Goal: Information Seeking & Learning: Check status

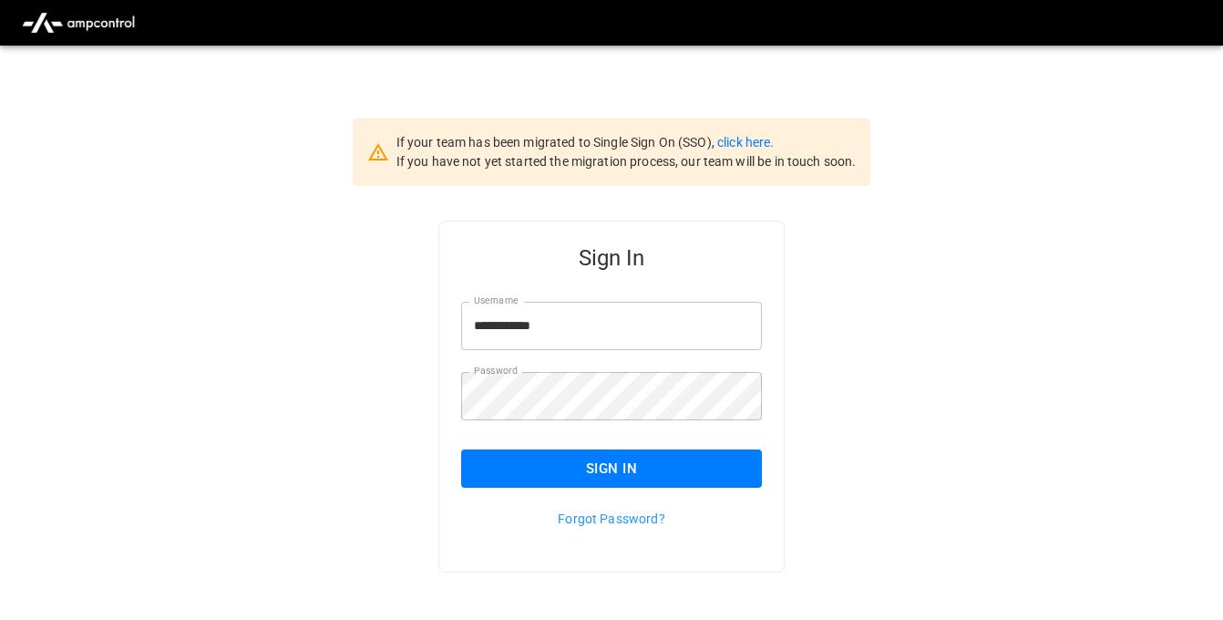
click at [566, 473] on button "Sign In" at bounding box center [611, 468] width 301 height 38
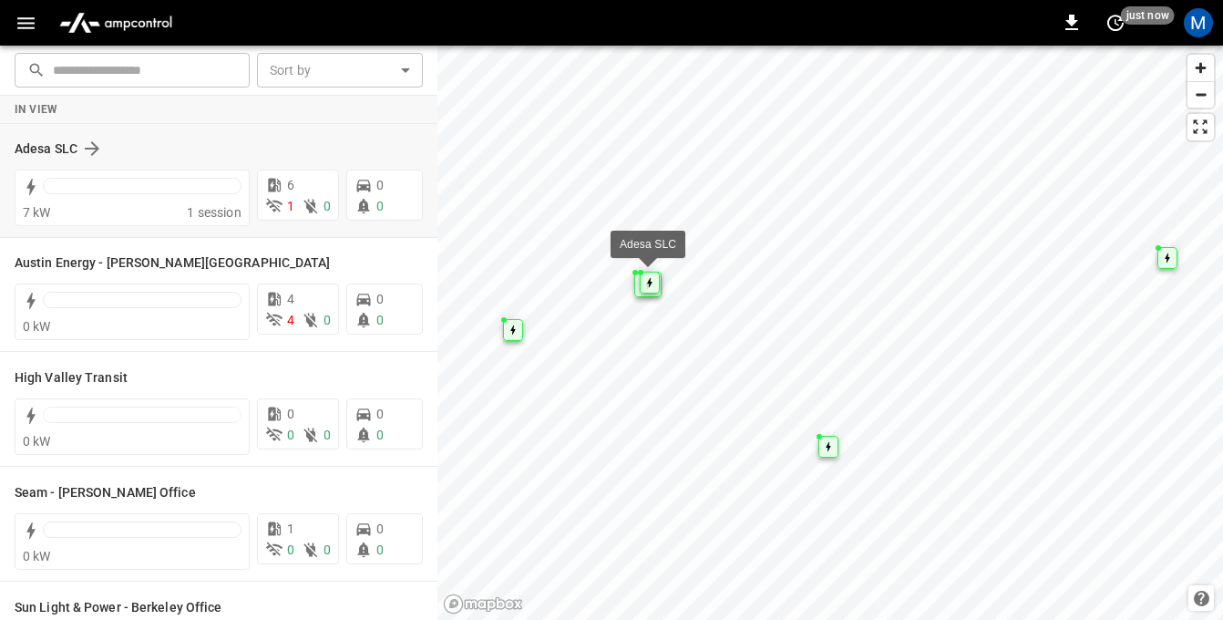
click at [42, 136] on div "Adesa SLC" at bounding box center [219, 148] width 408 height 35
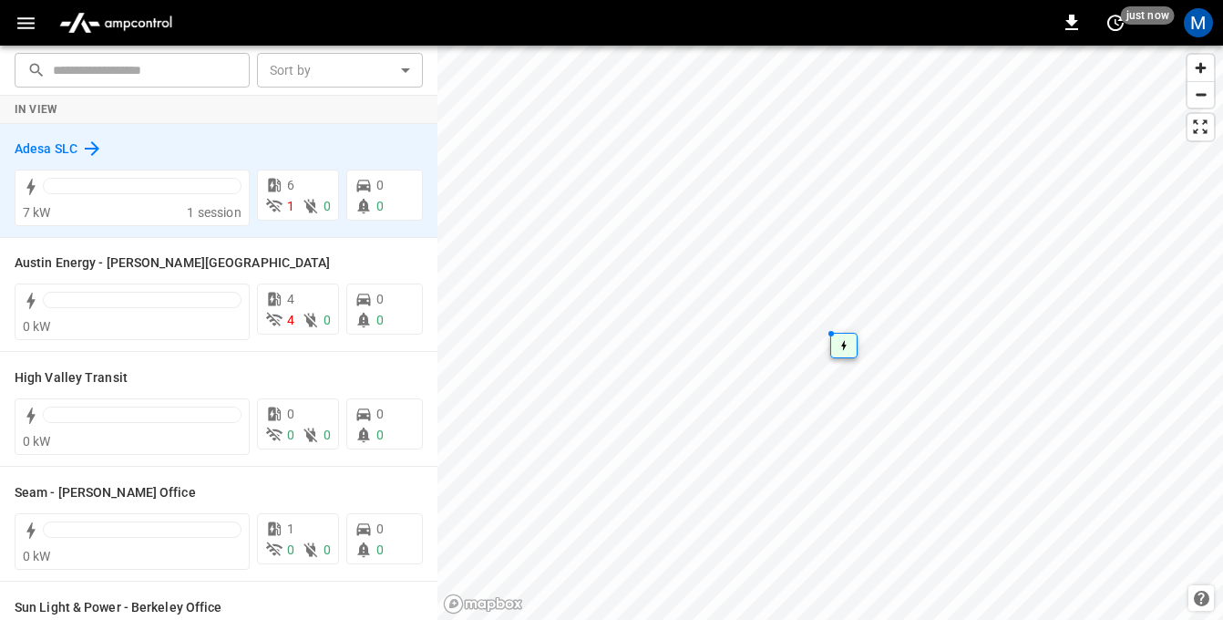
click at [48, 150] on h6 "Adesa SLC" at bounding box center [46, 149] width 63 height 20
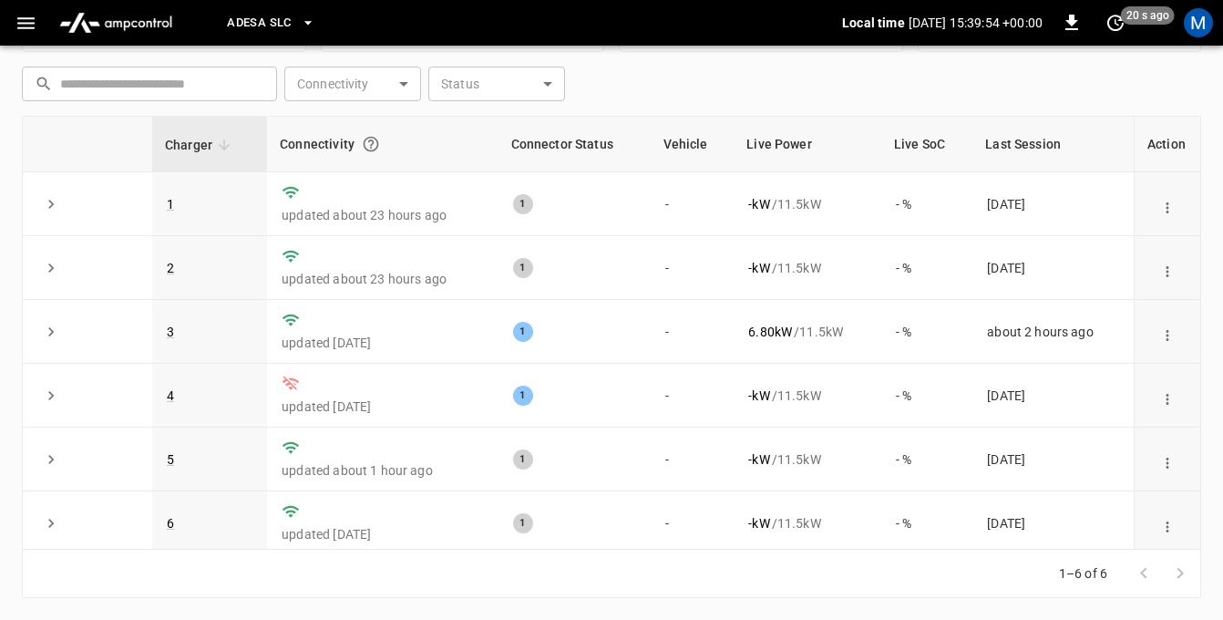
click at [379, 87] on body "Adesa SLC Local time 2025-08-18 15:39:54 +00:00 0 20 s ago M Unresolved Alerts …" at bounding box center [611, 186] width 1223 height 868
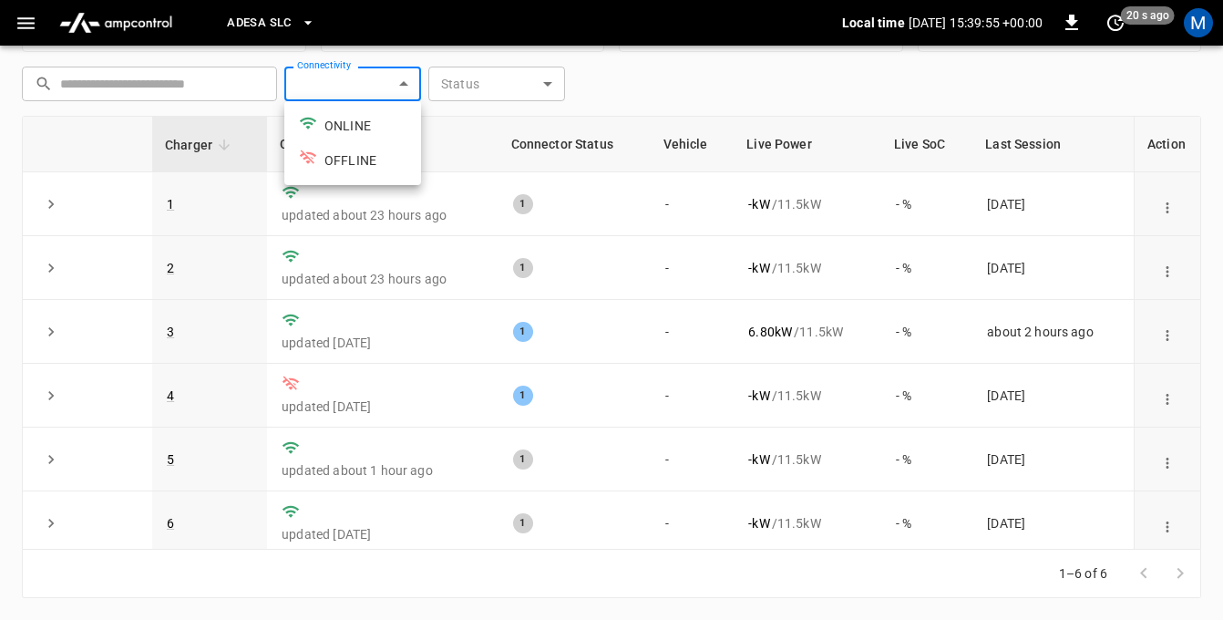
click at [736, 112] on div at bounding box center [611, 310] width 1223 height 620
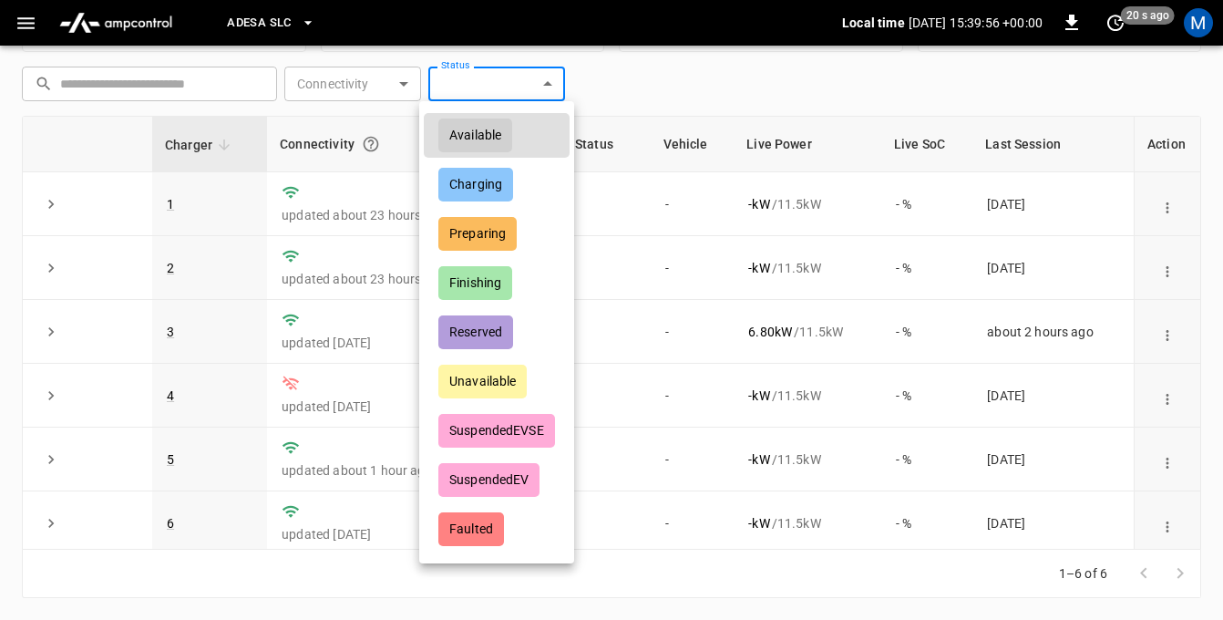
click at [480, 76] on body "Adesa SLC Local time 2025-08-18 15:39:56 +00:00 0 20 s ago M Unresolved Alerts …" at bounding box center [611, 186] width 1223 height 868
click at [649, 88] on div at bounding box center [611, 310] width 1223 height 620
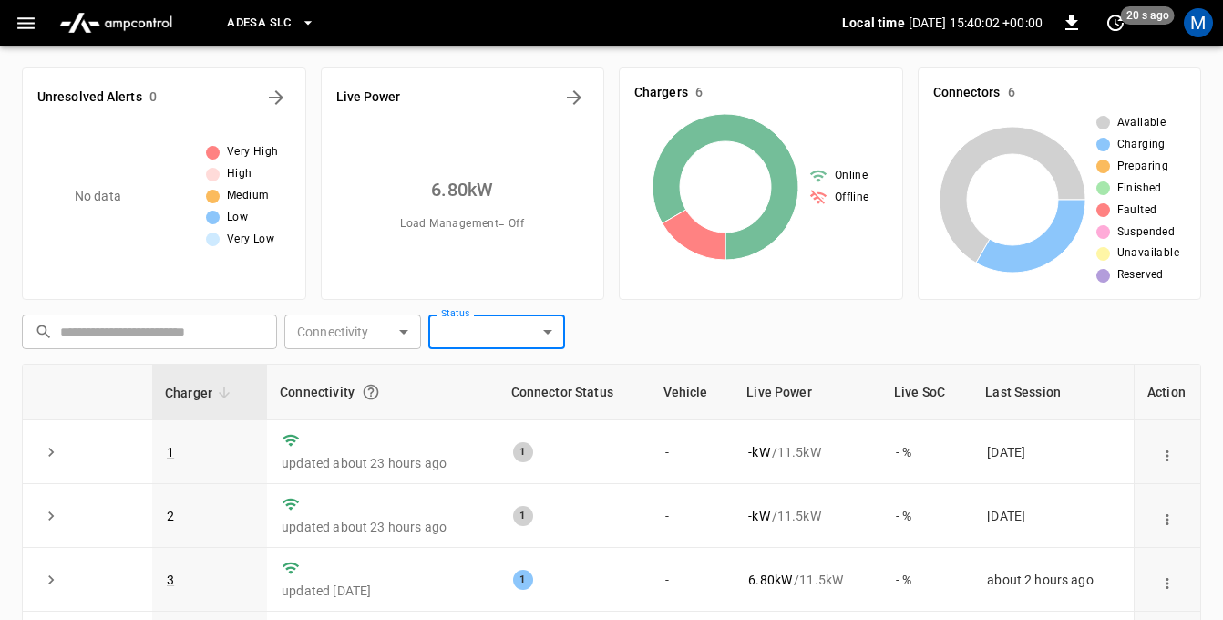
click at [32, 19] on icon "button" at bounding box center [25, 23] width 17 height 12
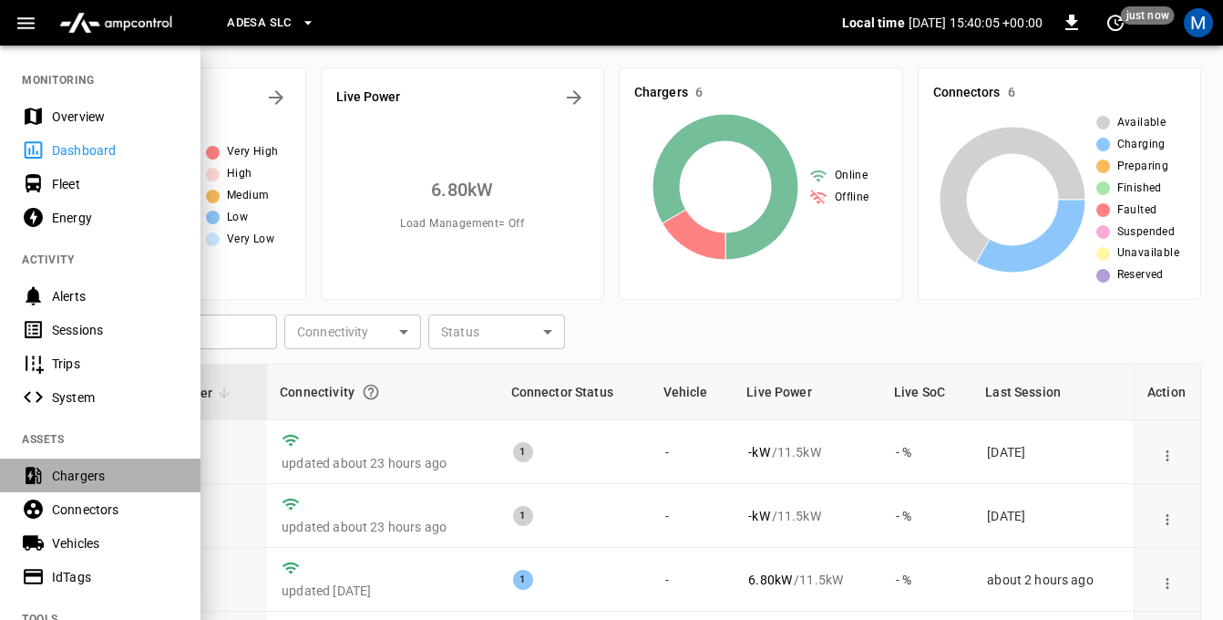
click at [107, 470] on div "Chargers" at bounding box center [115, 476] width 127 height 18
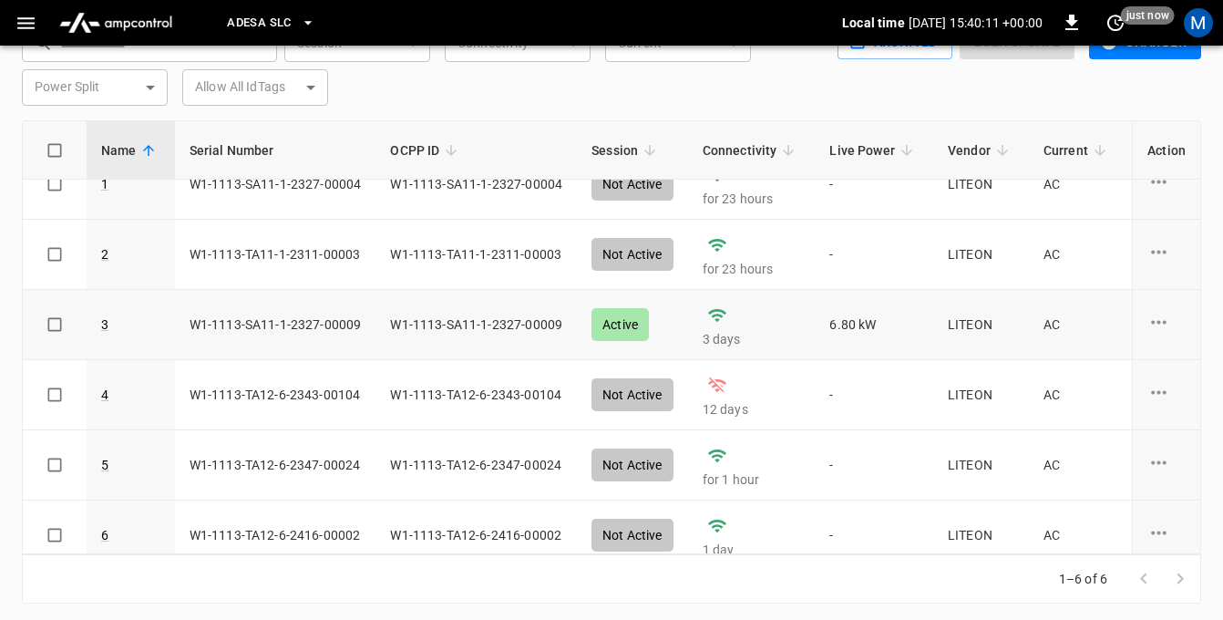
scroll to position [48, 0]
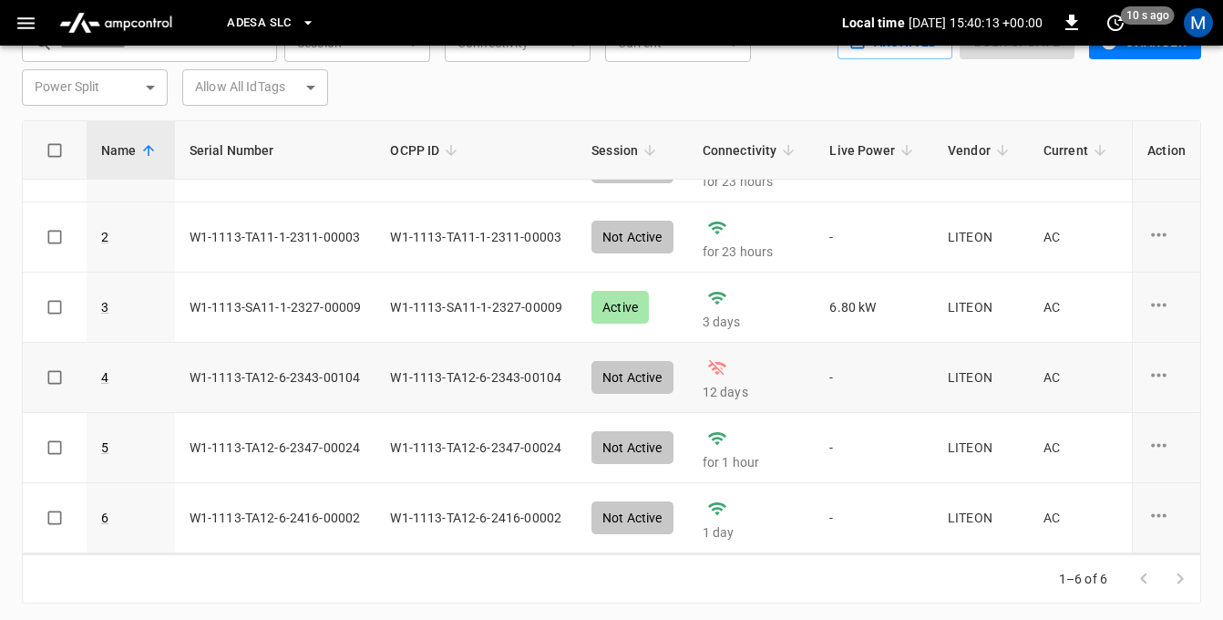
click at [718, 378] on td "12 days" at bounding box center [752, 378] width 128 height 70
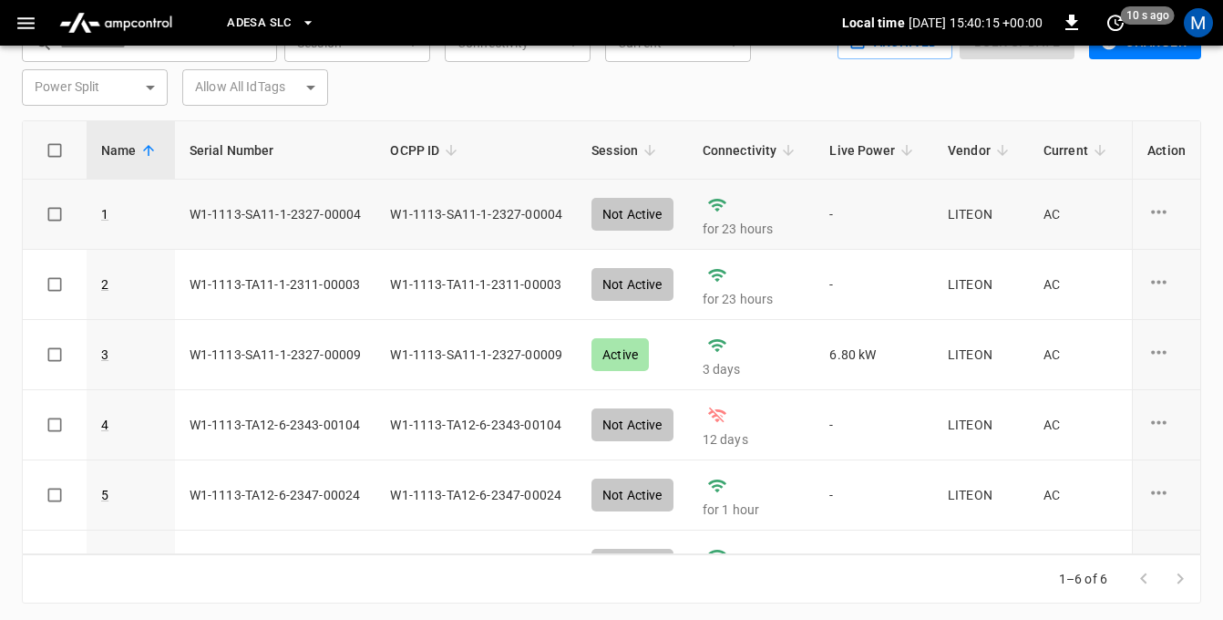
scroll to position [0, 0]
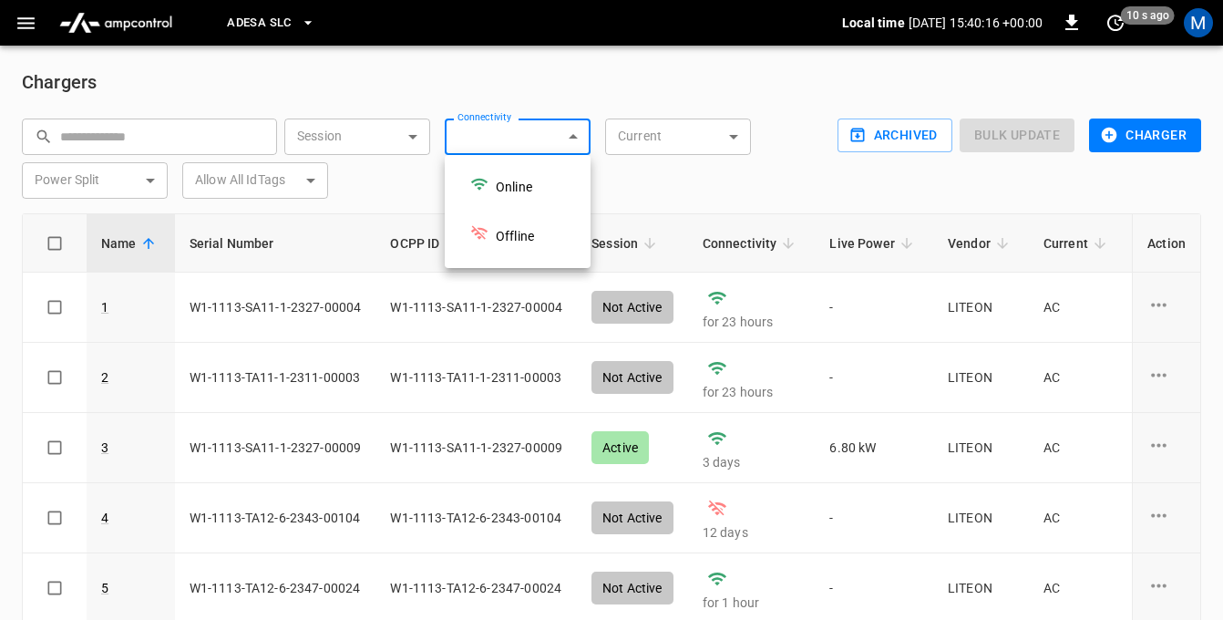
click at [492, 140] on body "Adesa SLC Local time 2025-08-18 15:40:16 +00:00 0 10 s ago M Chargers ​ ​ Sessi…" at bounding box center [611, 359] width 1223 height 718
click at [450, 101] on div at bounding box center [611, 310] width 1223 height 620
click at [26, 18] on icon "button" at bounding box center [25, 23] width 17 height 12
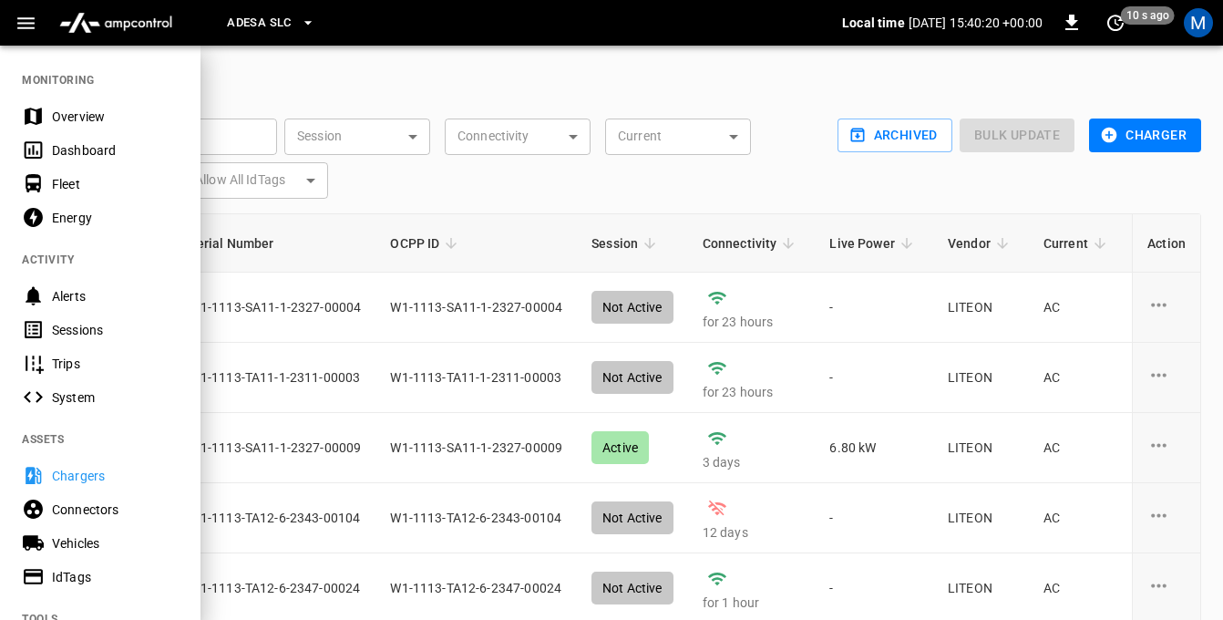
click at [74, 142] on div "Dashboard" at bounding box center [115, 150] width 127 height 18
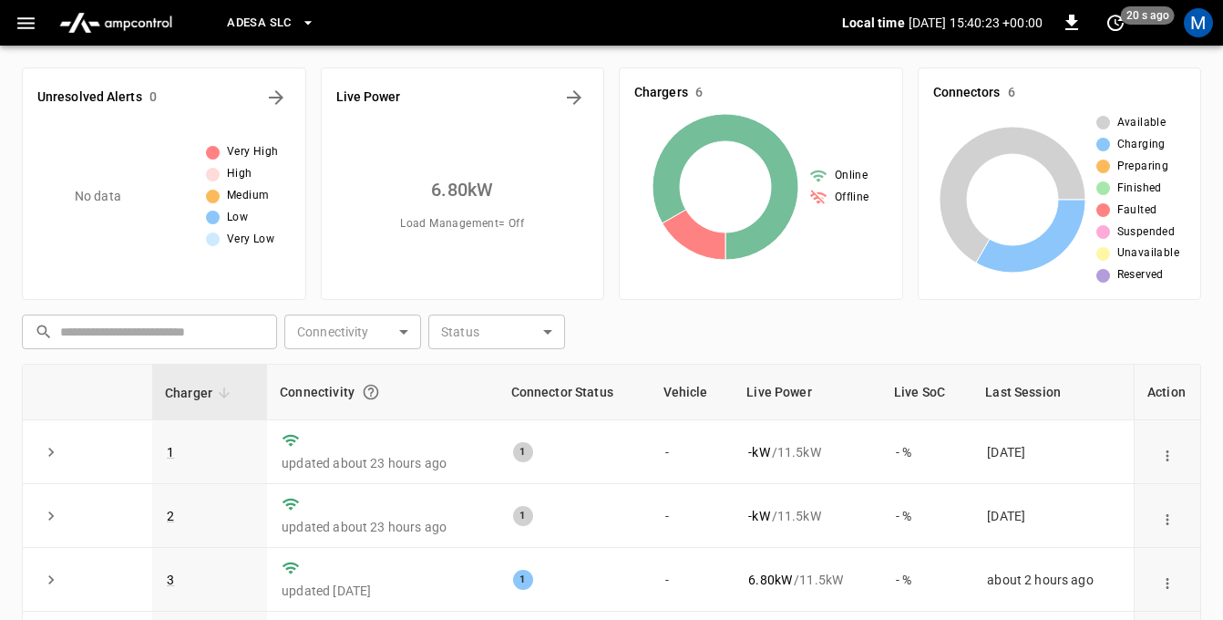
click at [24, 11] on button "button" at bounding box center [25, 23] width 37 height 34
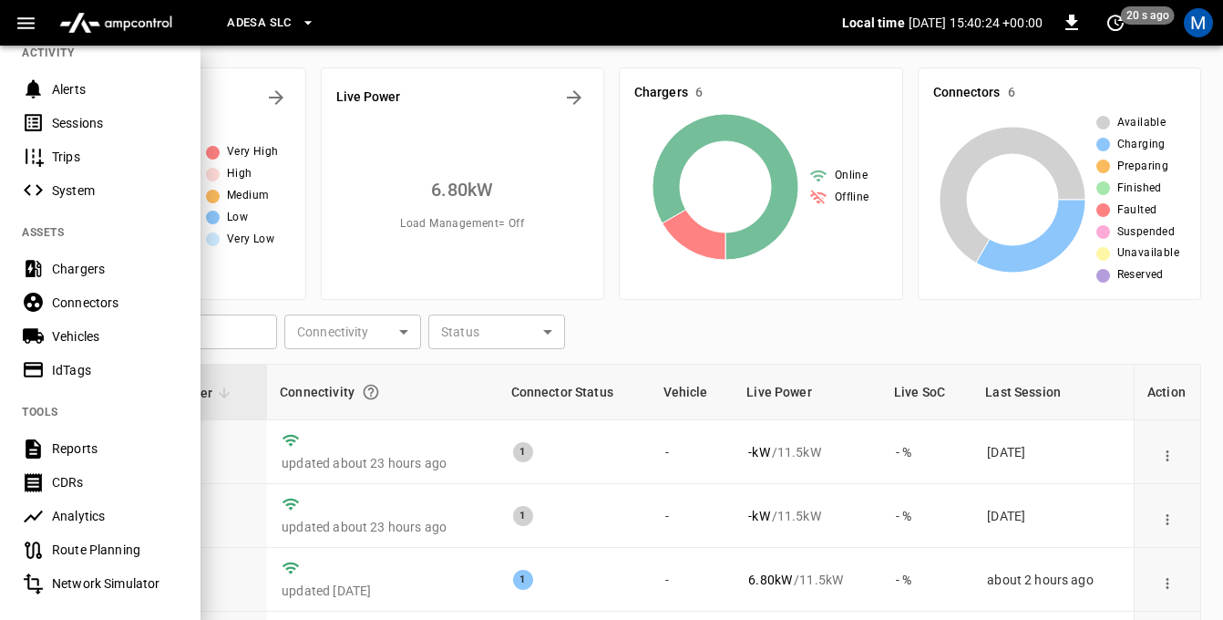
scroll to position [237, 0]
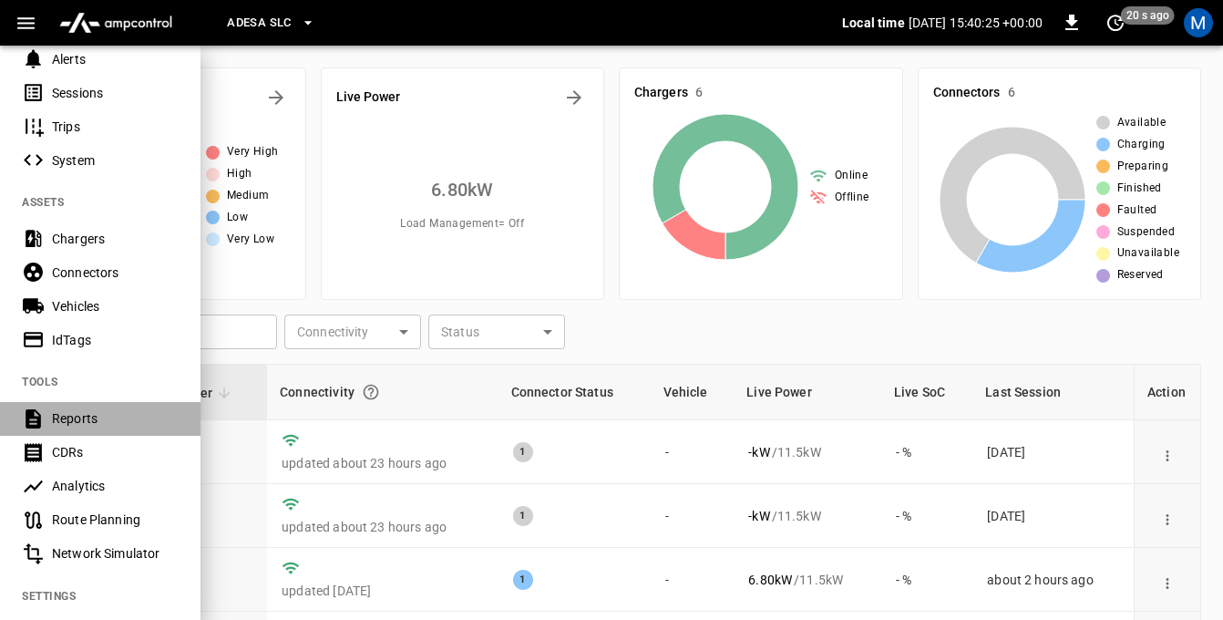
click at [75, 424] on div "Reports" at bounding box center [115, 418] width 127 height 18
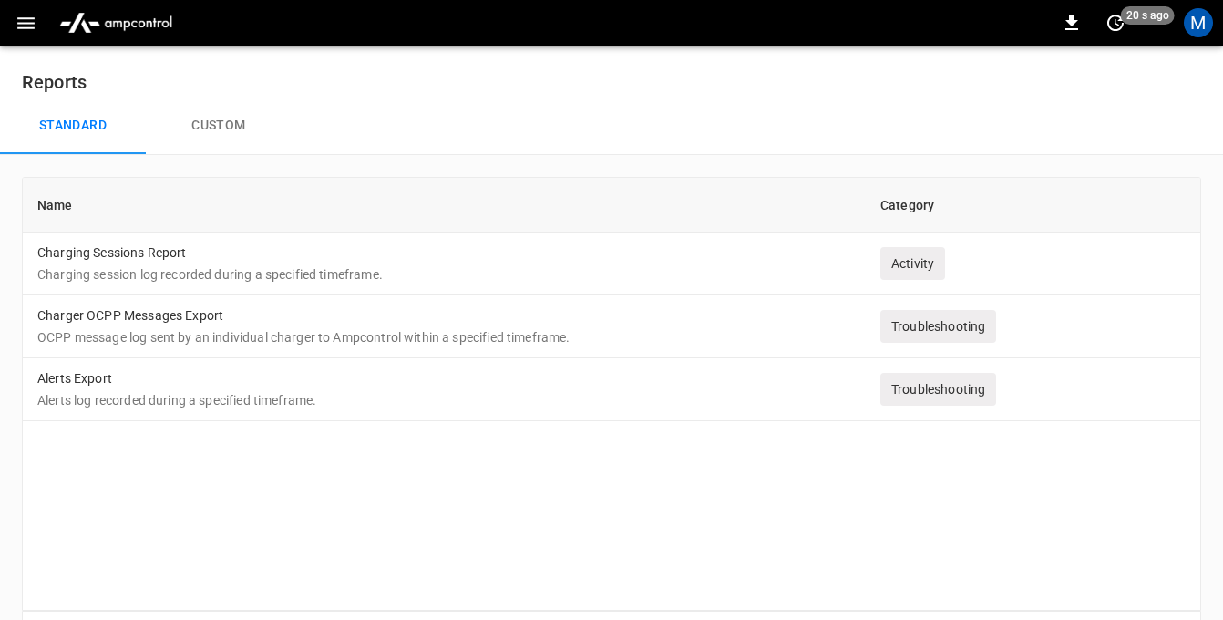
click at [29, 29] on icon "button" at bounding box center [26, 23] width 23 height 23
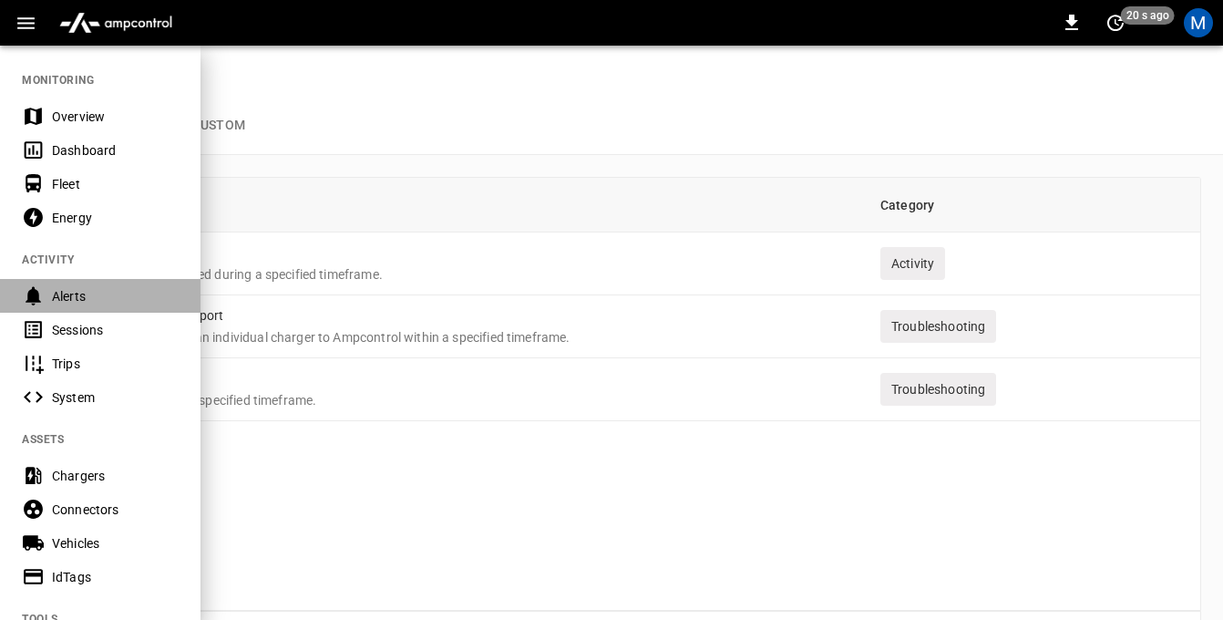
click at [77, 301] on div "Alerts" at bounding box center [115, 296] width 127 height 18
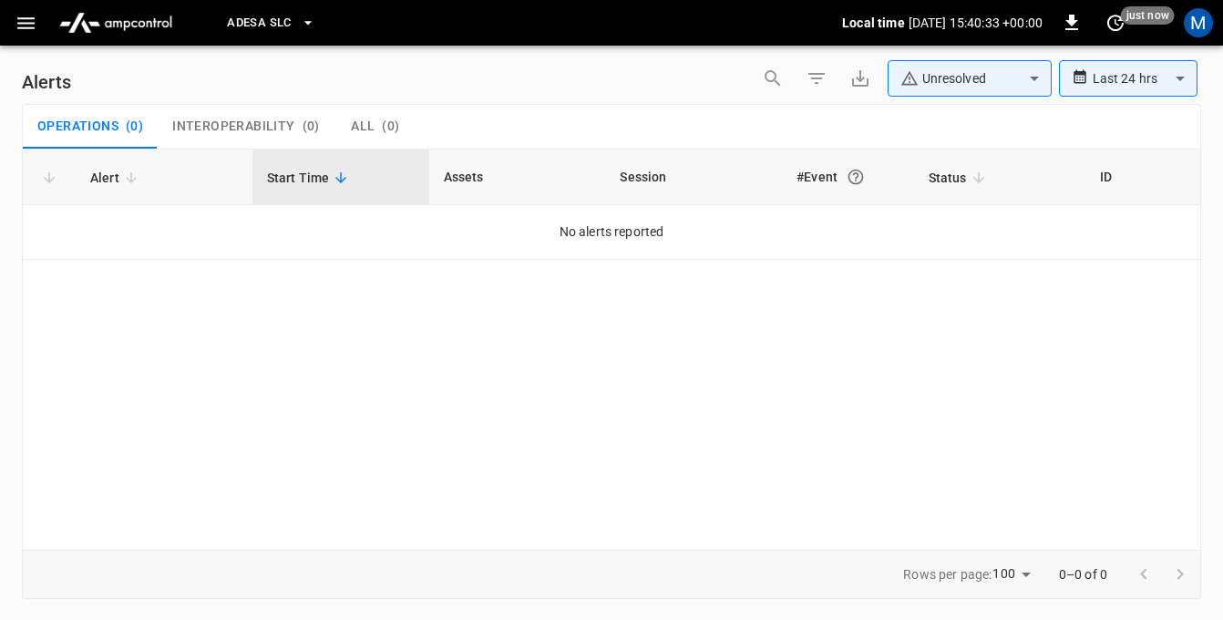
click at [1141, 91] on body "**********" at bounding box center [611, 306] width 1223 height 613
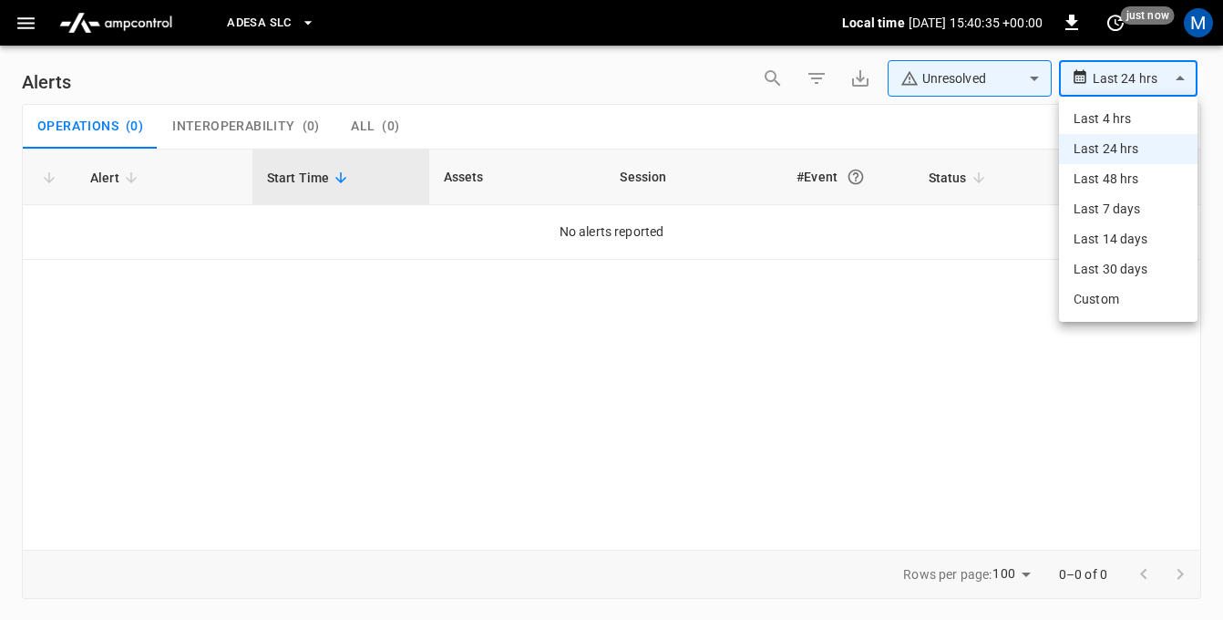
click at [1128, 217] on li "Last 7 days" at bounding box center [1128, 209] width 139 height 30
click at [1105, 74] on body "**********" at bounding box center [611, 306] width 1223 height 613
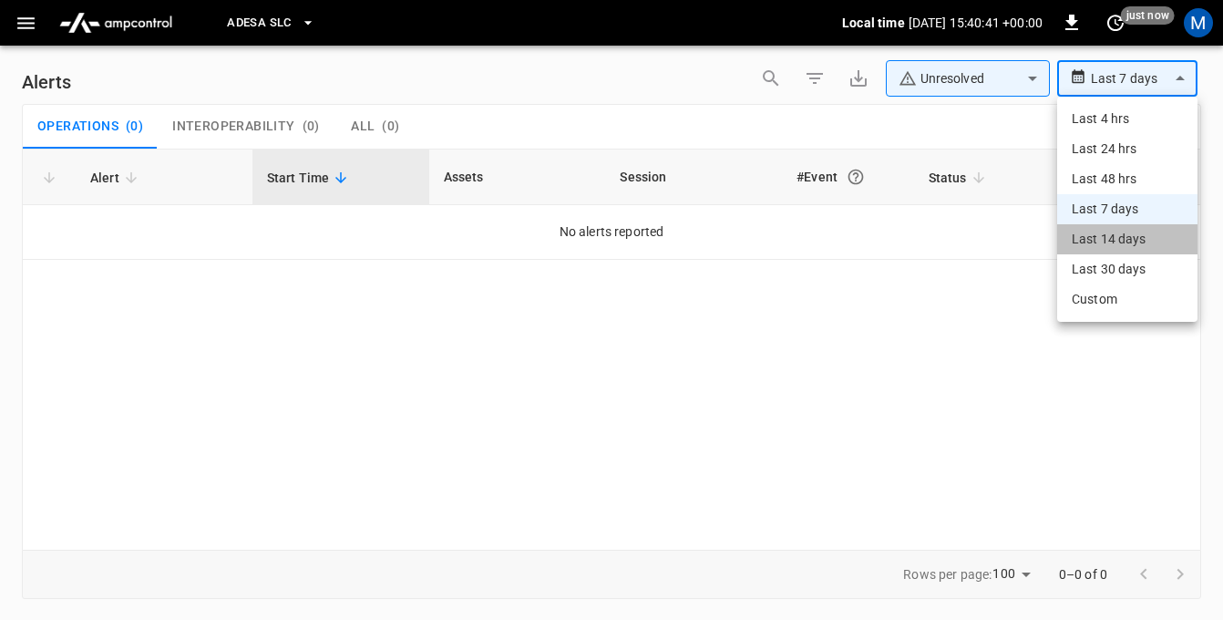
click at [1104, 245] on li "Last 14 days" at bounding box center [1127, 239] width 140 height 30
type input "**********"
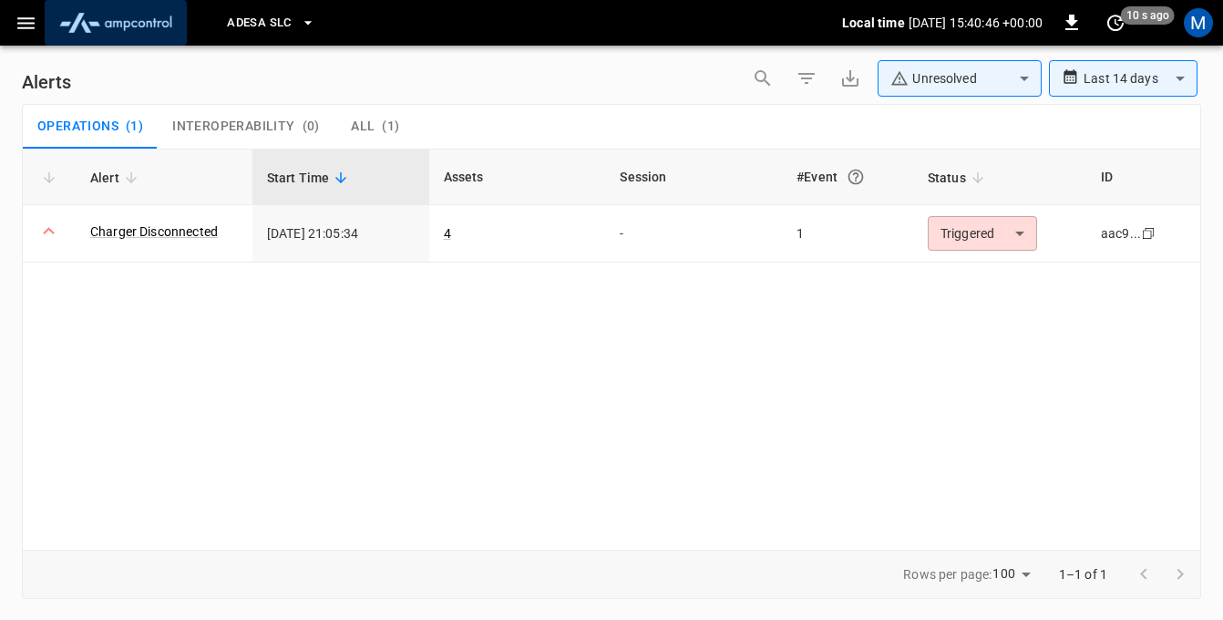
click at [102, 16] on img "menu" at bounding box center [116, 22] width 128 height 35
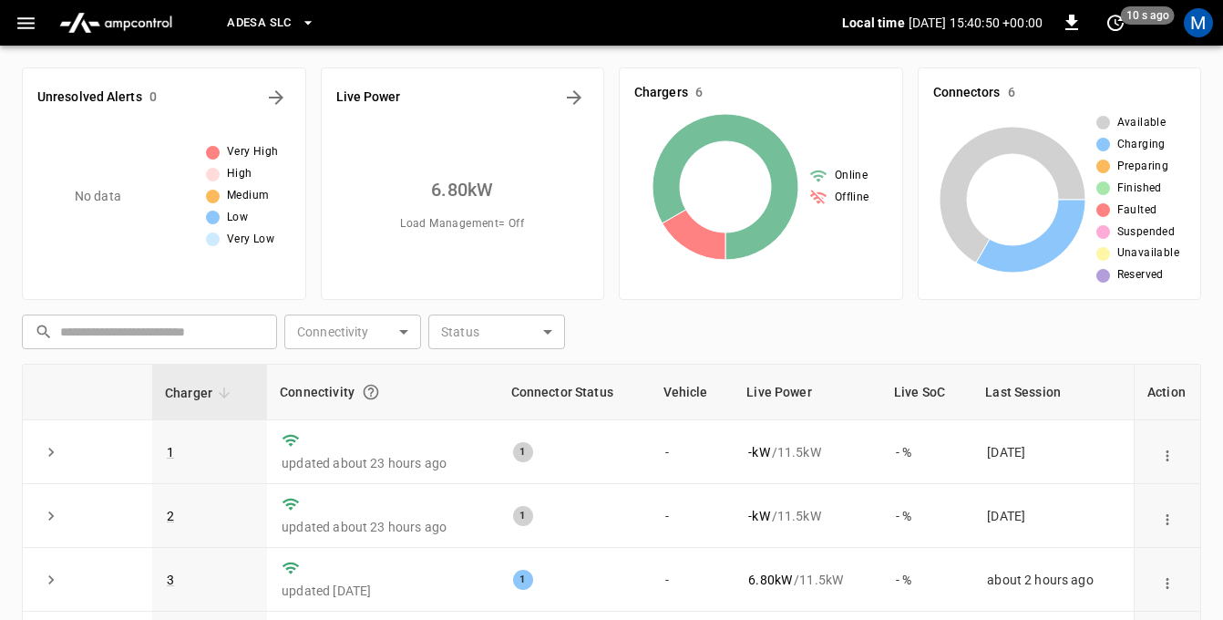
click at [18, 21] on icon "button" at bounding box center [26, 23] width 23 height 23
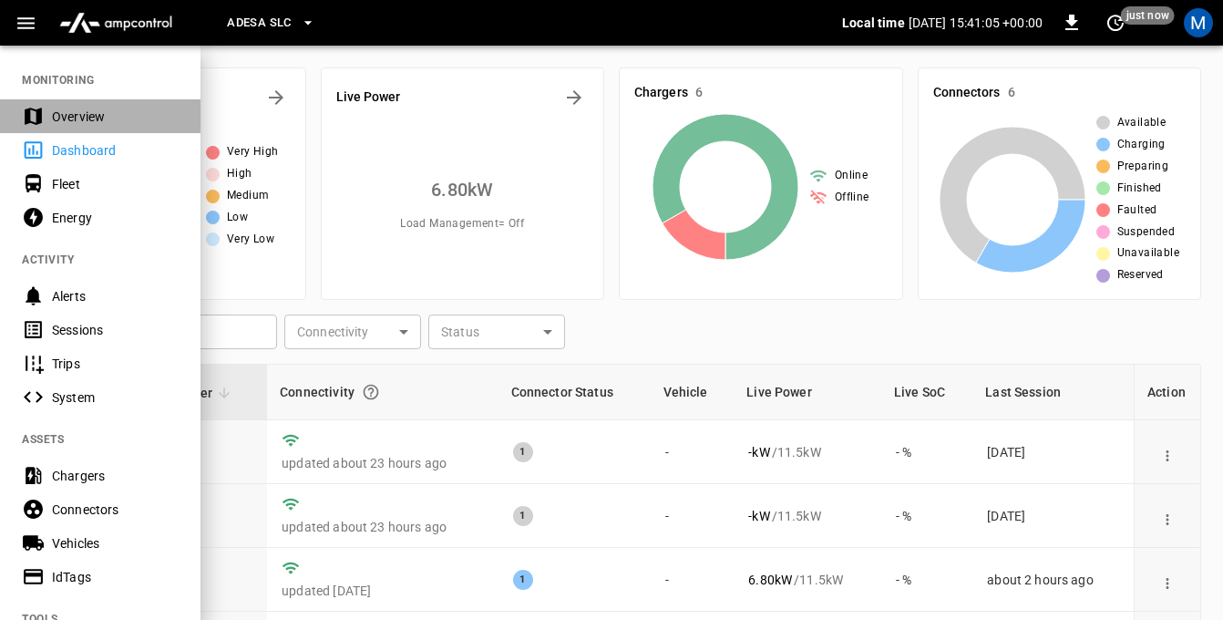
click at [77, 113] on div "Overview" at bounding box center [115, 117] width 127 height 18
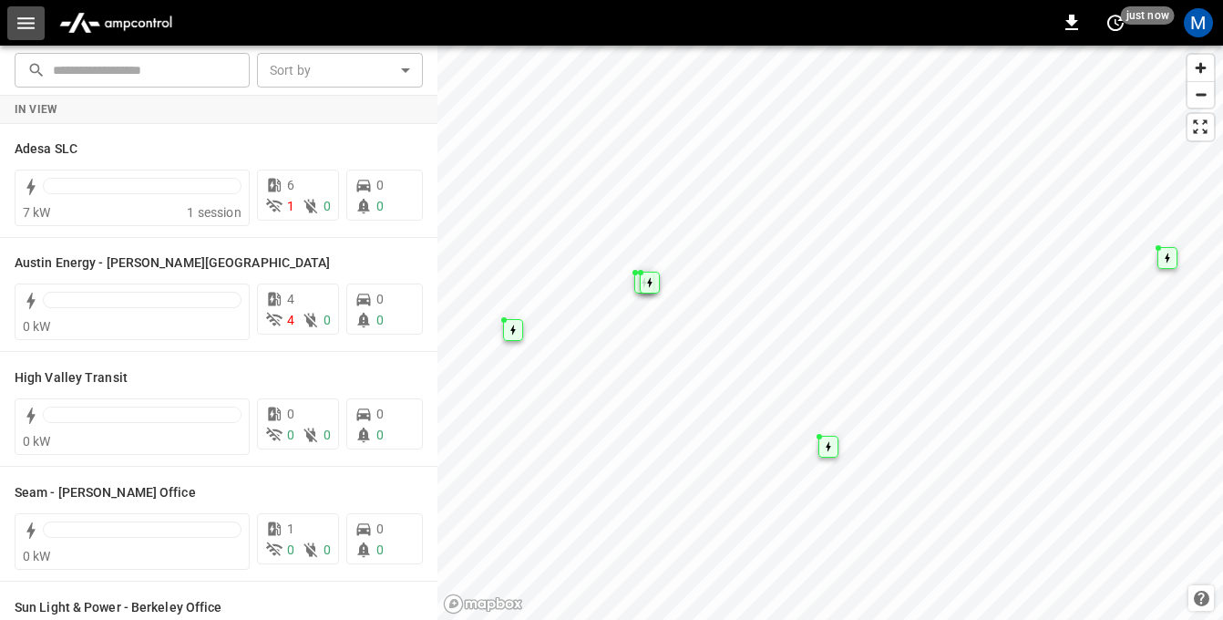
click at [24, 22] on icon "button" at bounding box center [26, 23] width 23 height 23
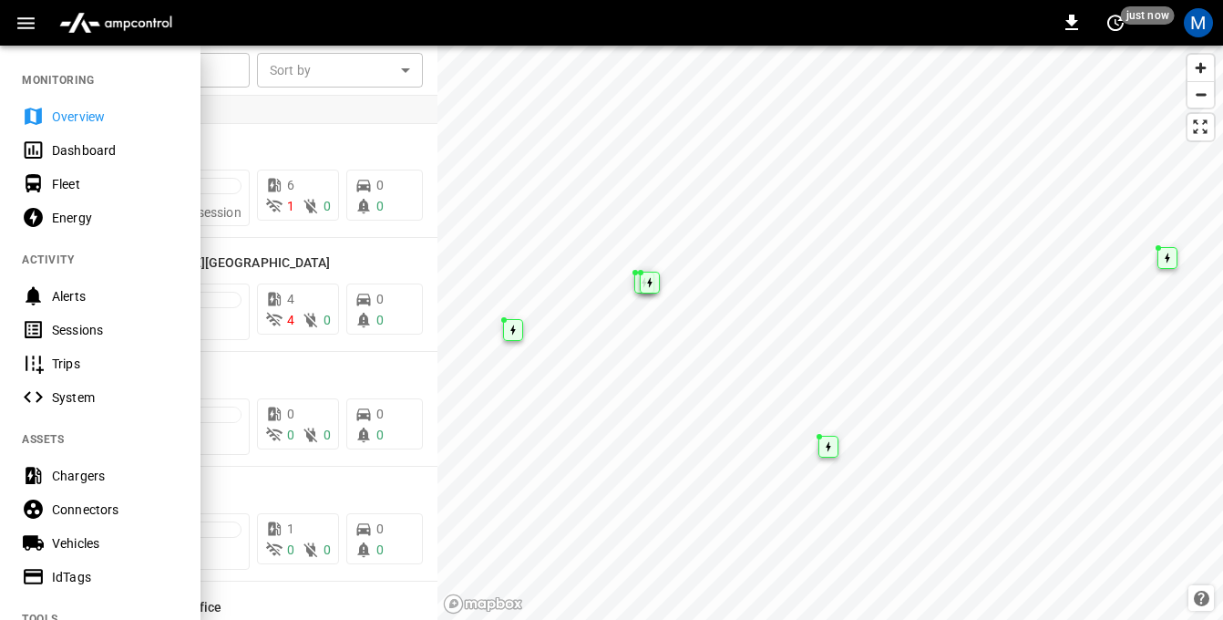
click at [109, 25] on img "menu" at bounding box center [116, 22] width 128 height 35
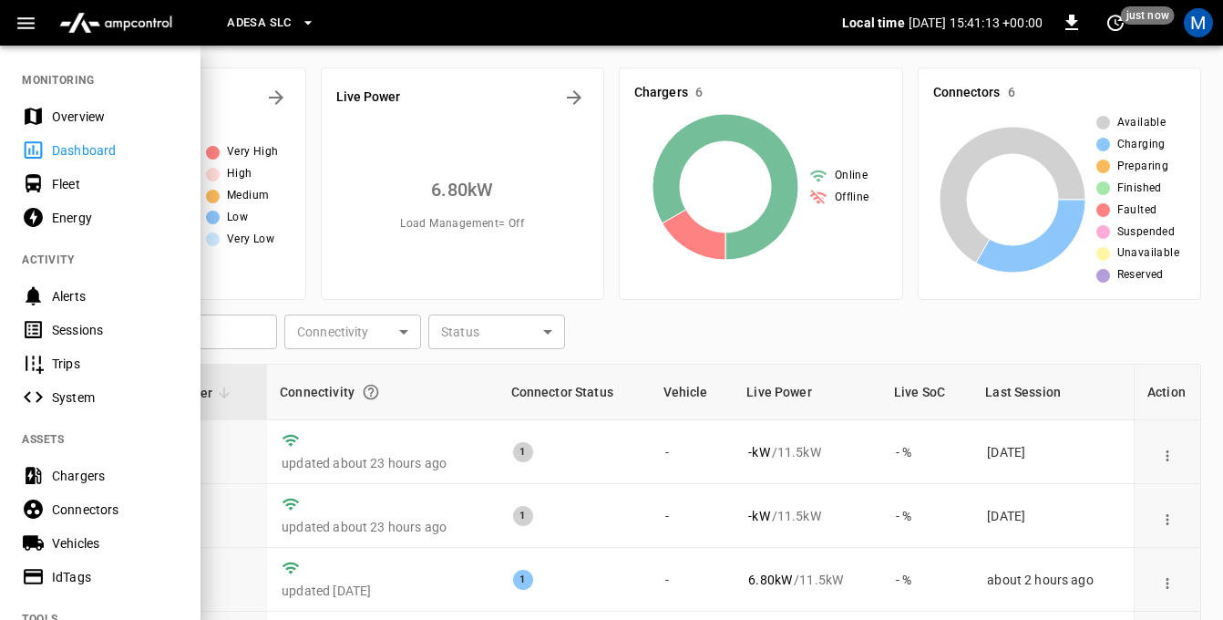
click at [65, 295] on div "Alerts" at bounding box center [115, 296] width 127 height 18
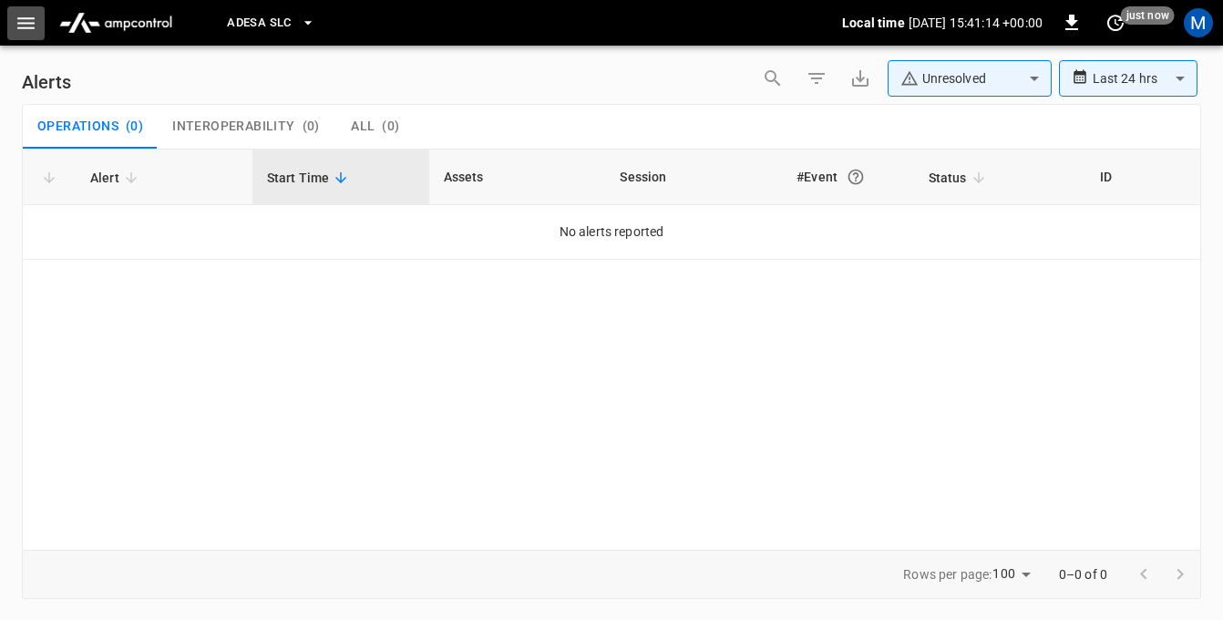
click at [23, 28] on icon "button" at bounding box center [25, 23] width 17 height 12
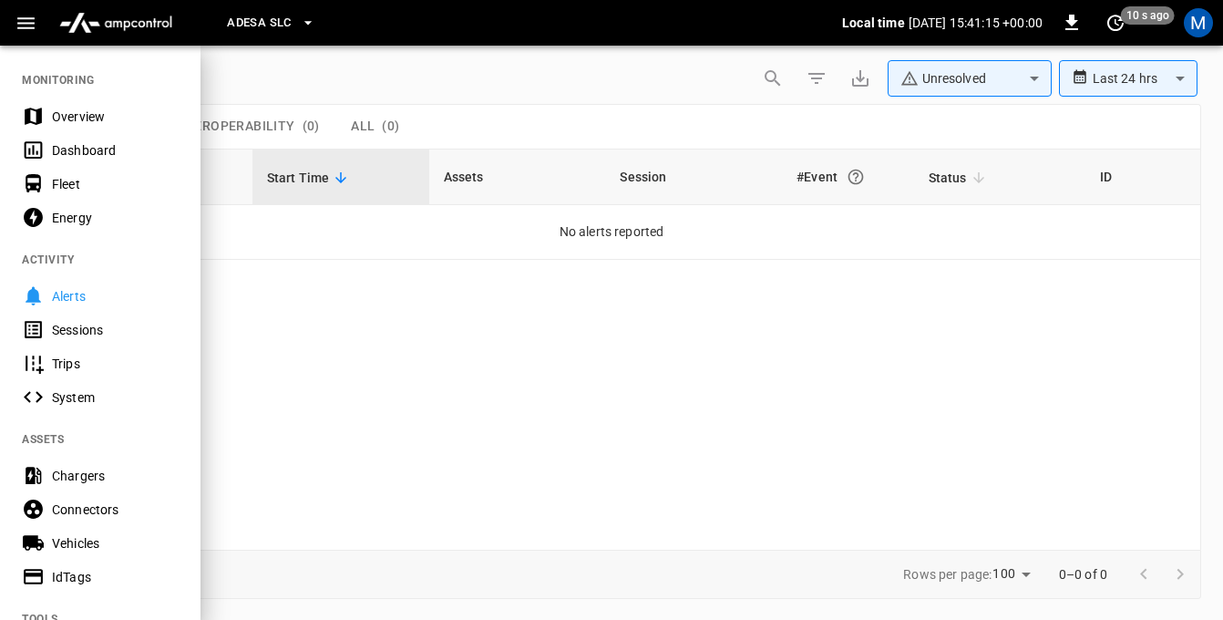
click at [62, 326] on div "Sessions" at bounding box center [115, 330] width 127 height 18
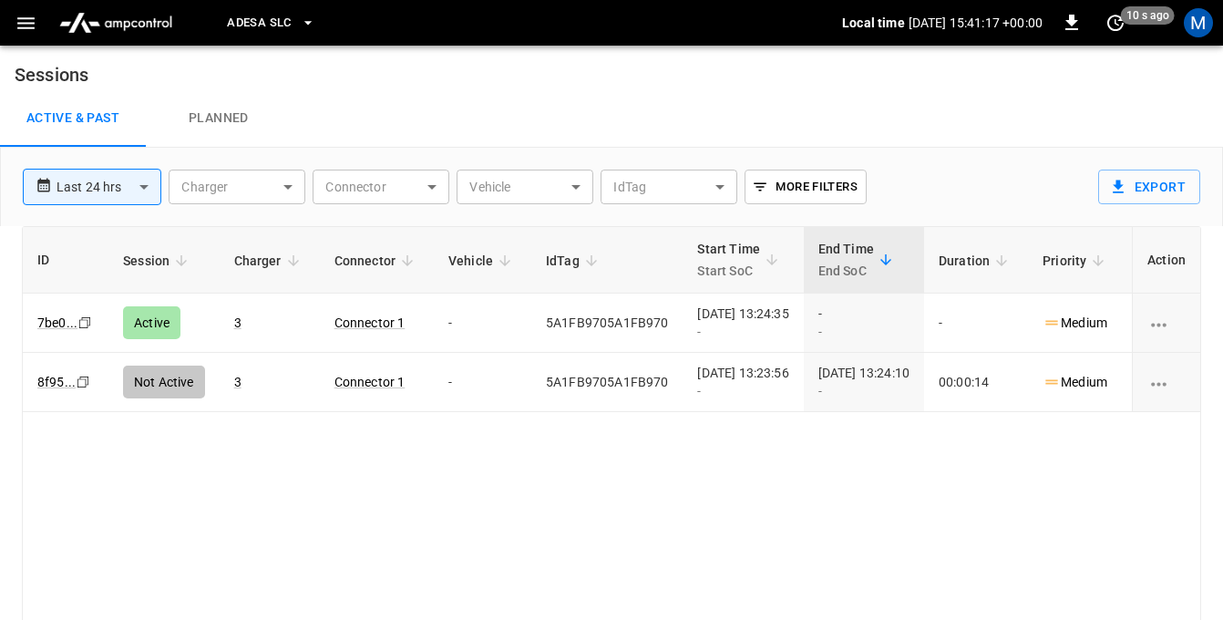
click at [24, 26] on icon "button" at bounding box center [26, 23] width 23 height 23
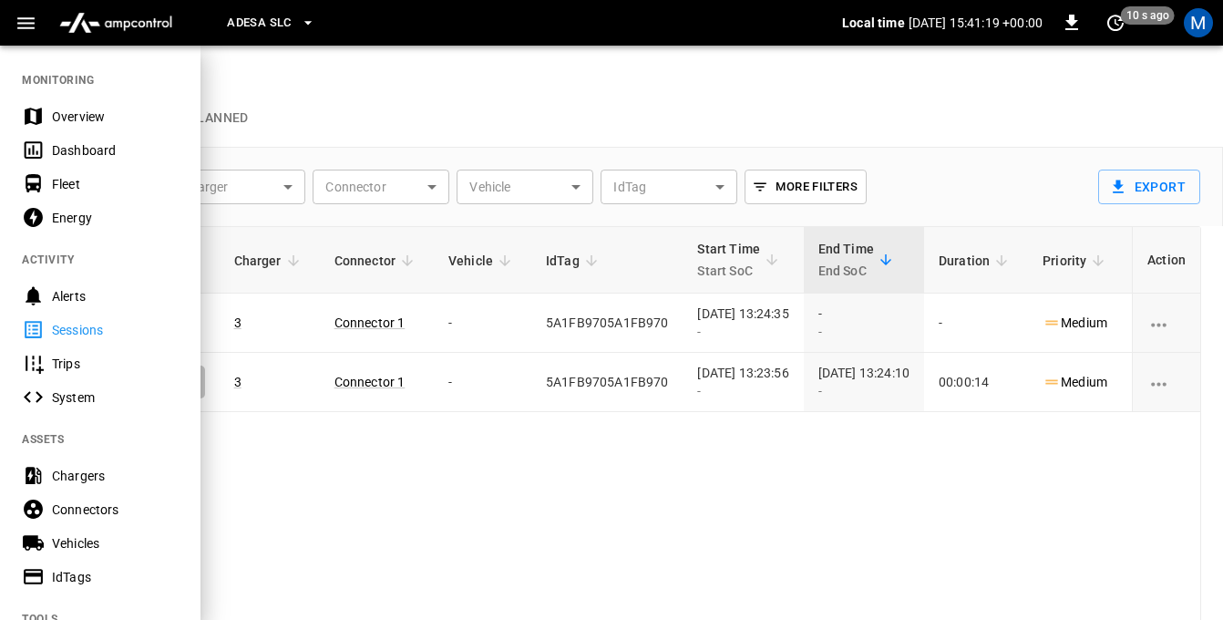
click at [74, 398] on div "System" at bounding box center [115, 397] width 127 height 18
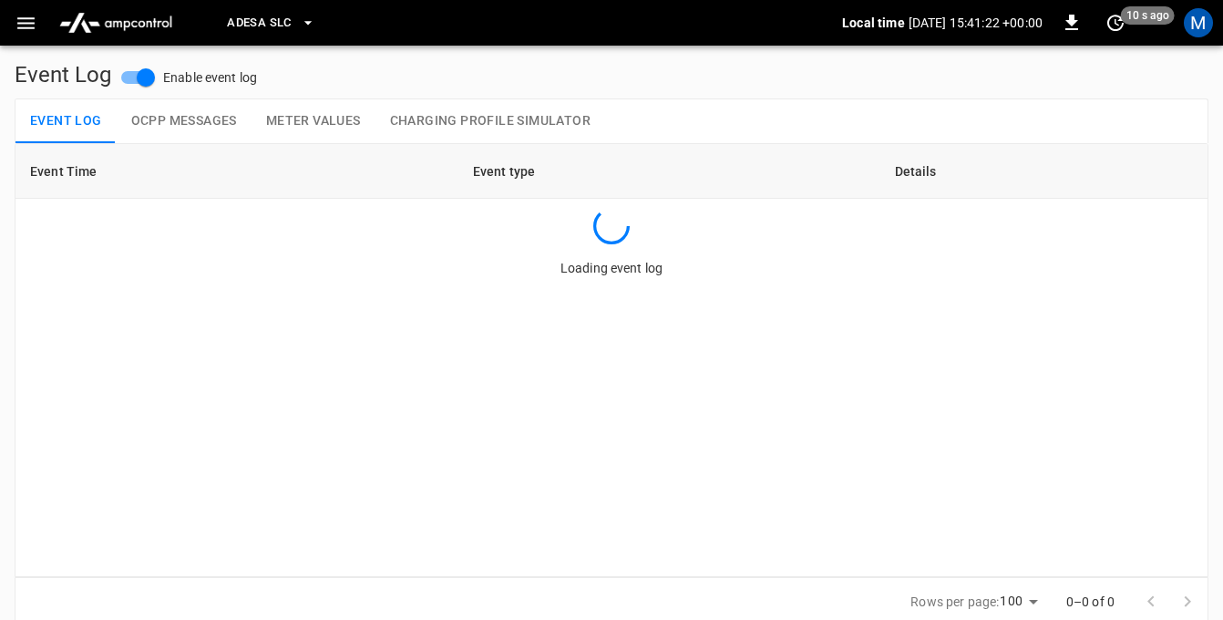
click at [26, 23] on icon "button" at bounding box center [25, 23] width 17 height 12
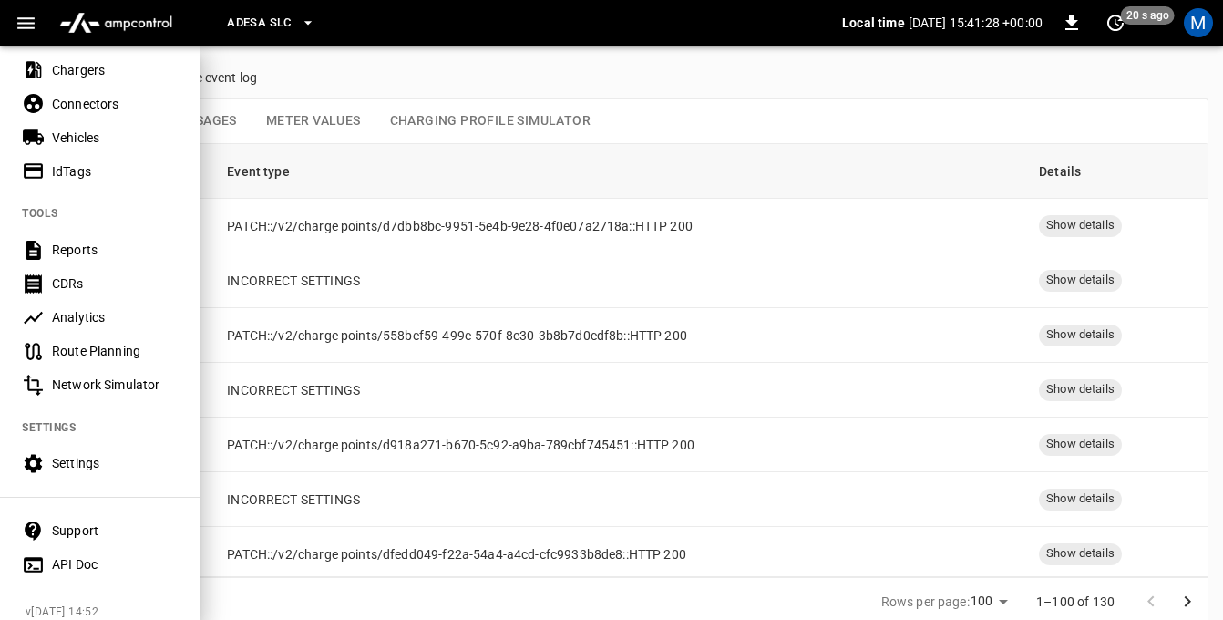
scroll to position [422, 0]
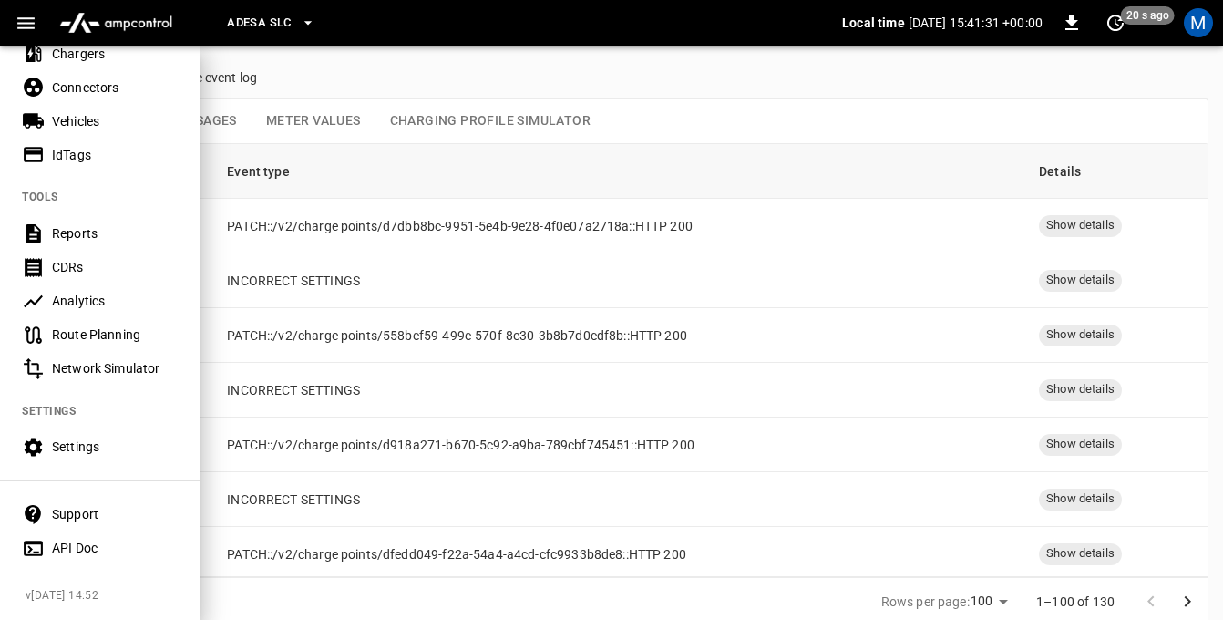
click at [61, 233] on div "Reports" at bounding box center [115, 233] width 127 height 18
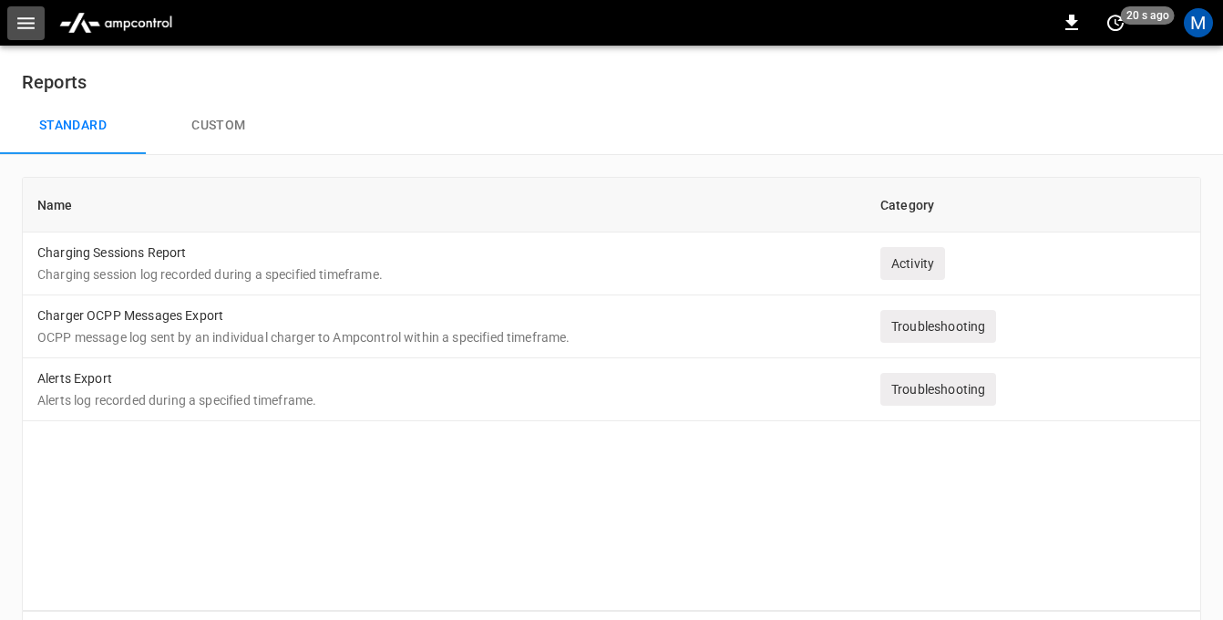
click at [24, 18] on icon "button" at bounding box center [25, 23] width 17 height 12
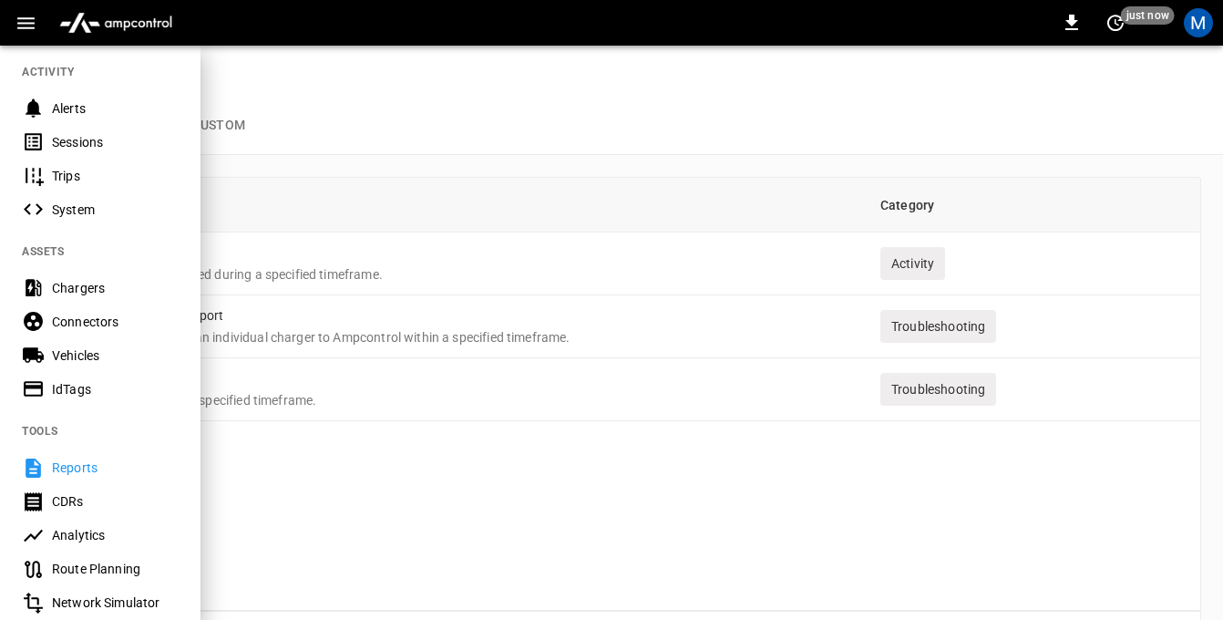
scroll to position [210, 0]
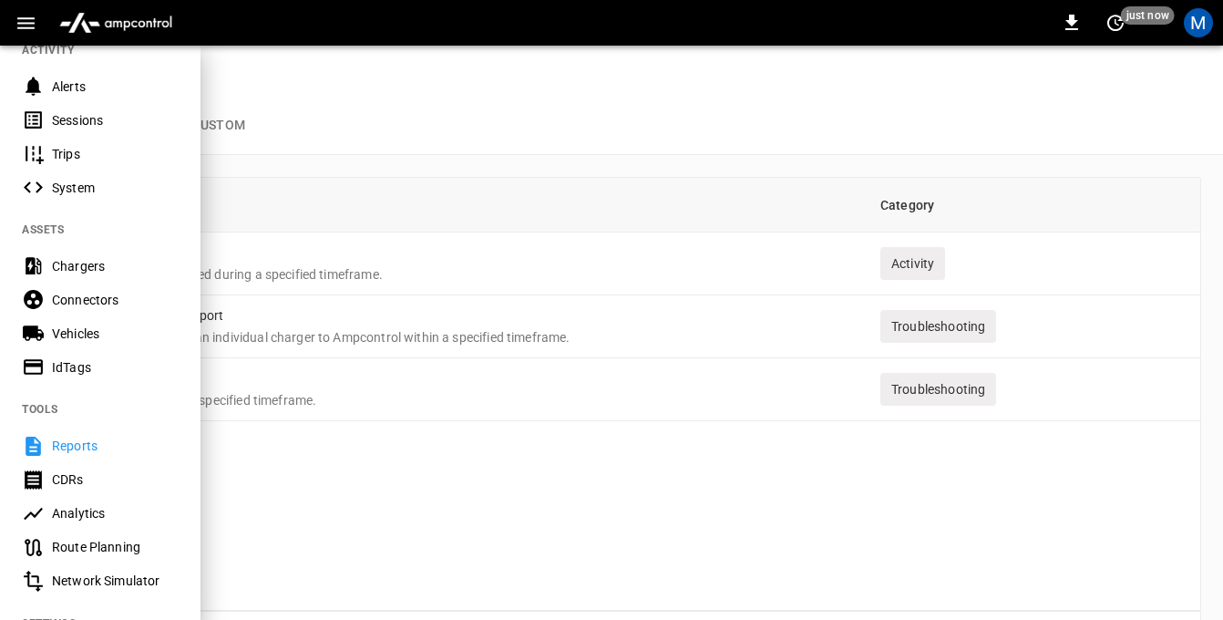
click at [79, 299] on div "Connectors" at bounding box center [115, 300] width 127 height 18
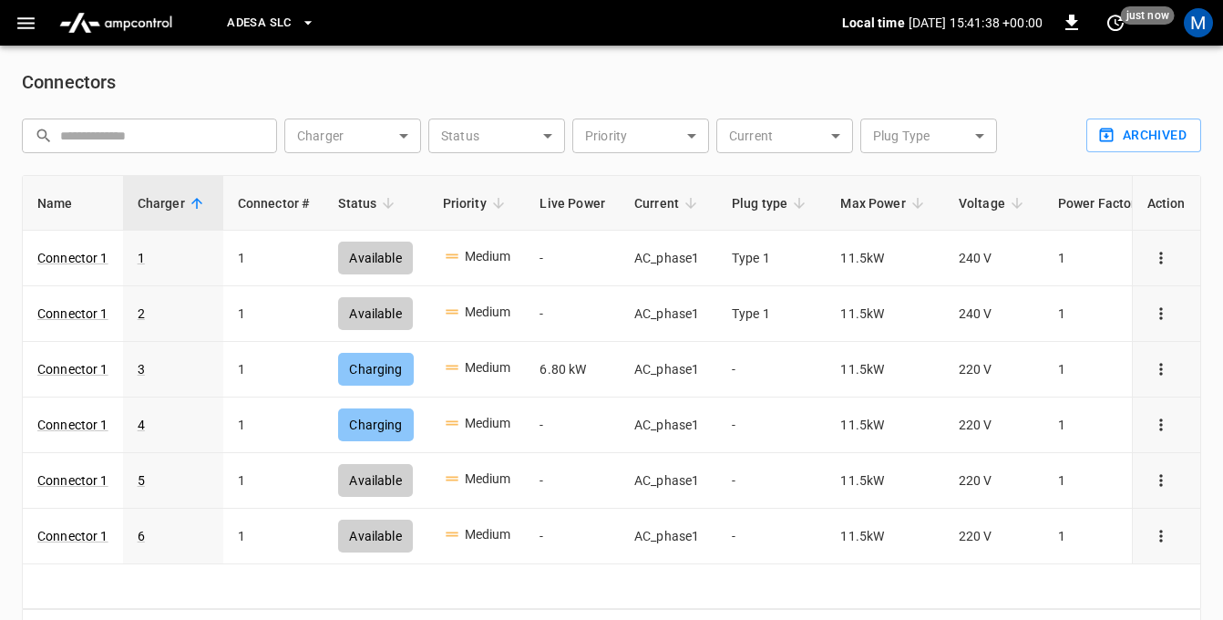
click at [33, 28] on icon "button" at bounding box center [25, 23] width 17 height 12
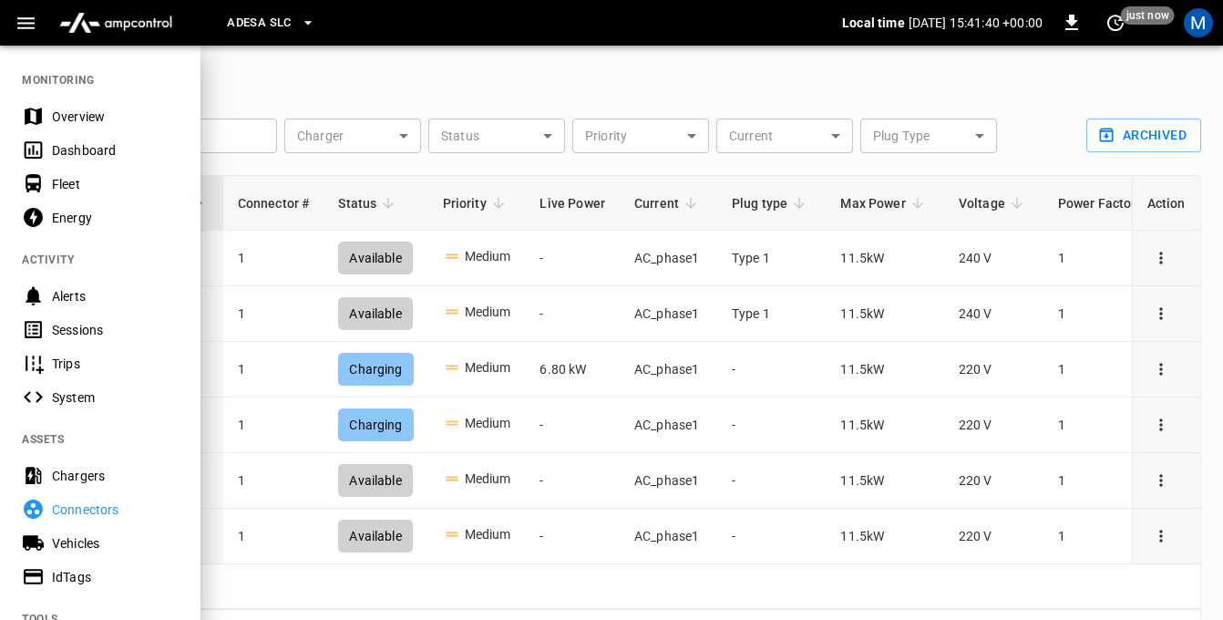
click at [73, 292] on div "Alerts" at bounding box center [115, 296] width 127 height 18
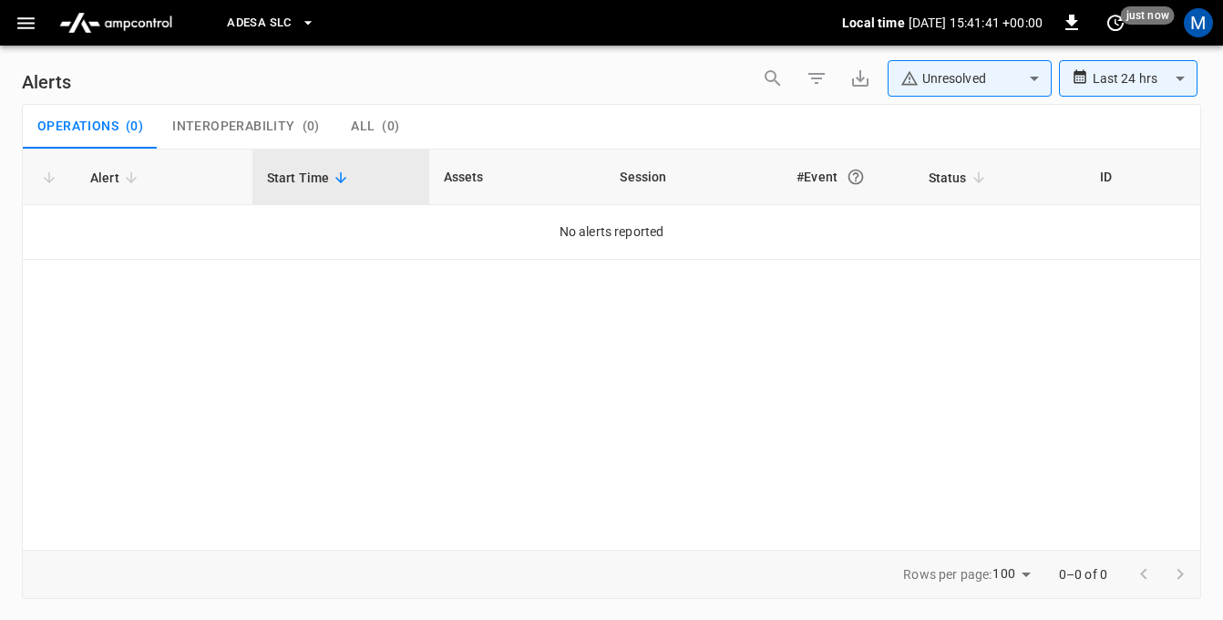
click at [26, 26] on icon "button" at bounding box center [26, 23] width 23 height 23
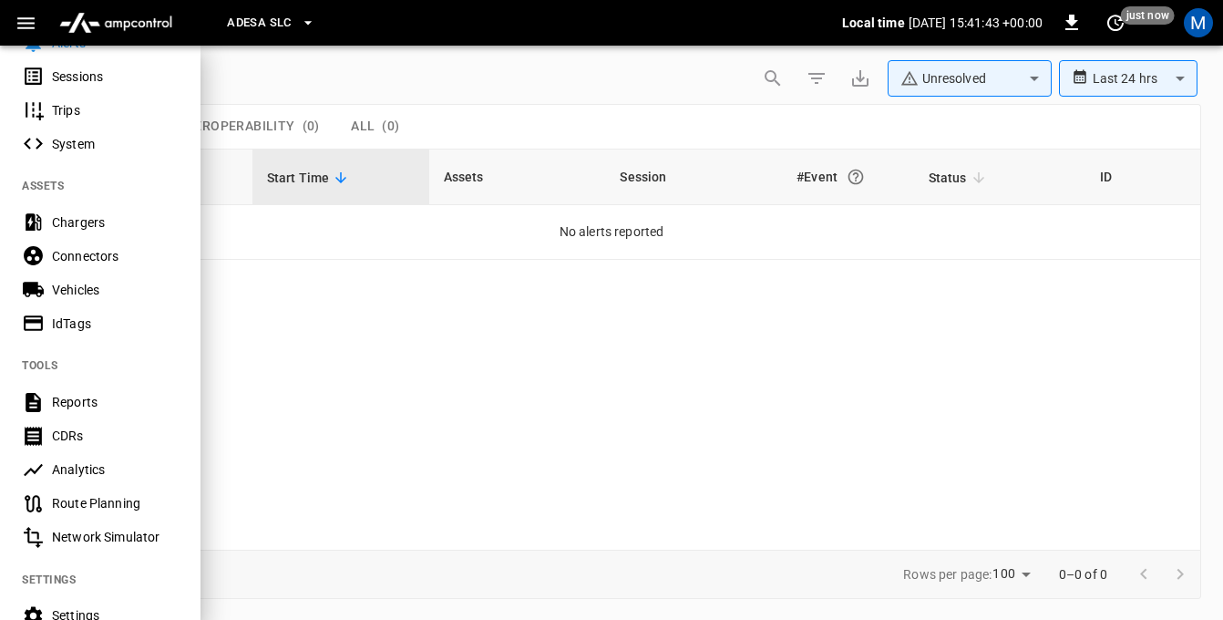
scroll to position [260, 0]
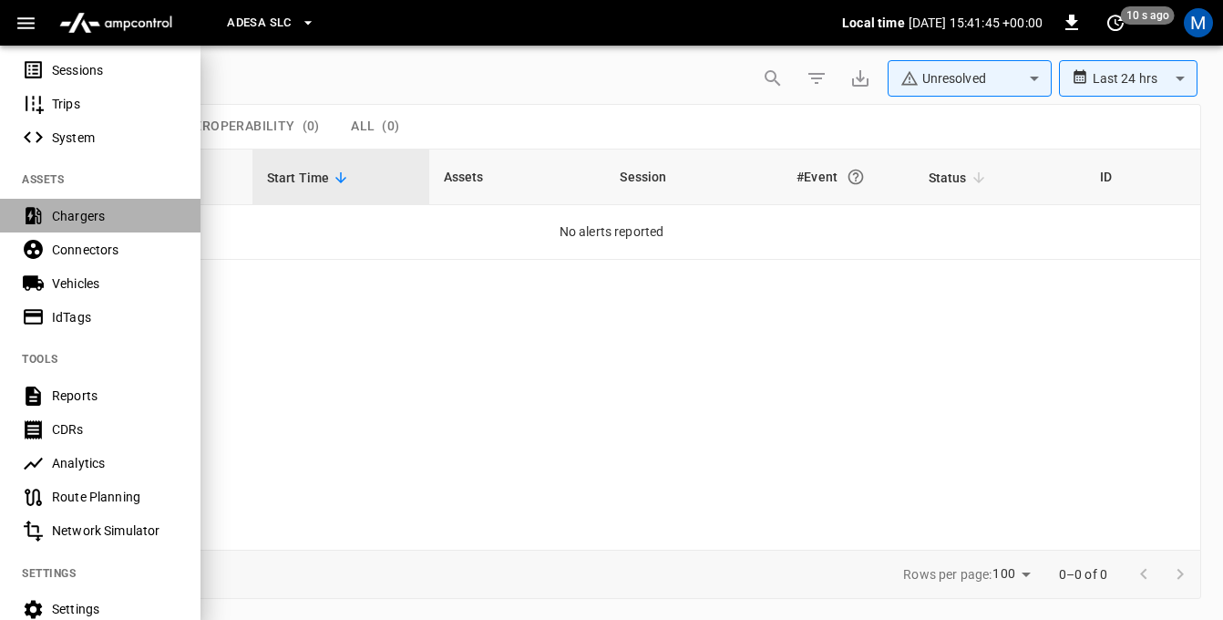
click at [87, 218] on div "Chargers" at bounding box center [115, 216] width 127 height 18
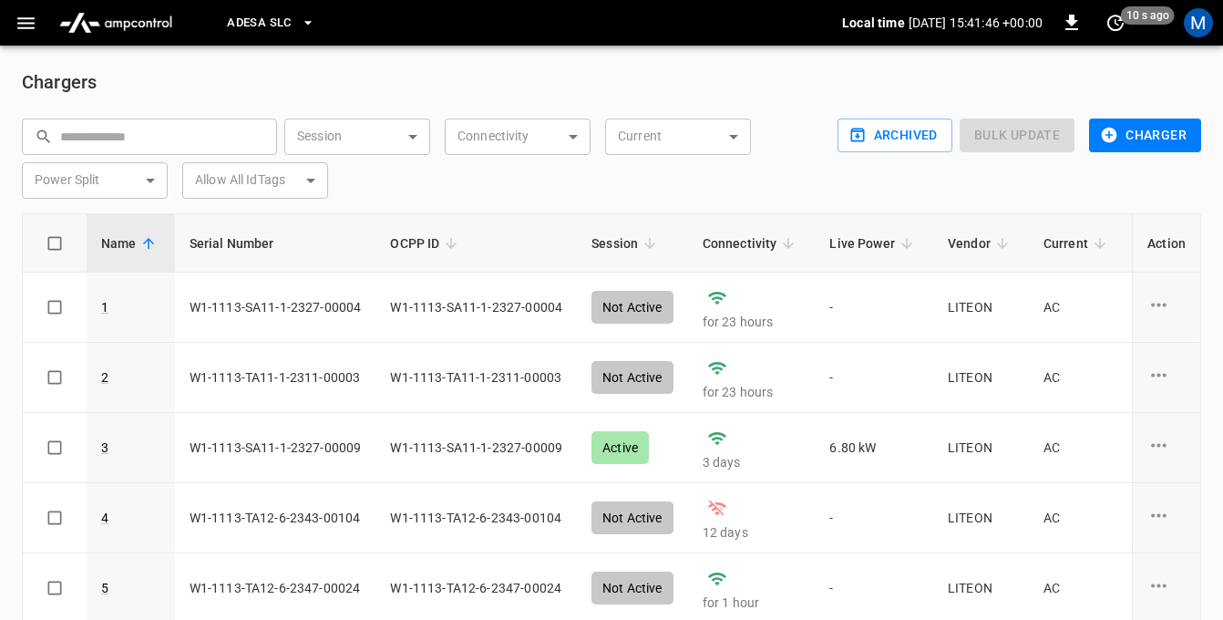
click at [539, 141] on body "Adesa SLC Local time 2025-08-18 15:41:46 +00:00 0 10 s ago M Chargers ​ ​ Sessi…" at bounding box center [611, 359] width 1223 height 718
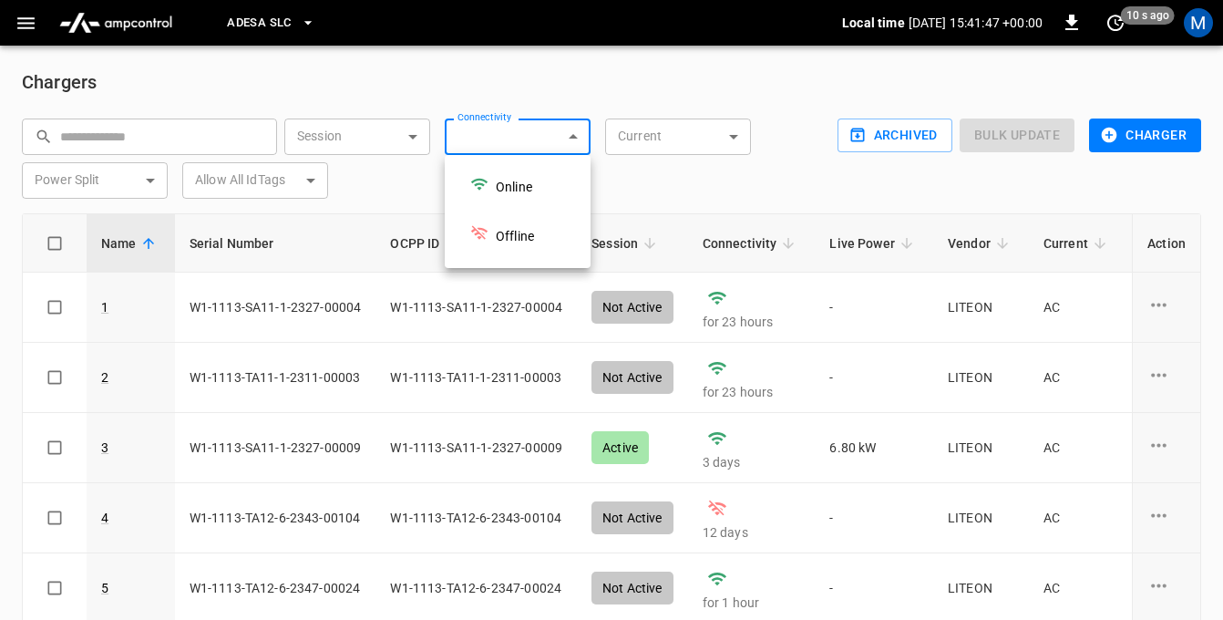
click at [539, 141] on div at bounding box center [611, 310] width 1223 height 620
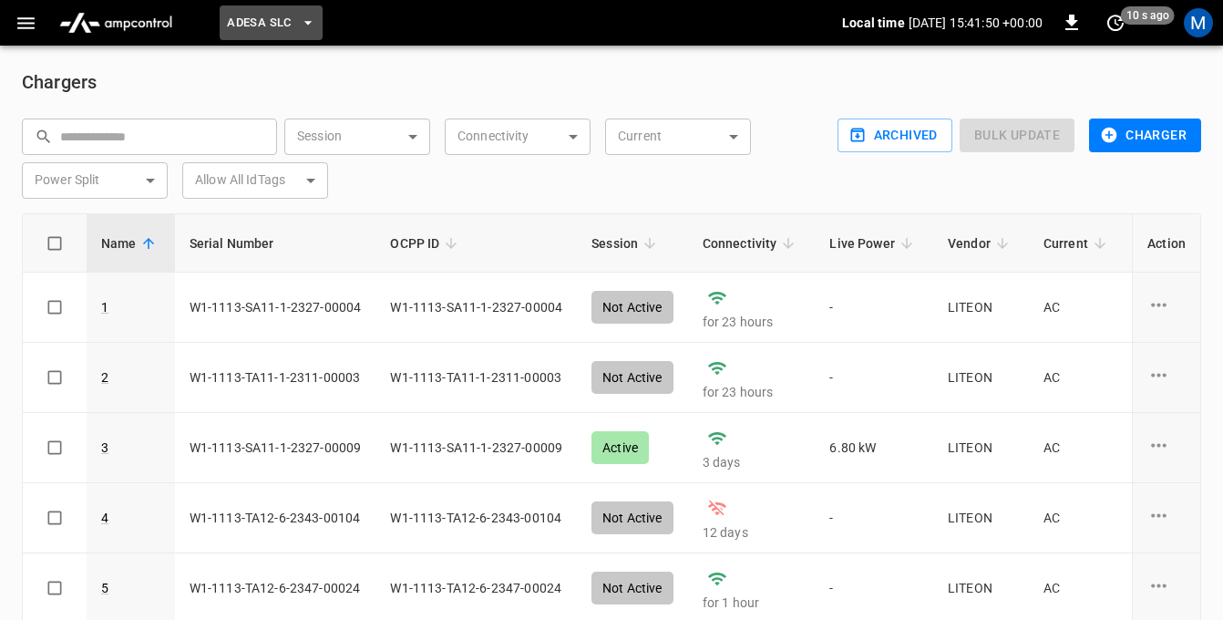
click at [287, 20] on span "Adesa SLC" at bounding box center [259, 23] width 64 height 21
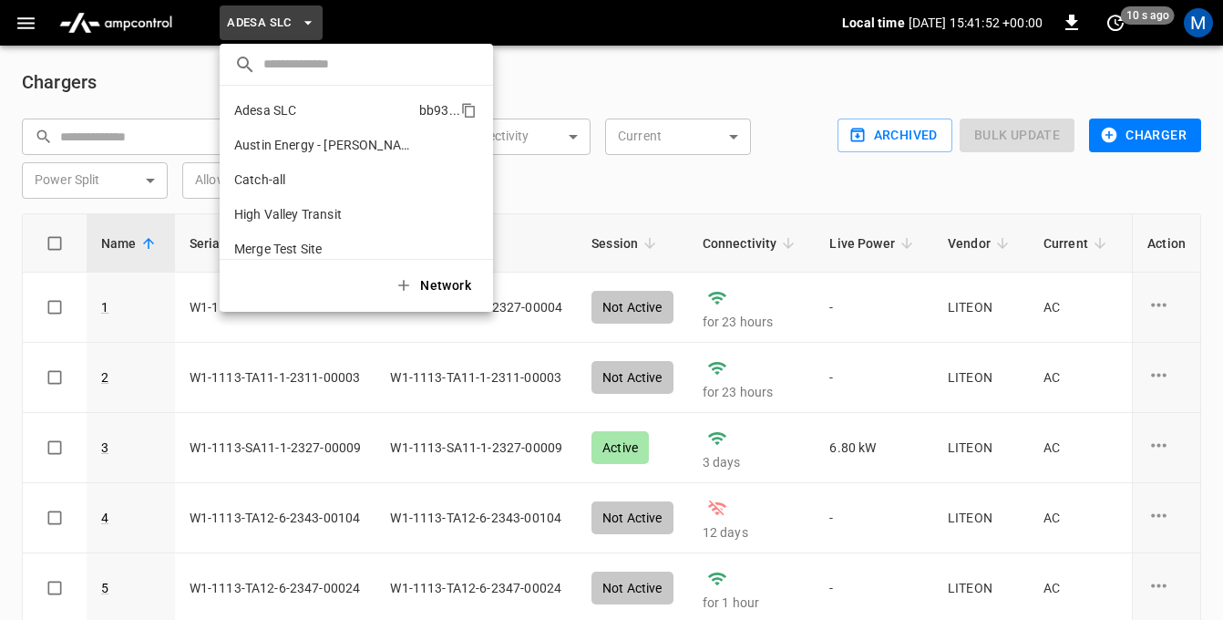
click at [270, 118] on p "Adesa SLC" at bounding box center [265, 110] width 62 height 18
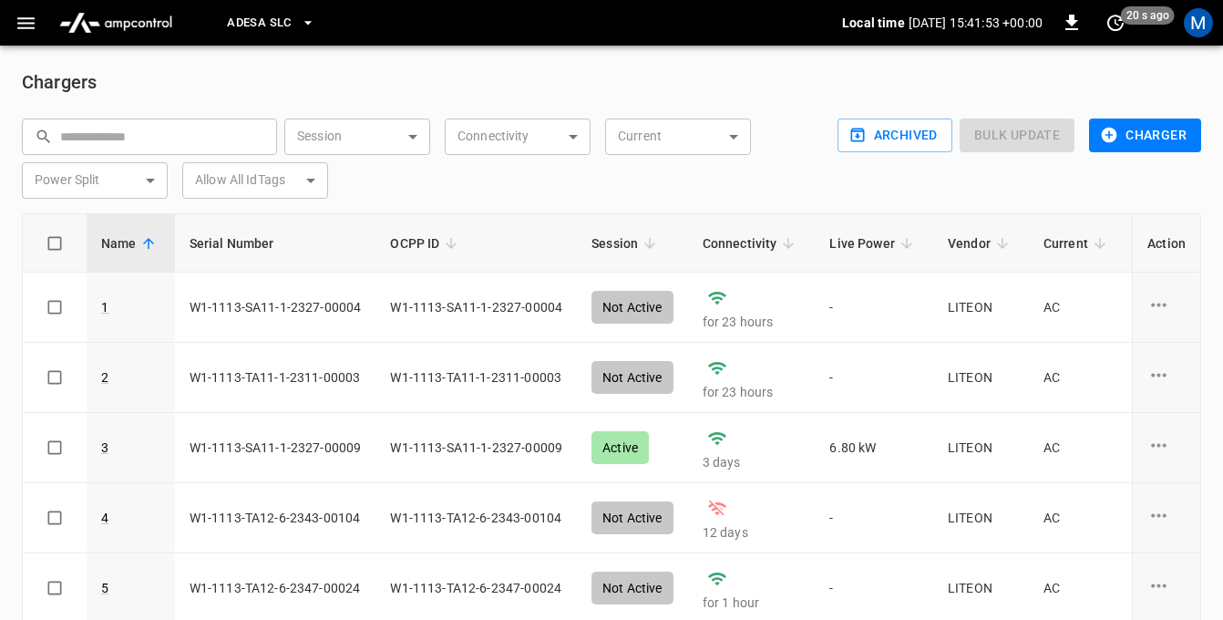
click at [501, 135] on body "Adesa SLC Local time 2025-08-18 15:41:53 +00:00 0 20 s ago M Chargers ​ ​ Sessi…" at bounding box center [611, 359] width 1223 height 718
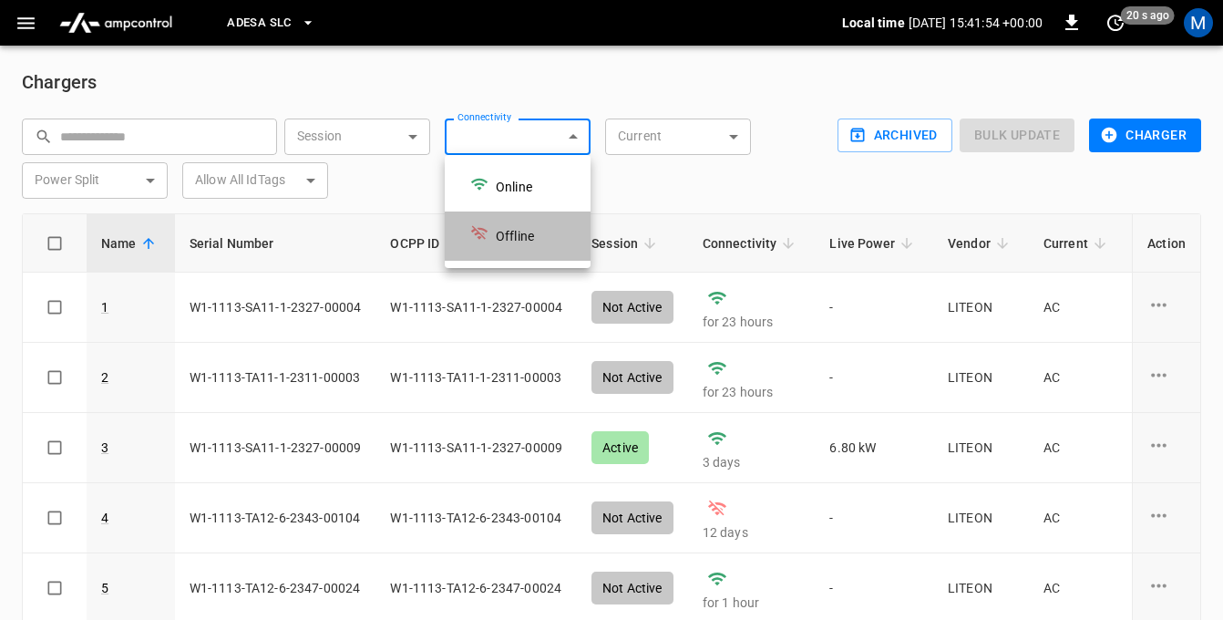
click at [493, 235] on div "Offline" at bounding box center [502, 236] width 86 height 38
type input "*******"
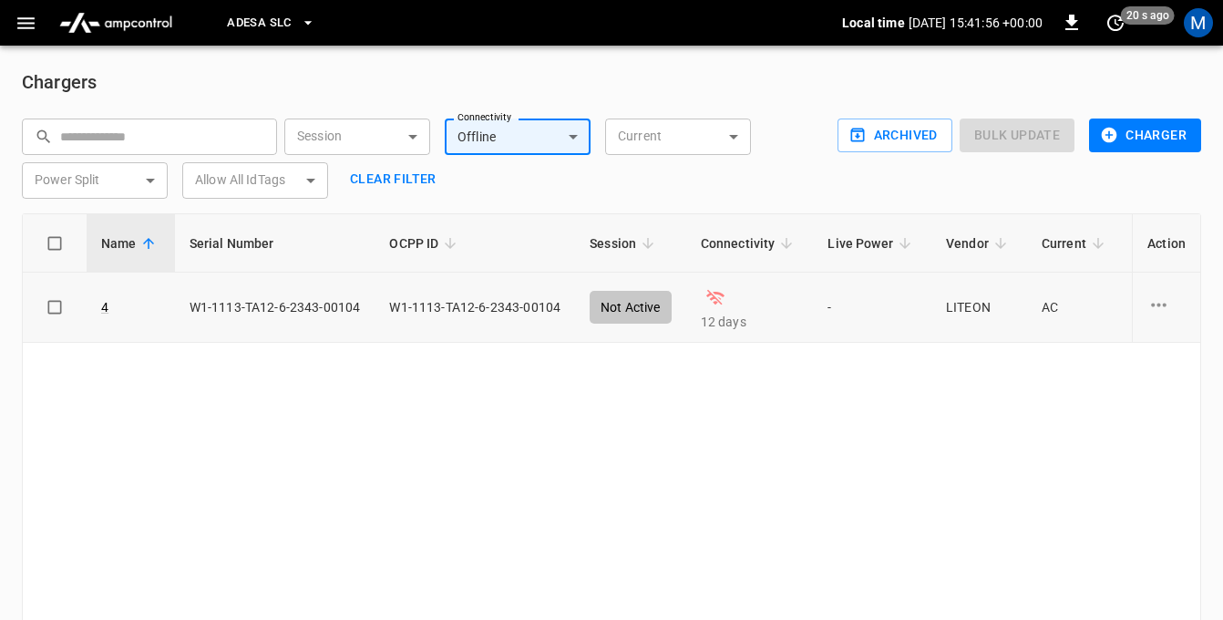
click at [717, 305] on td "12 days" at bounding box center [750, 307] width 128 height 70
click at [35, 15] on icon "button" at bounding box center [26, 23] width 23 height 23
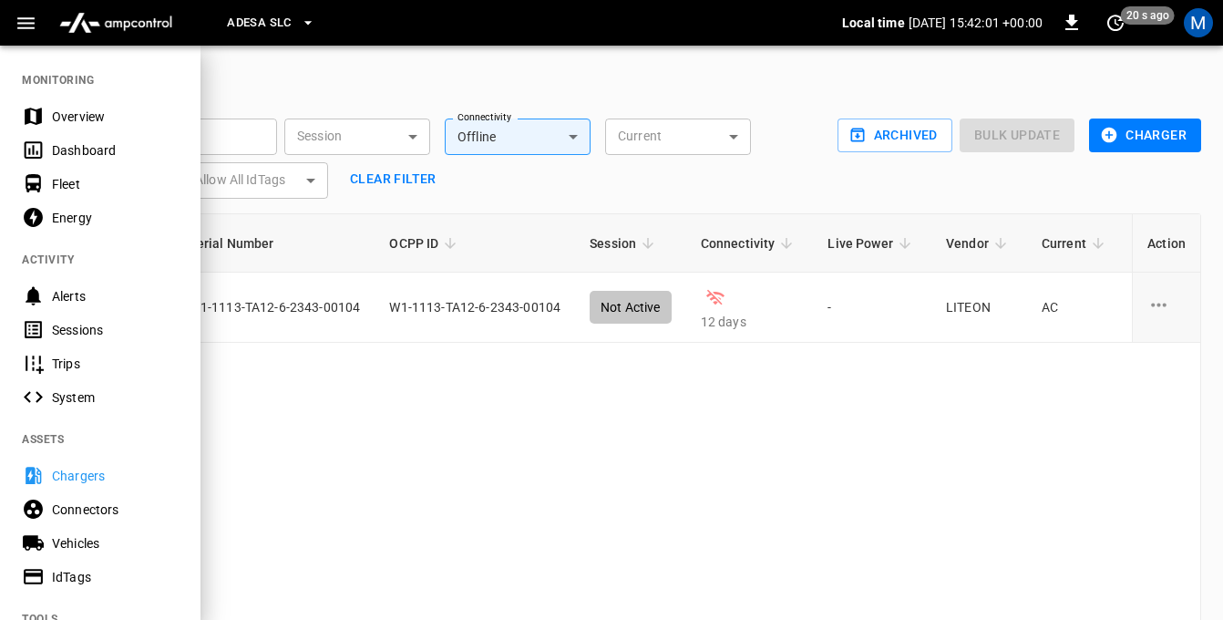
click at [258, 41] on div "Adesa SLC" at bounding box center [518, 23] width 648 height 43
click at [80, 149] on div "Dashboard" at bounding box center [115, 150] width 127 height 18
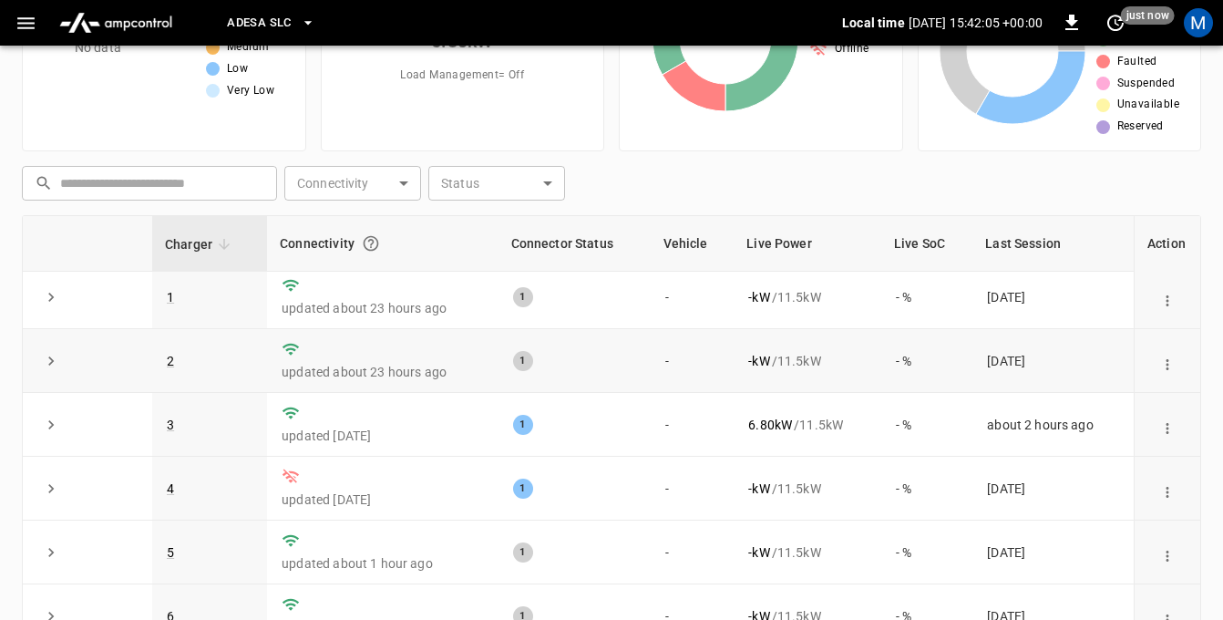
scroll to position [248, 0]
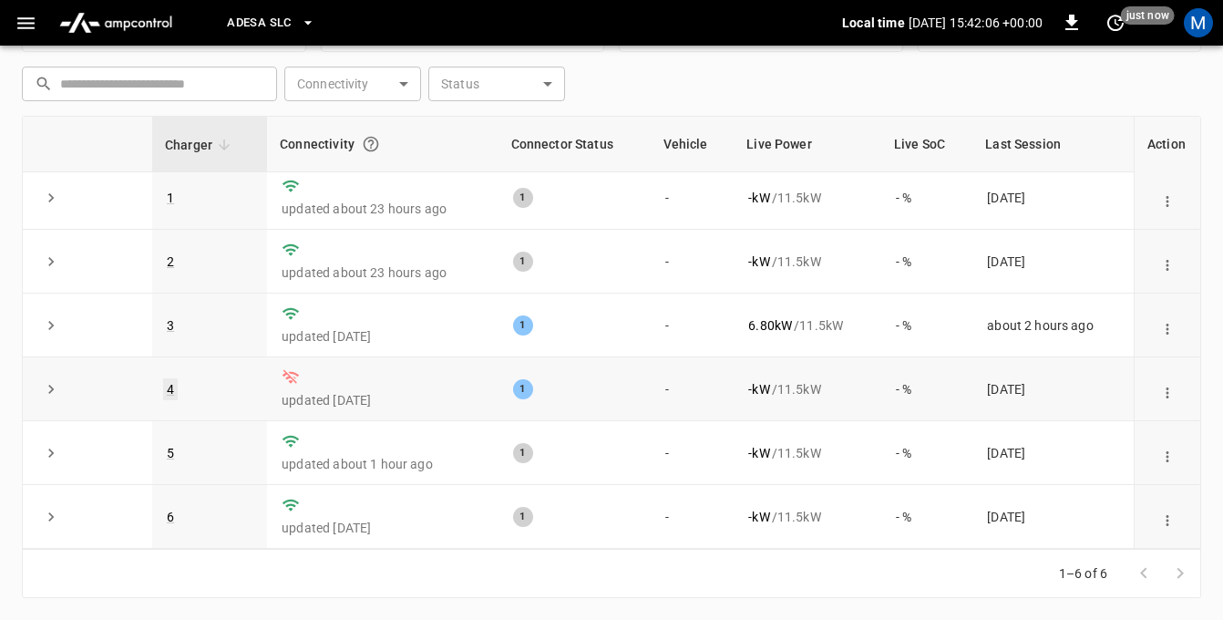
click at [173, 385] on link "4" at bounding box center [170, 389] width 15 height 22
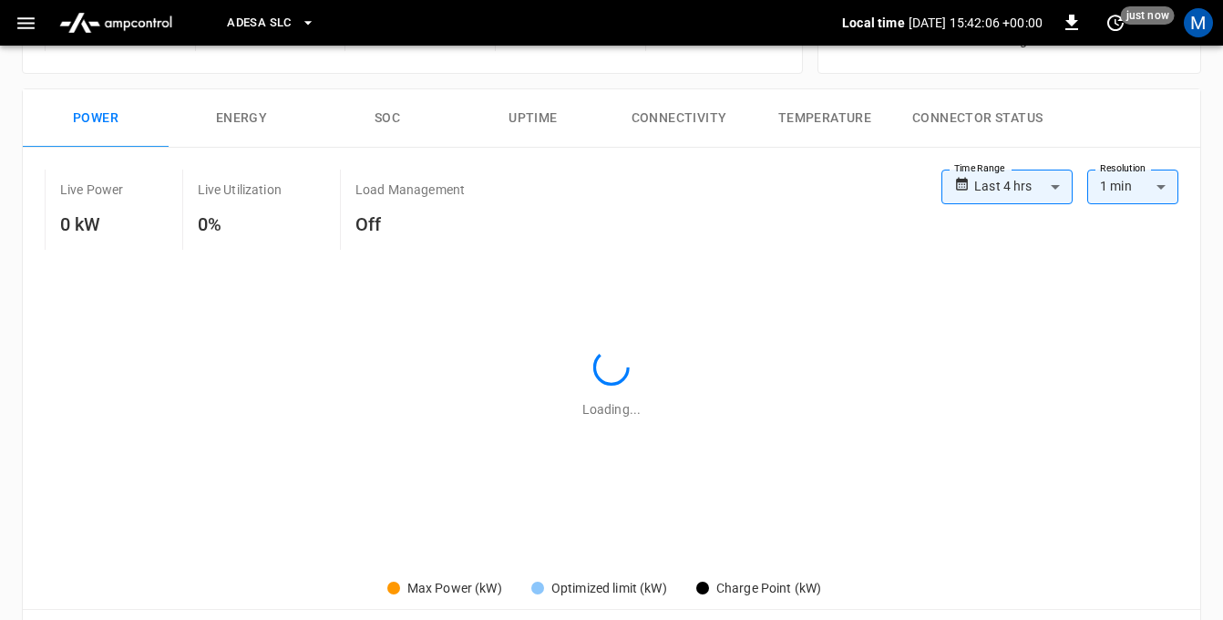
type input "**********"
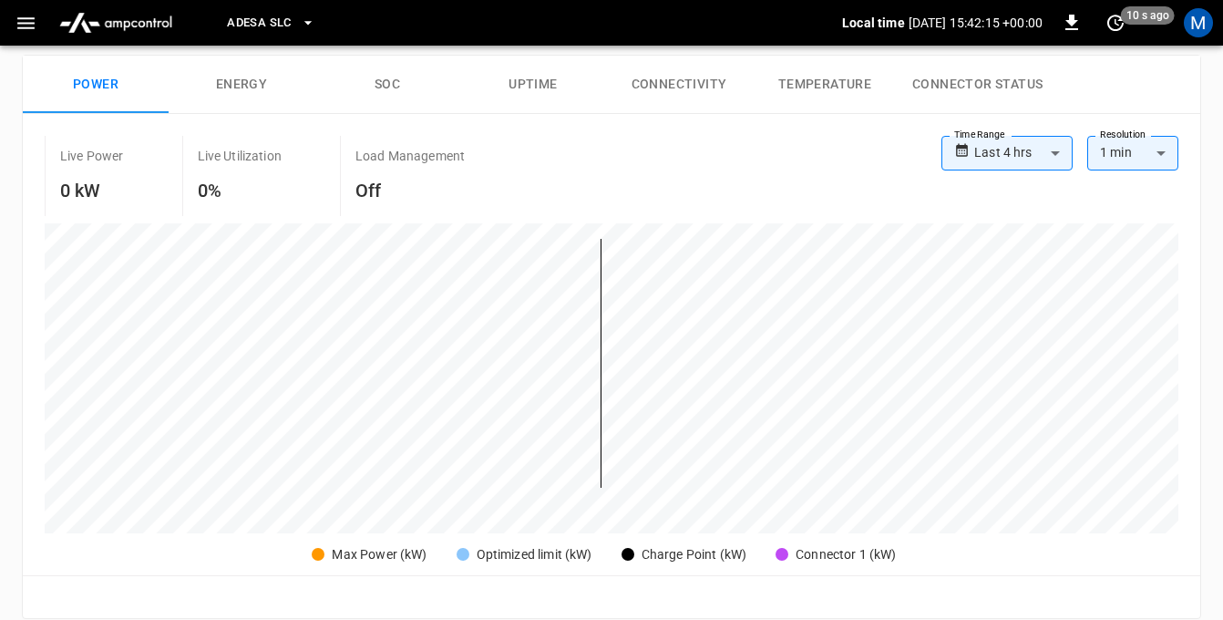
scroll to position [283, 0]
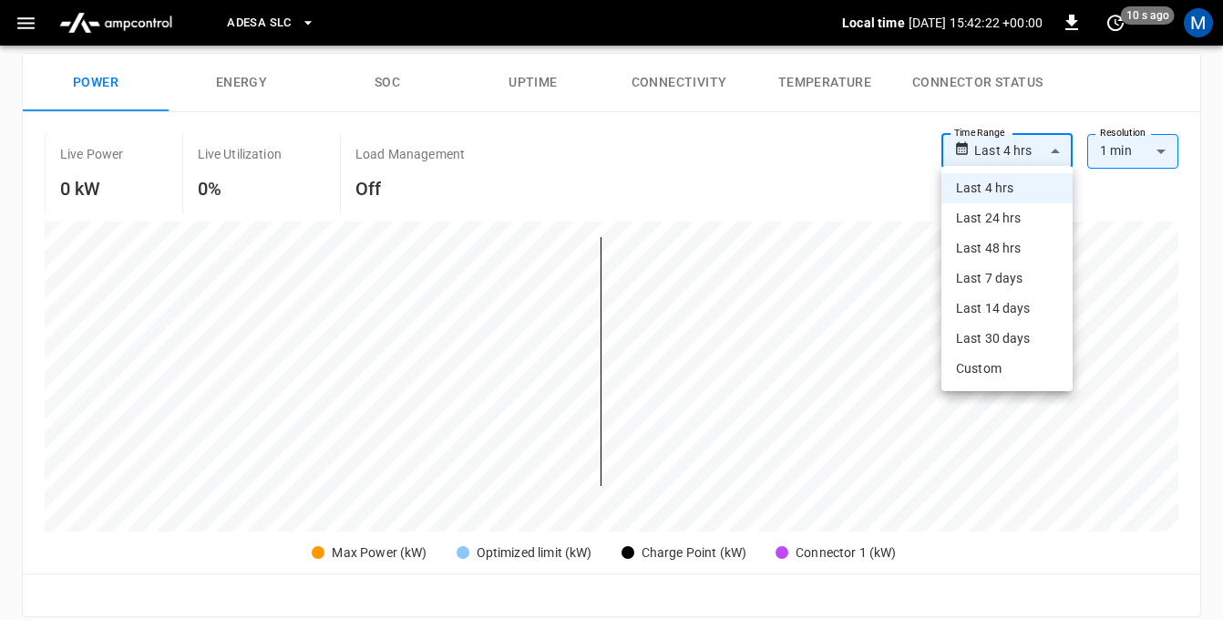
click at [1042, 150] on body "**********" at bounding box center [611, 498] width 1223 height 1562
click at [1004, 279] on li "Last 7 days" at bounding box center [1006, 278] width 131 height 30
type input "**********"
type input "***"
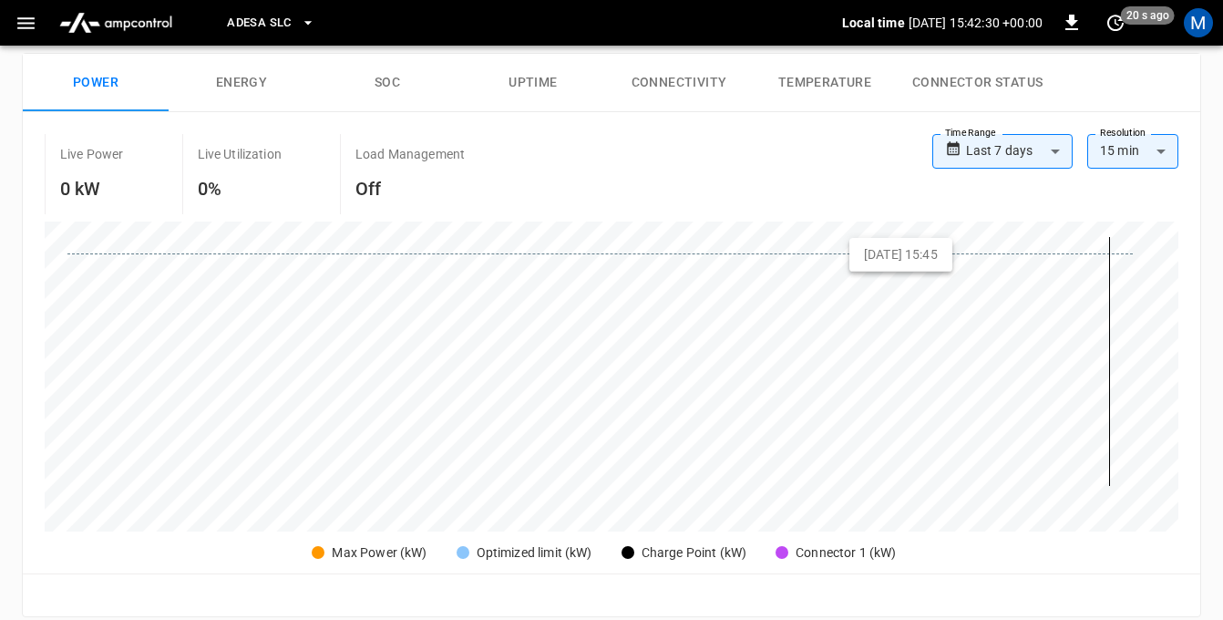
click at [1109, 251] on div at bounding box center [599, 361] width 1065 height 249
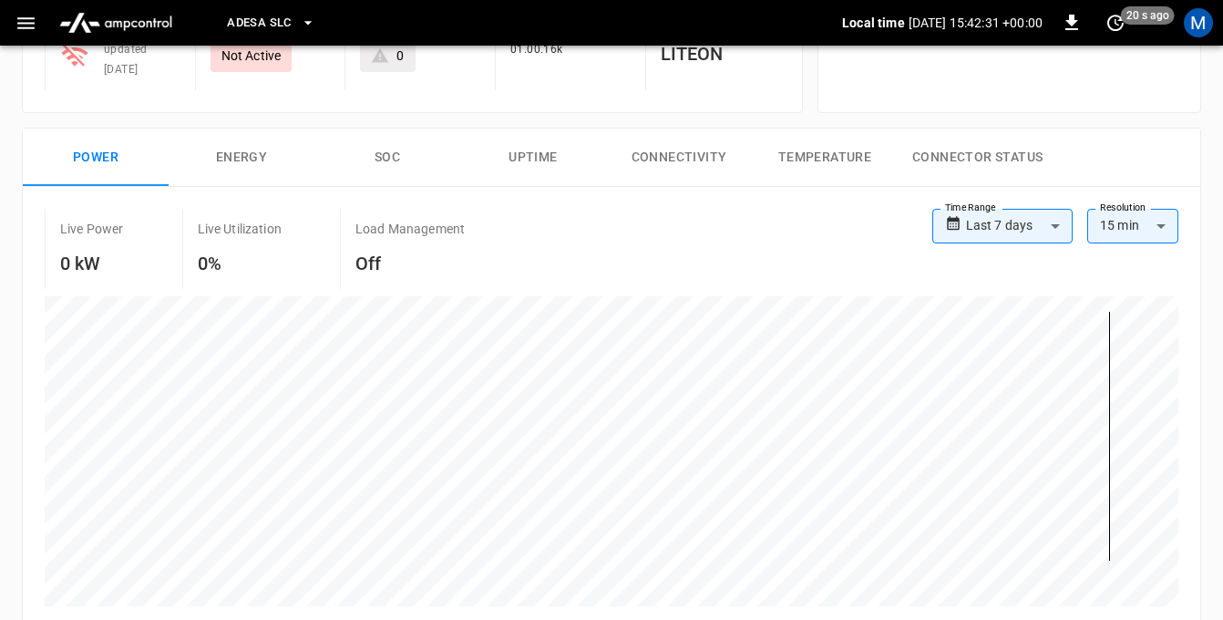
scroll to position [198, 0]
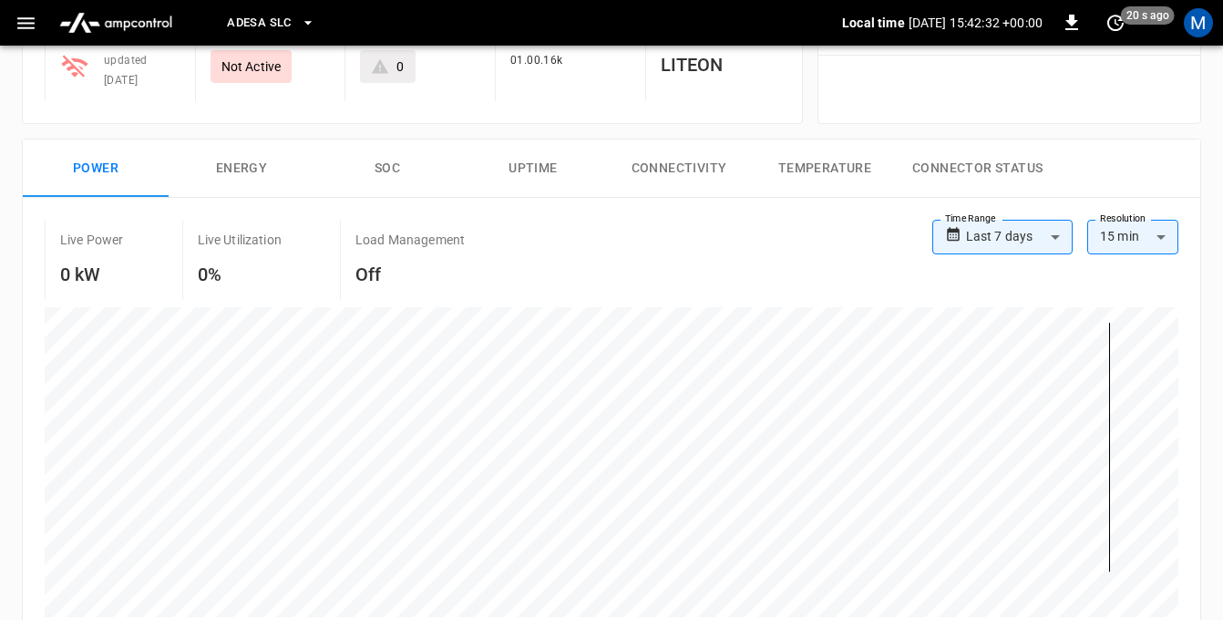
click at [245, 167] on button "Energy" at bounding box center [242, 168] width 146 height 58
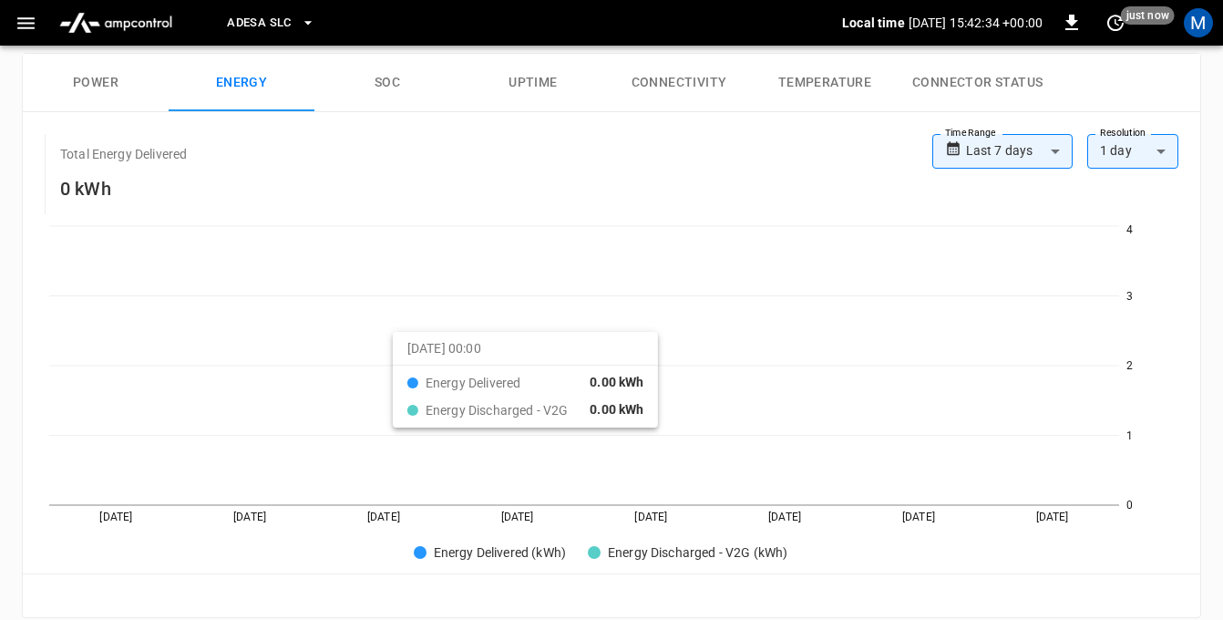
scroll to position [256, 0]
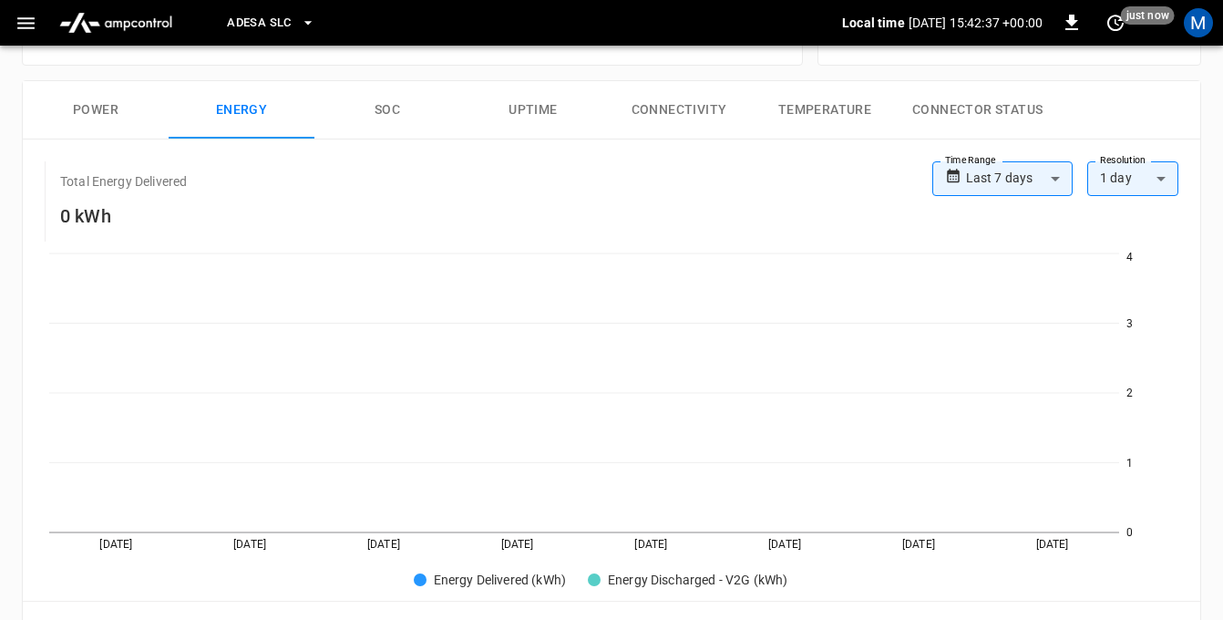
click at [1033, 175] on body "**********" at bounding box center [611, 525] width 1223 height 1563
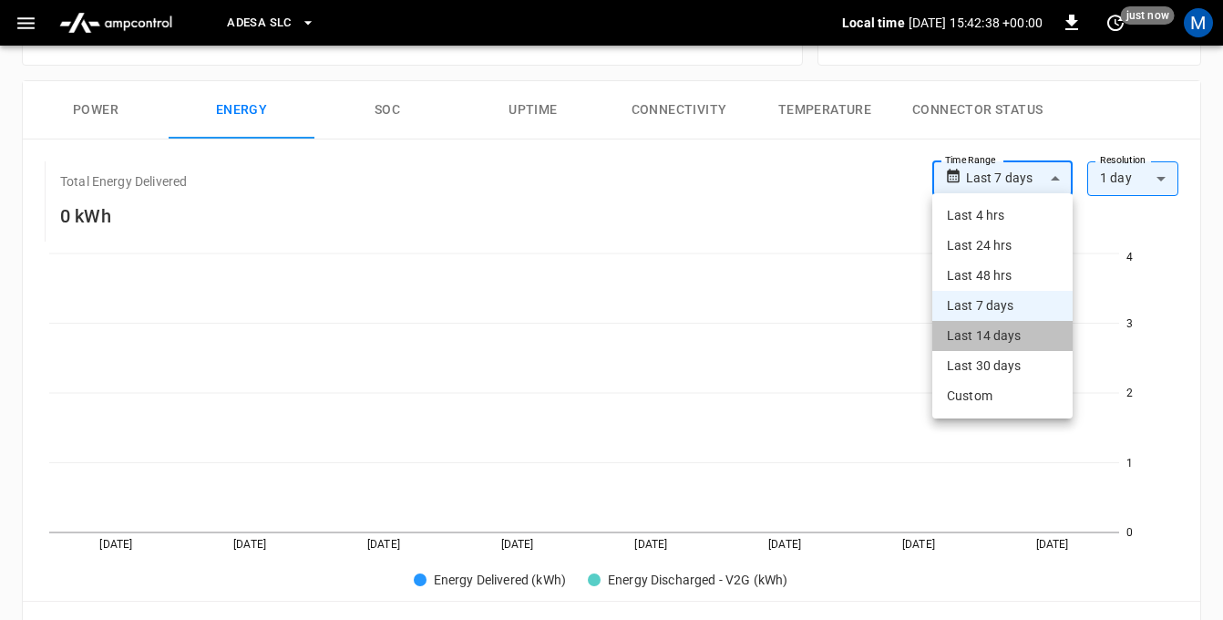
click at [984, 330] on li "Last 14 days" at bounding box center [1002, 336] width 140 height 30
type input "**********"
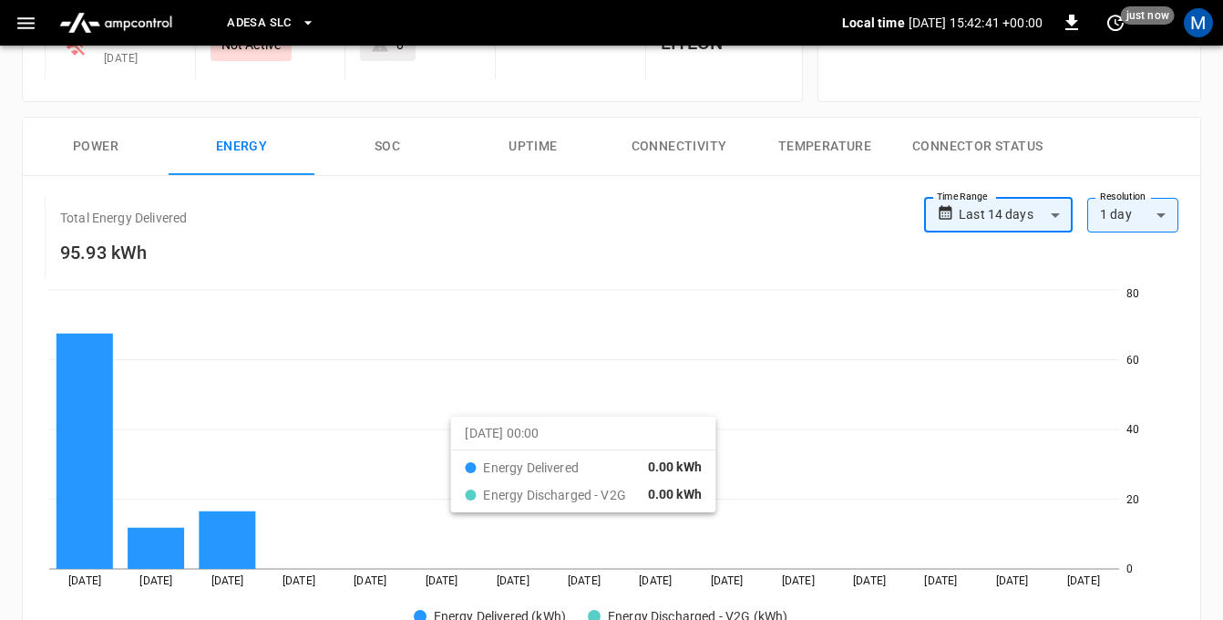
scroll to position [221, 0]
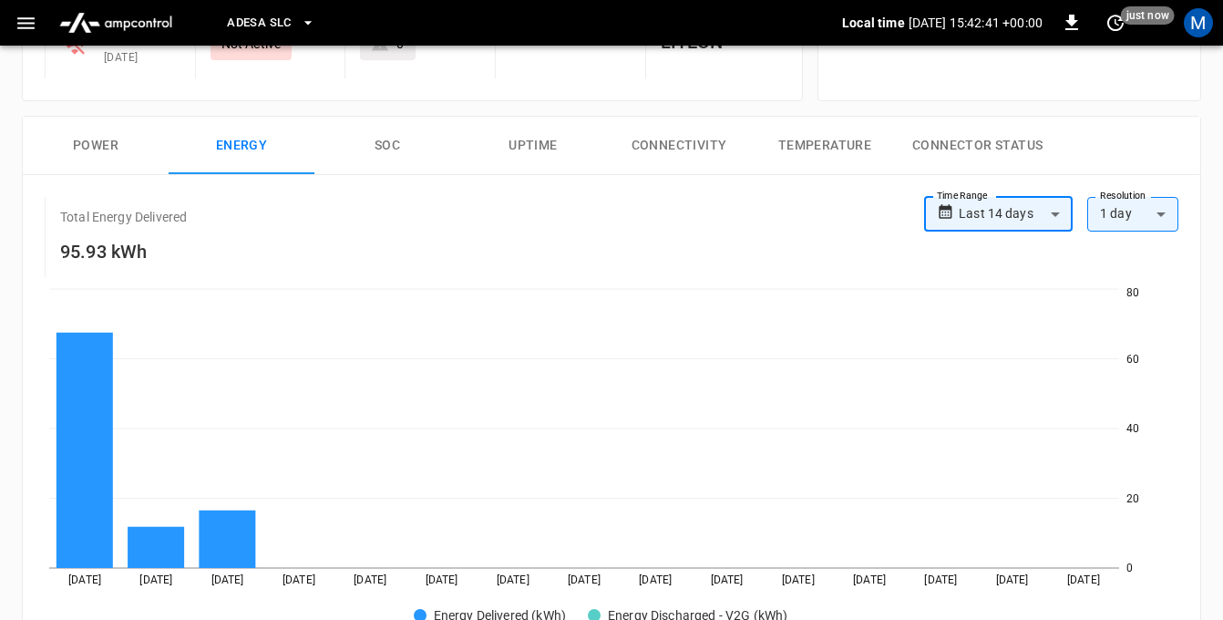
click at [720, 142] on button "Connectivity" at bounding box center [679, 146] width 146 height 58
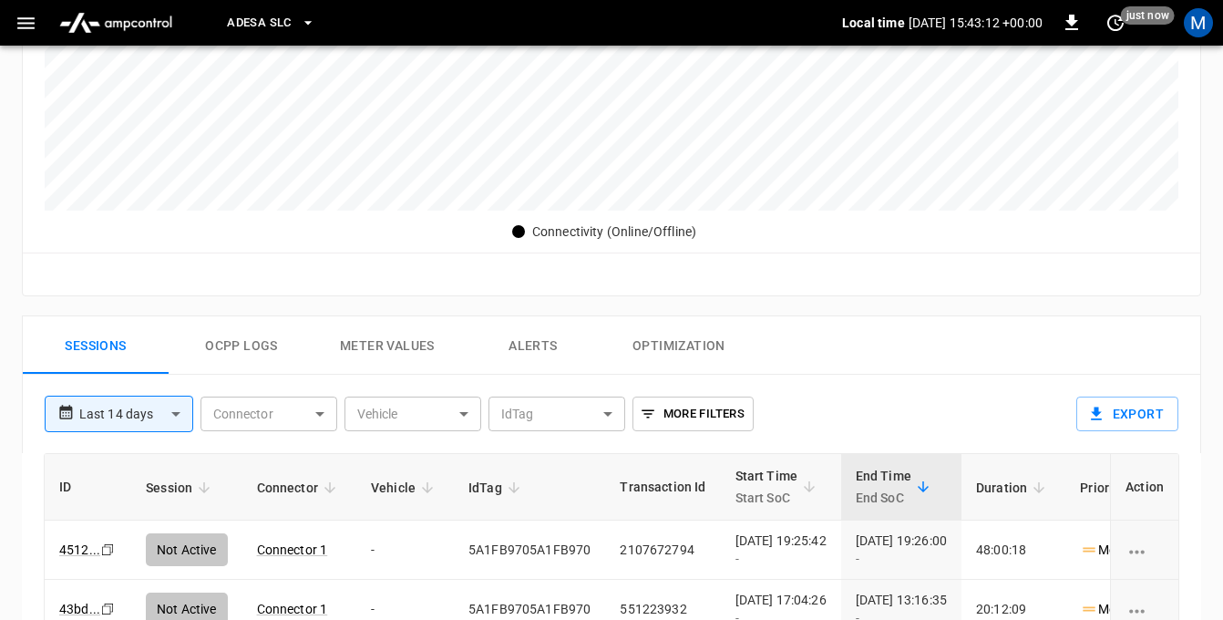
scroll to position [234, 0]
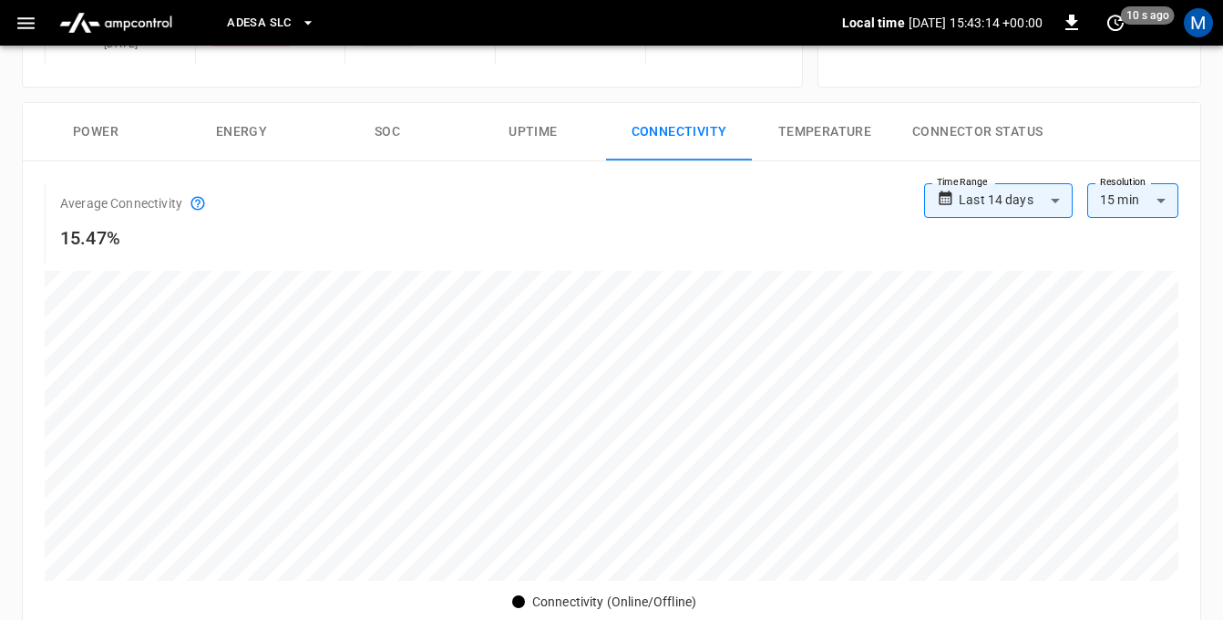
scroll to position [248, 0]
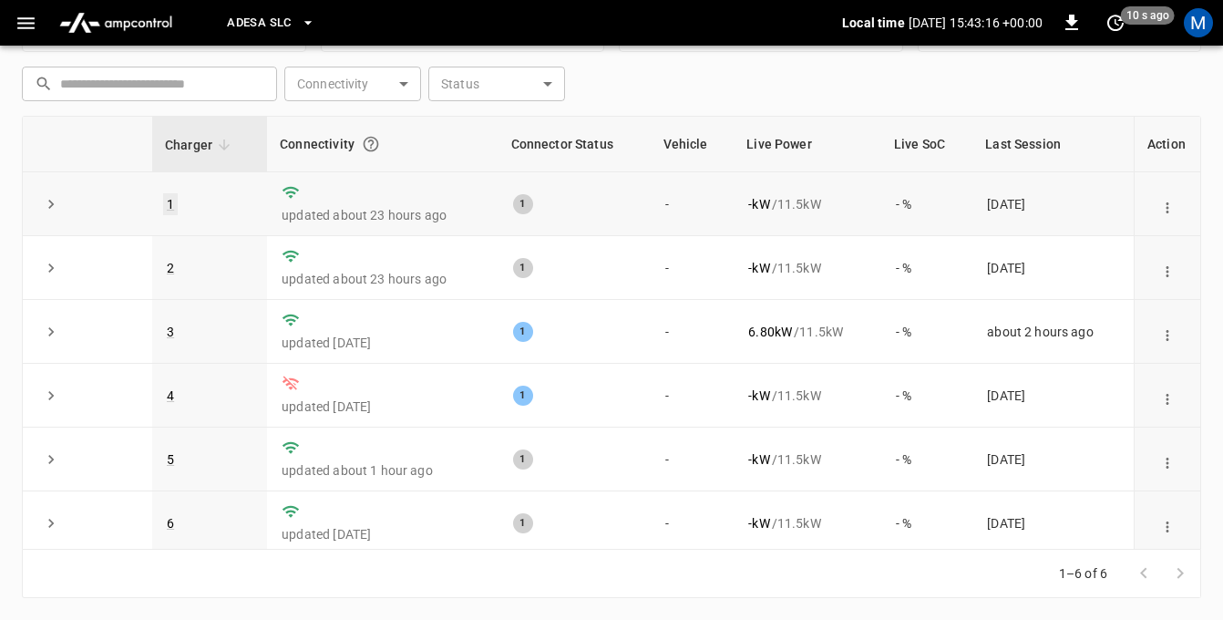
click at [170, 200] on link "1" at bounding box center [170, 204] width 15 height 22
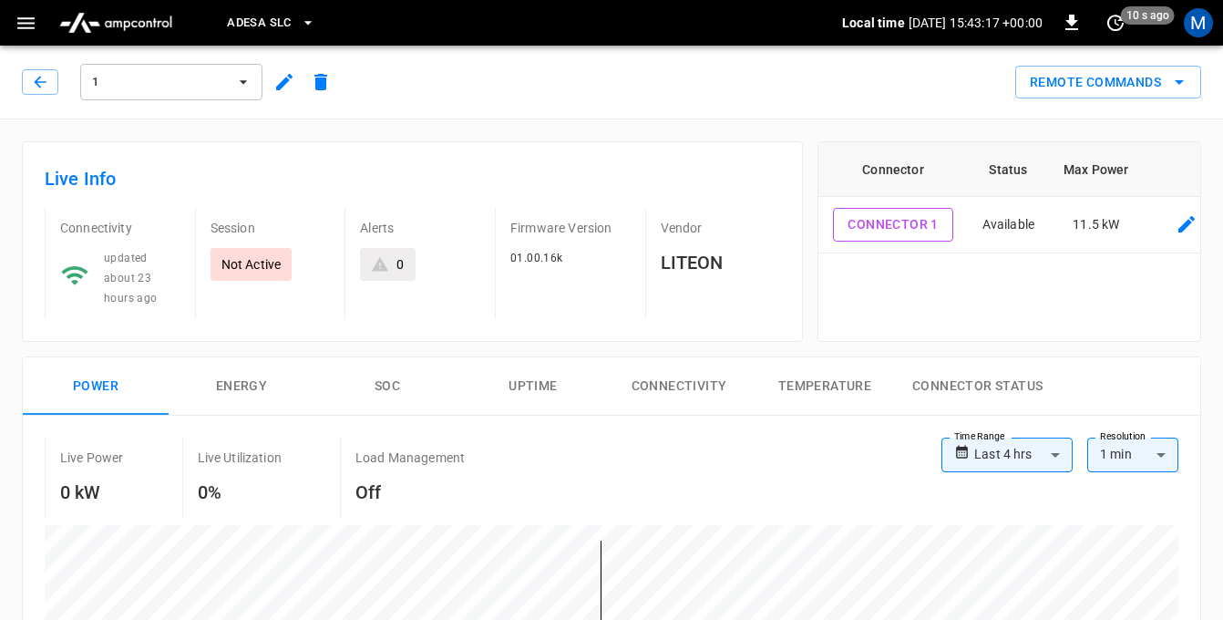
scroll to position [206, 0]
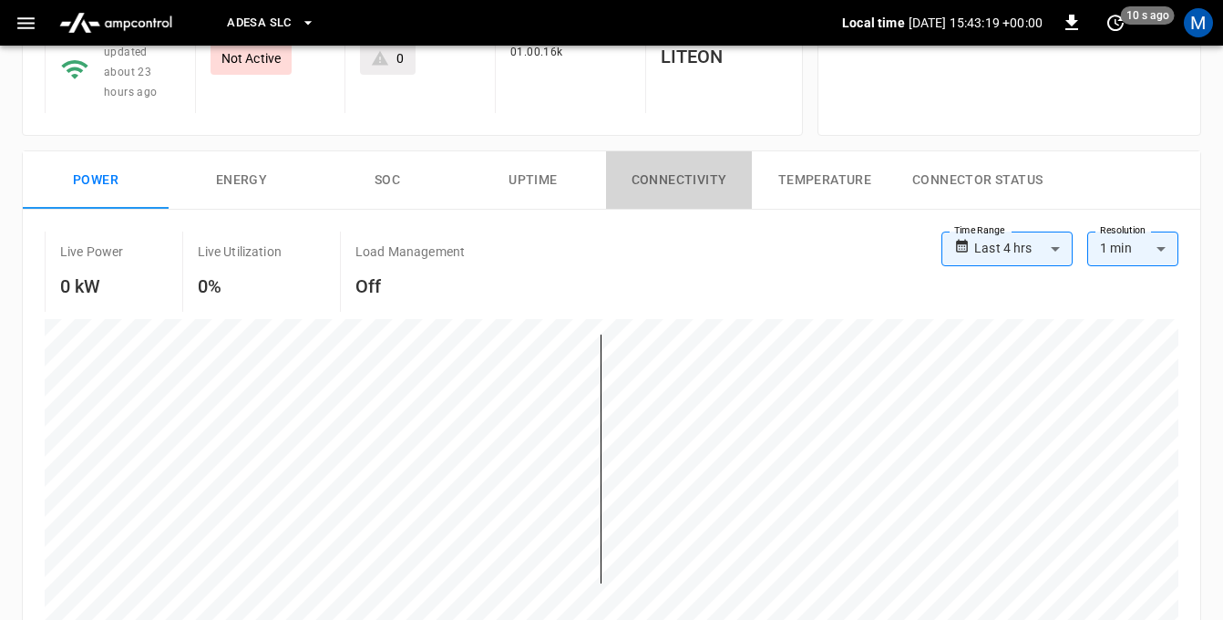
click at [698, 161] on button "Connectivity" at bounding box center [679, 180] width 146 height 58
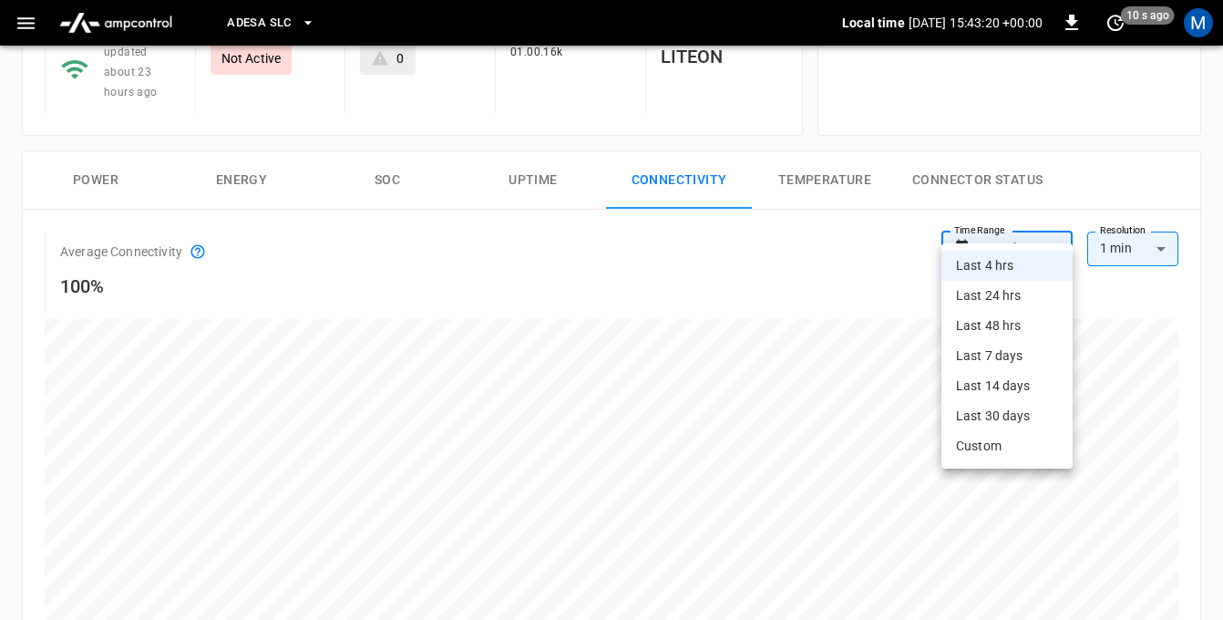
click at [1002, 221] on body "**********" at bounding box center [611, 585] width 1223 height 1582
click at [995, 383] on li "Last 14 days" at bounding box center [1006, 386] width 131 height 30
type input "**********"
type input "***"
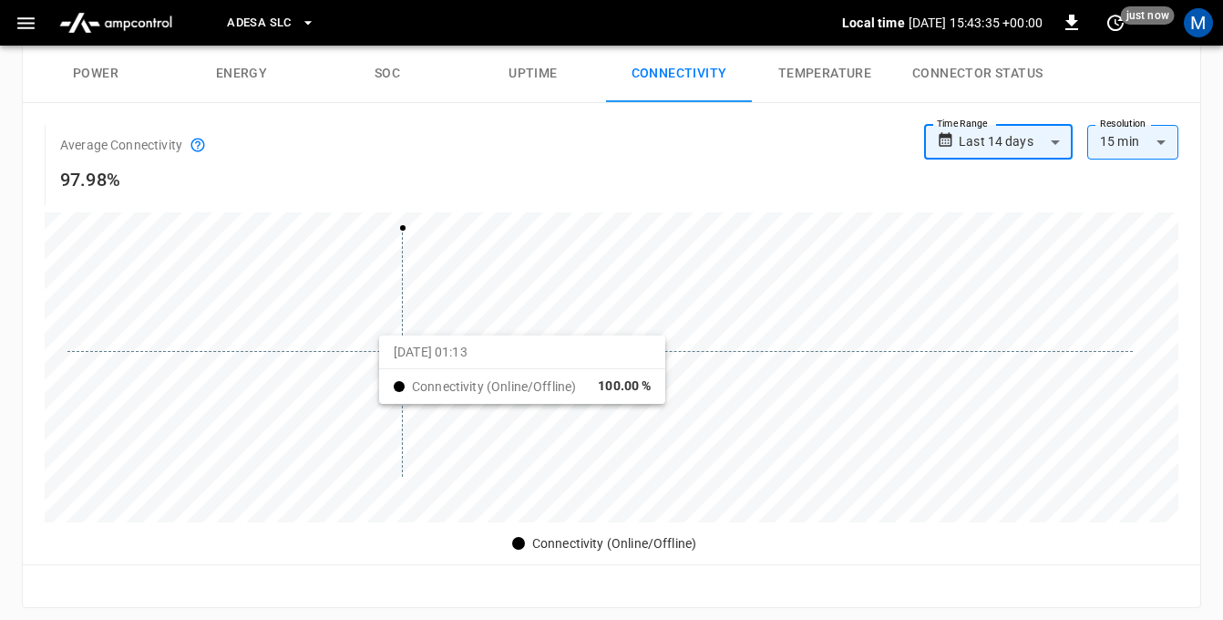
scroll to position [0, 0]
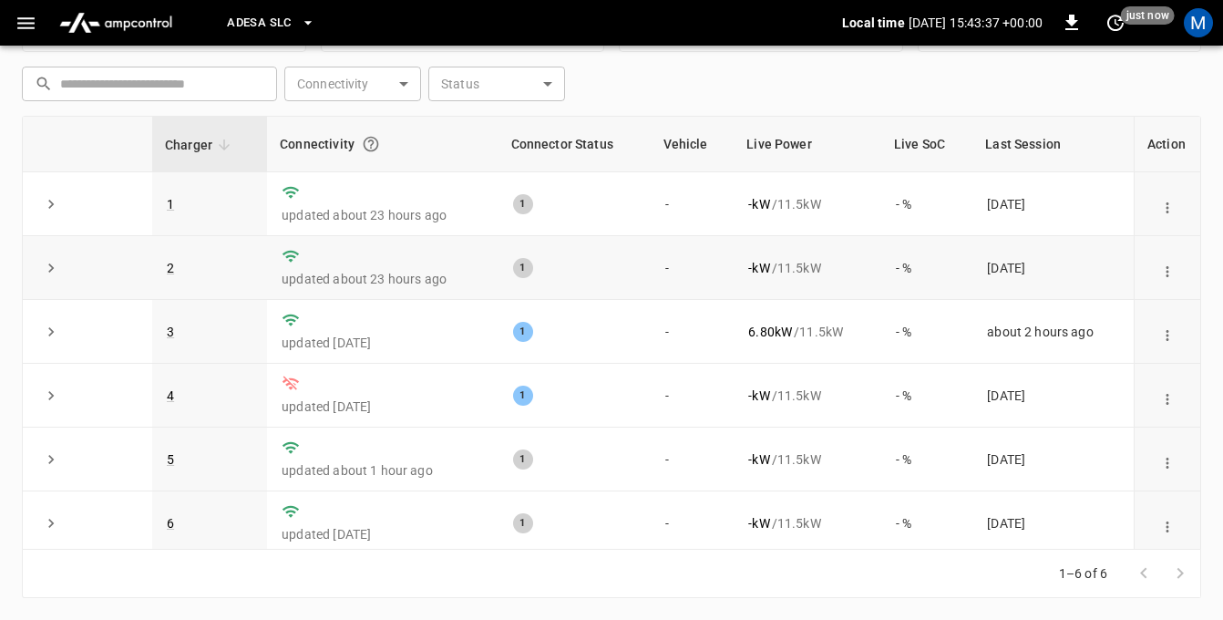
scroll to position [8, 0]
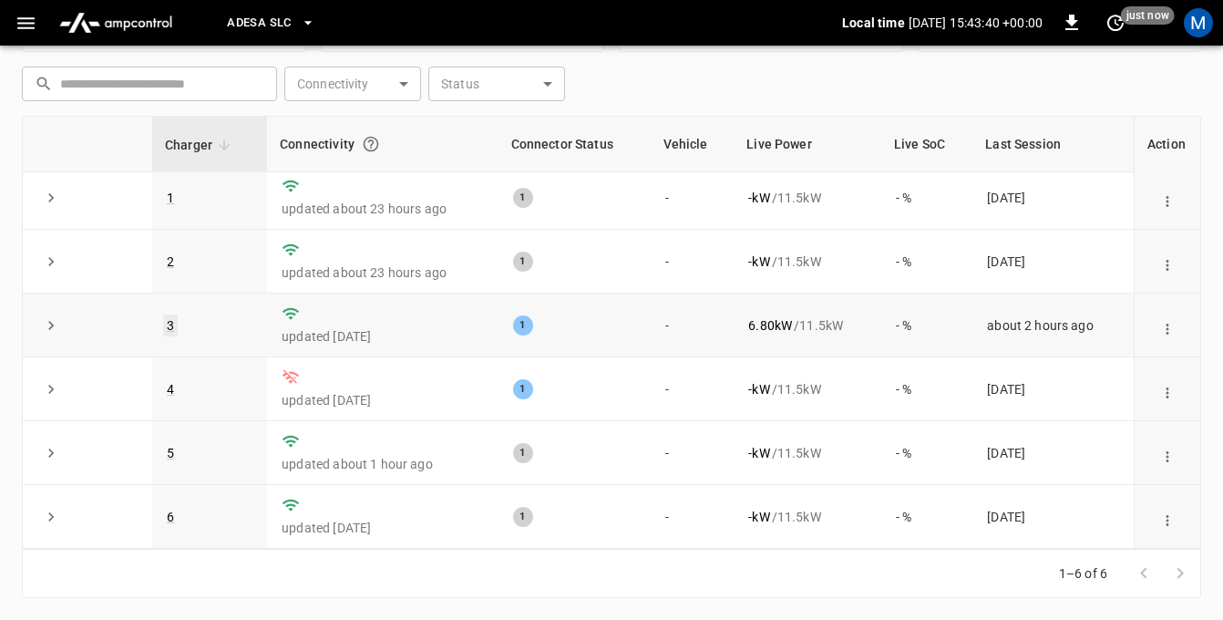
click at [168, 325] on link "3" at bounding box center [170, 325] width 15 height 22
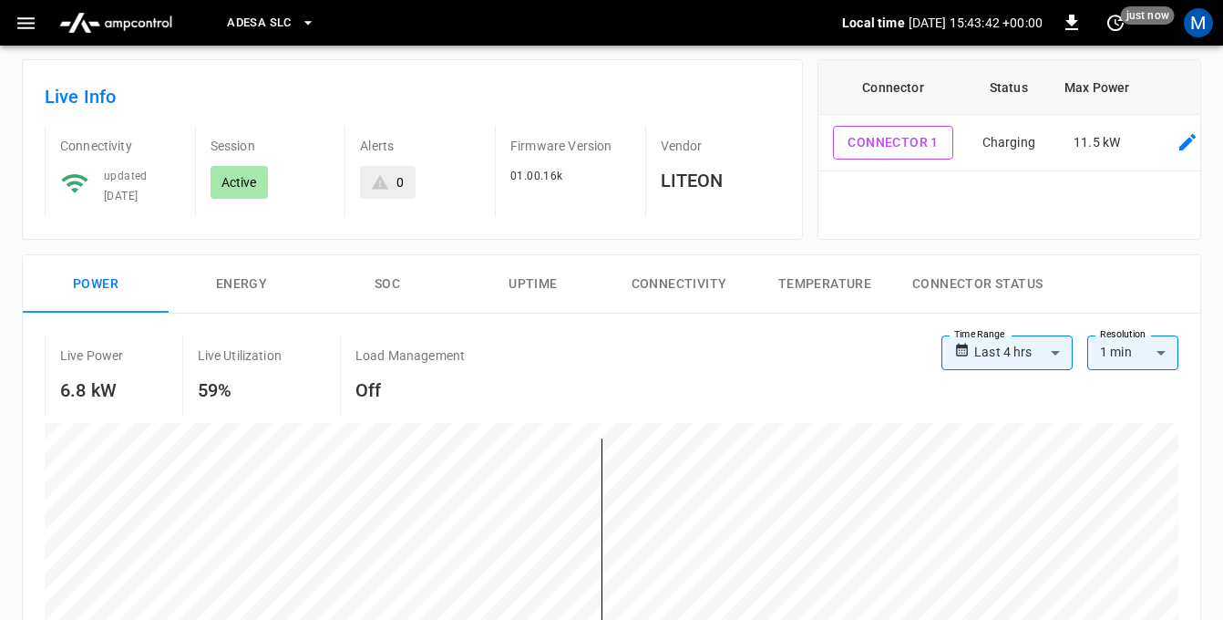
scroll to position [85, 0]
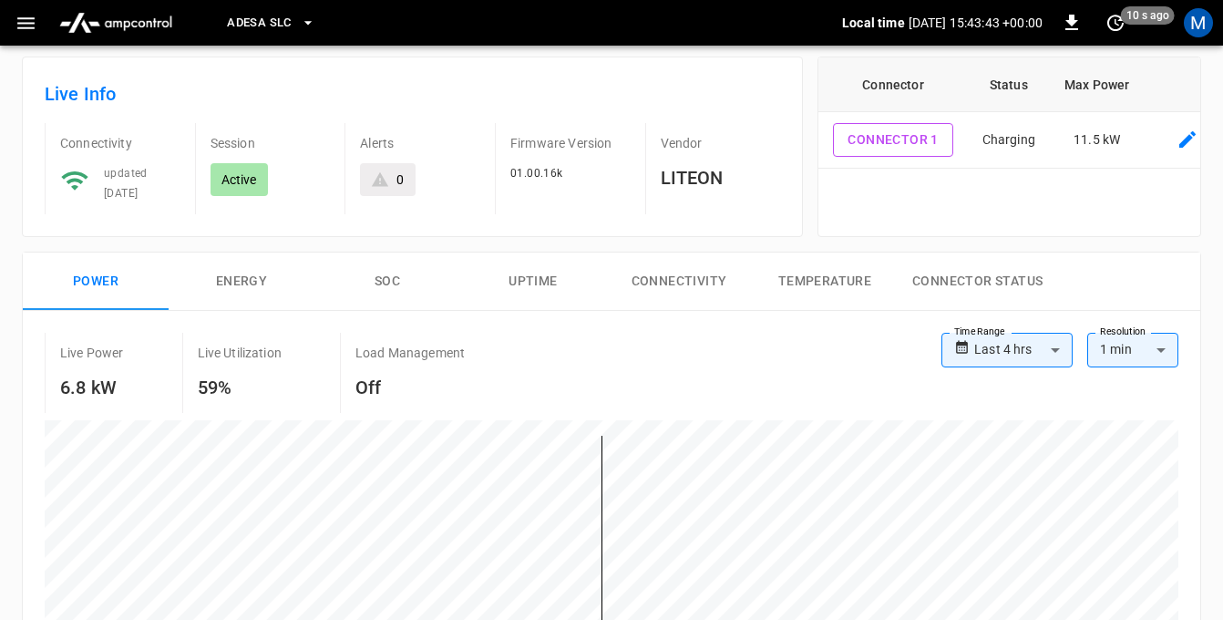
click at [677, 274] on button "Connectivity" at bounding box center [679, 281] width 146 height 58
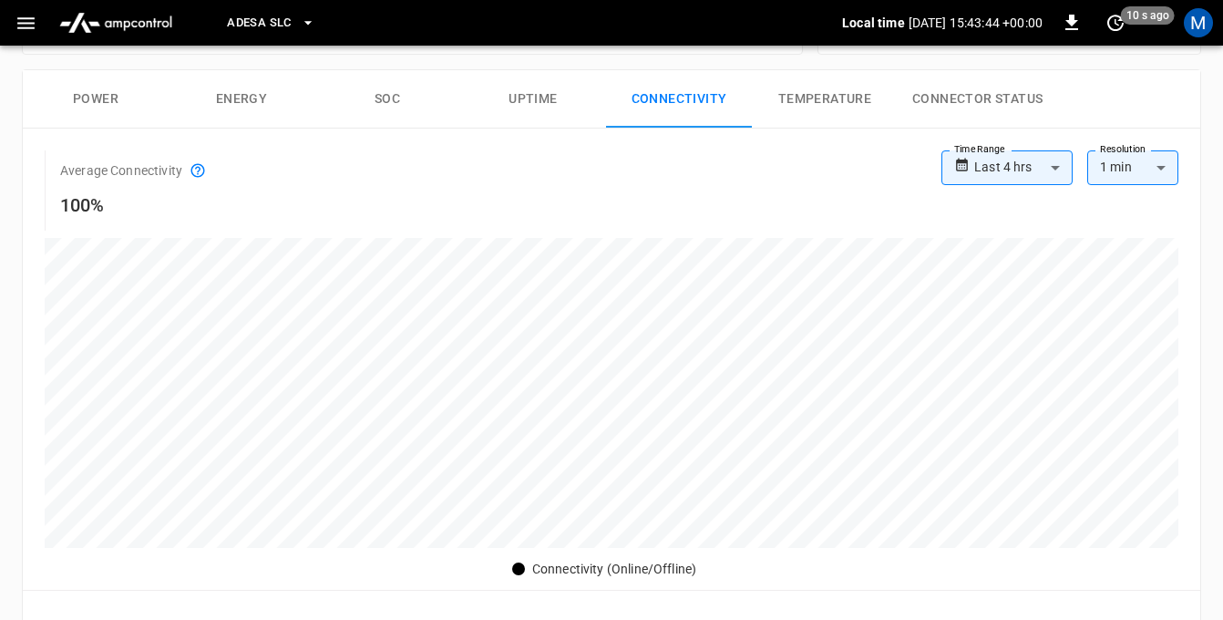
scroll to position [268, 0]
click at [1031, 168] on body "**********" at bounding box center [611, 513] width 1223 height 1562
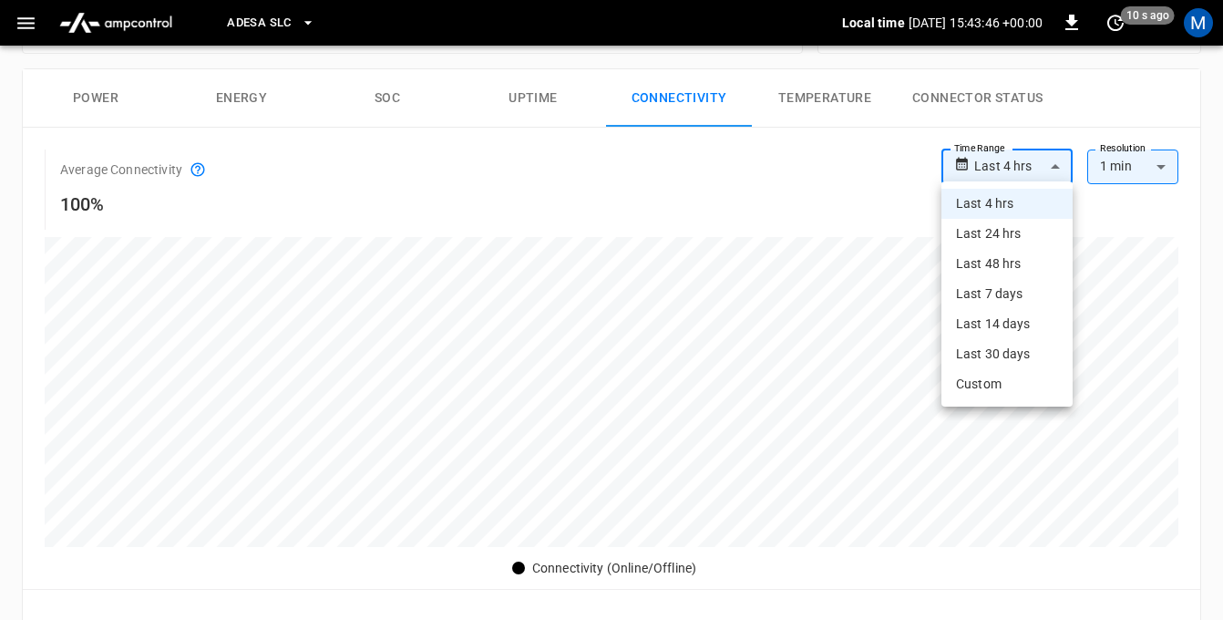
click at [990, 318] on li "Last 14 days" at bounding box center [1006, 324] width 131 height 30
type input "**********"
type input "***"
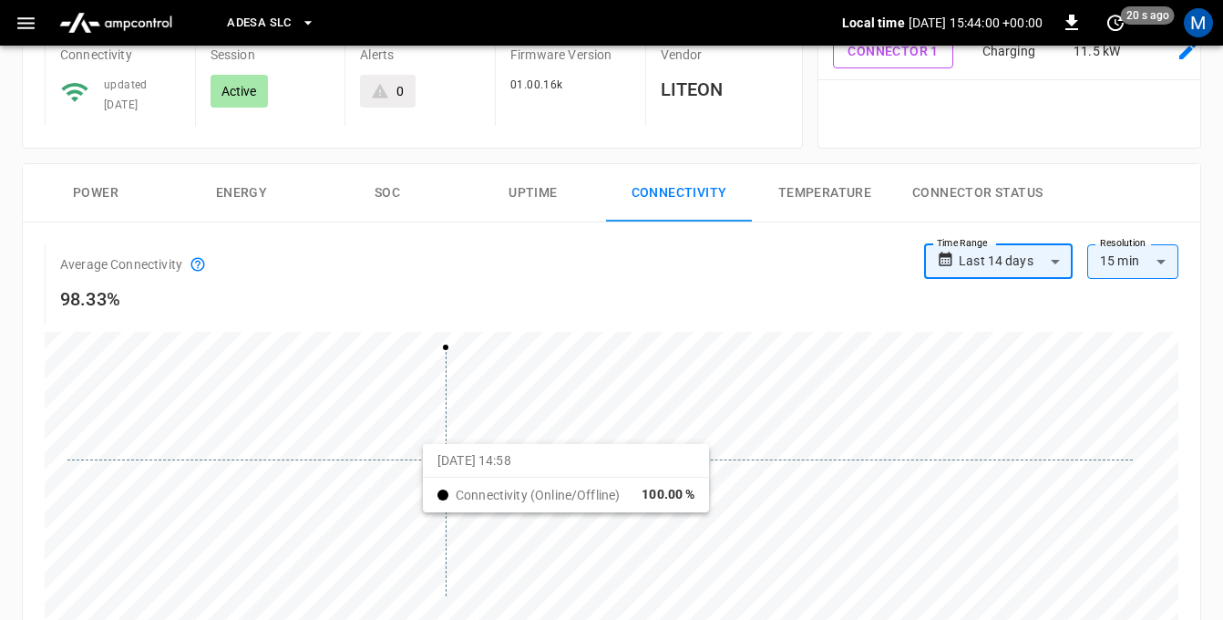
scroll to position [0, 0]
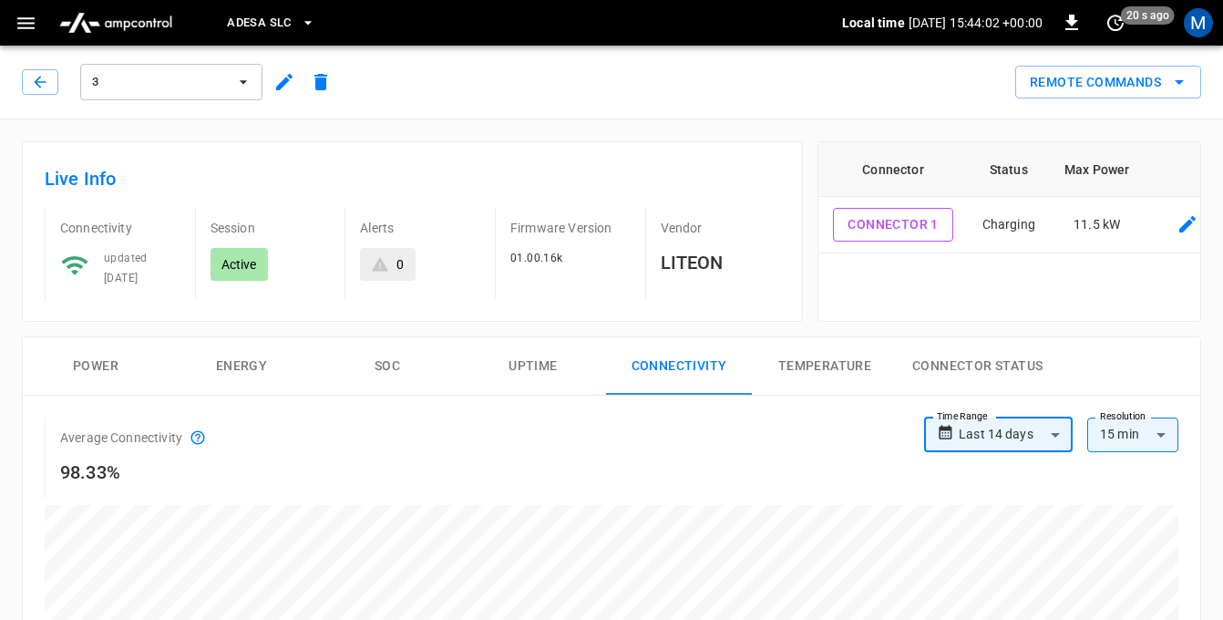
click at [221, 86] on span "3" at bounding box center [159, 82] width 135 height 21
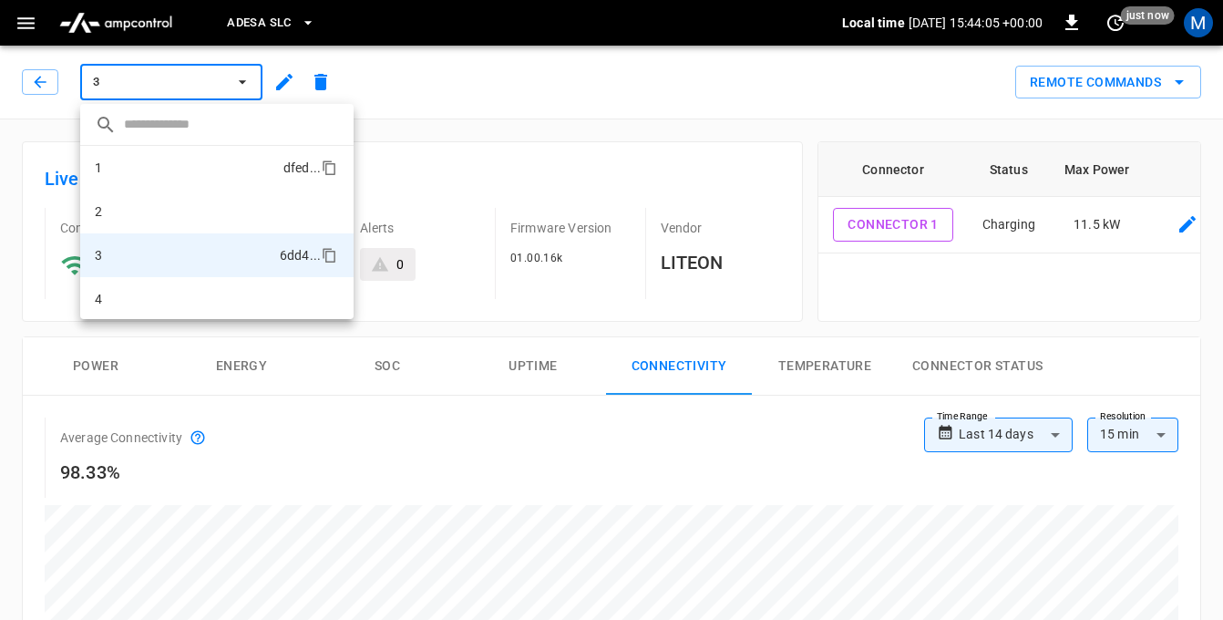
click at [173, 180] on li "1 dfed ..." at bounding box center [216, 168] width 273 height 44
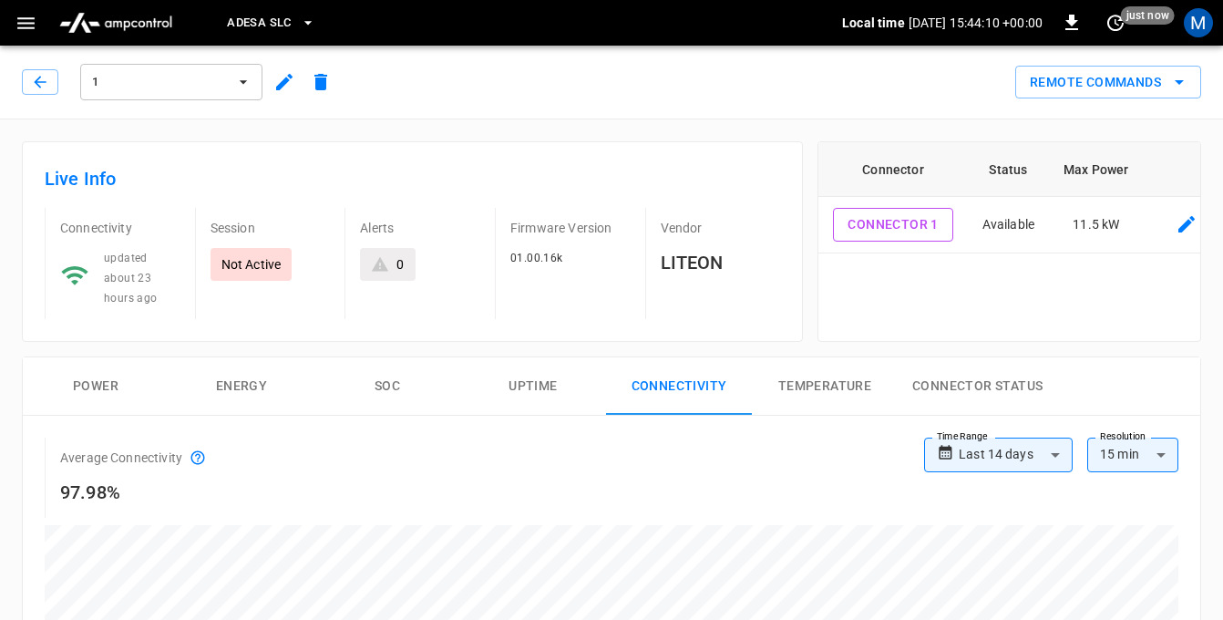
click at [125, 83] on span "1" at bounding box center [159, 82] width 135 height 21
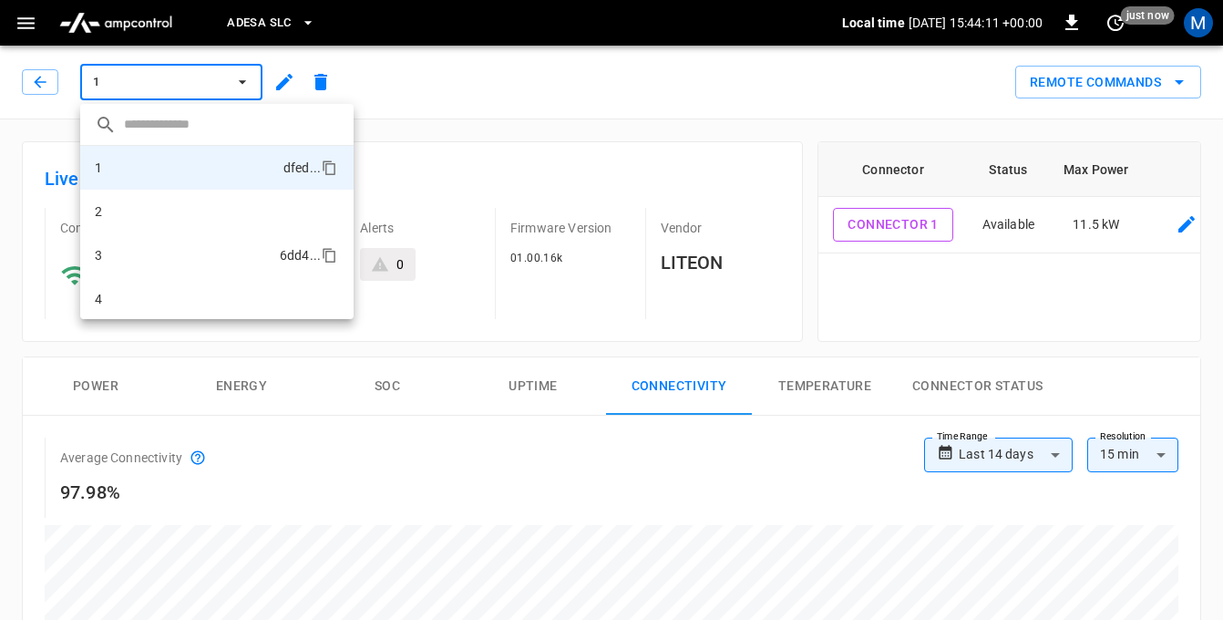
scroll to position [89, 0]
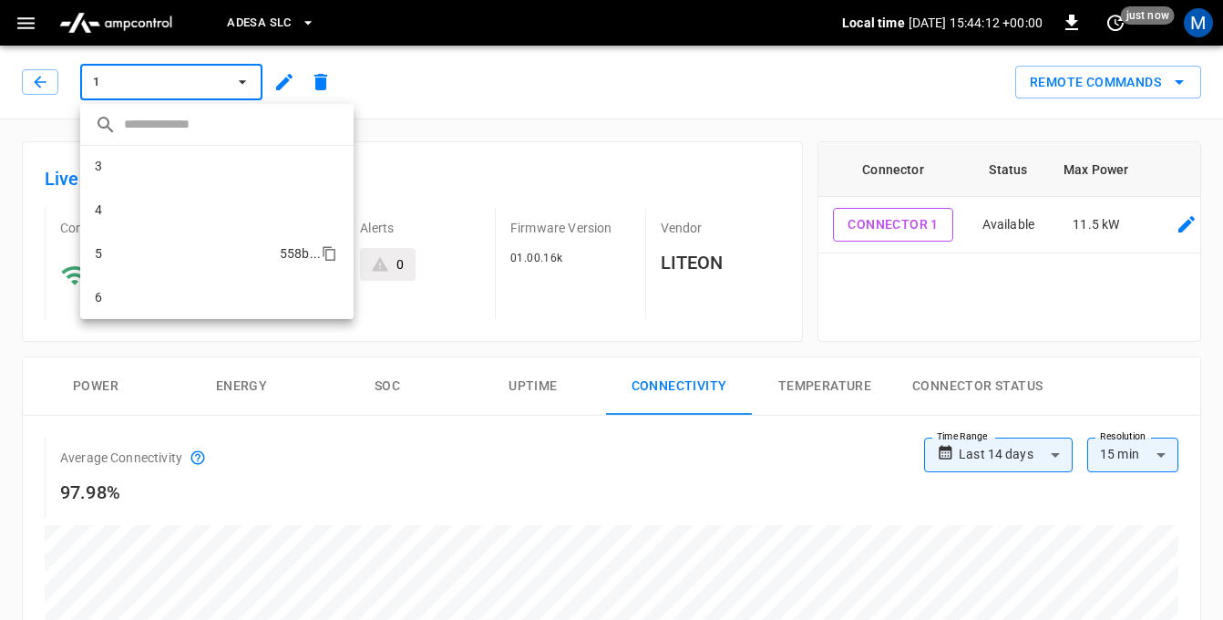
click at [122, 258] on li "5 558b ..." at bounding box center [216, 253] width 273 height 44
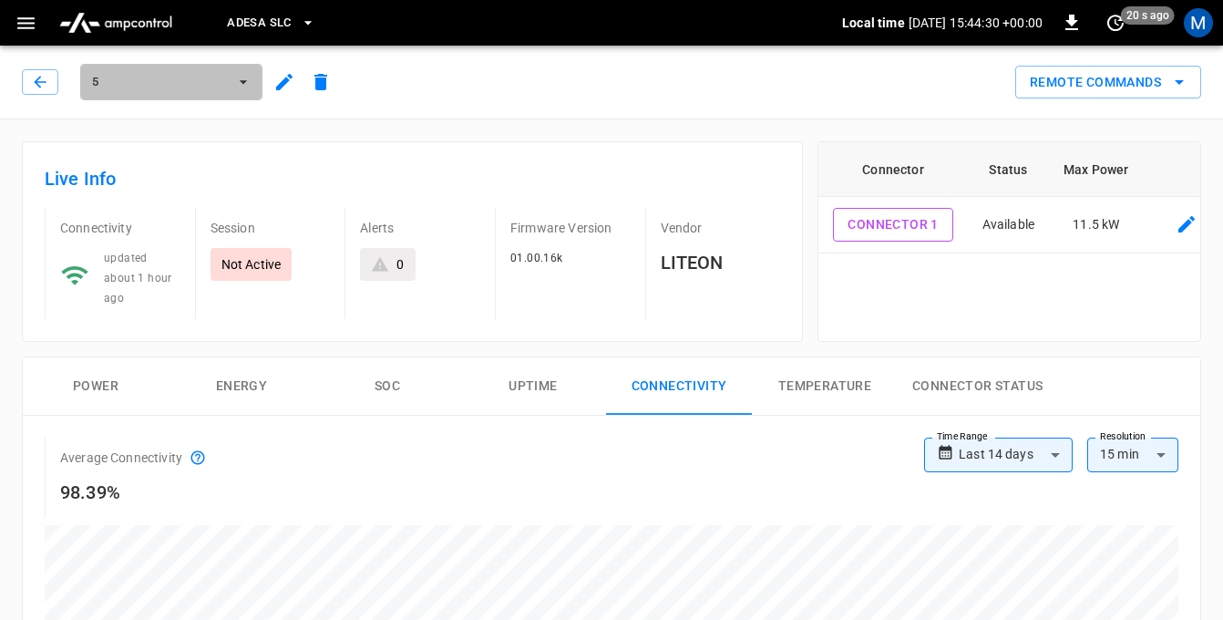
click at [140, 77] on span "5" at bounding box center [159, 82] width 135 height 21
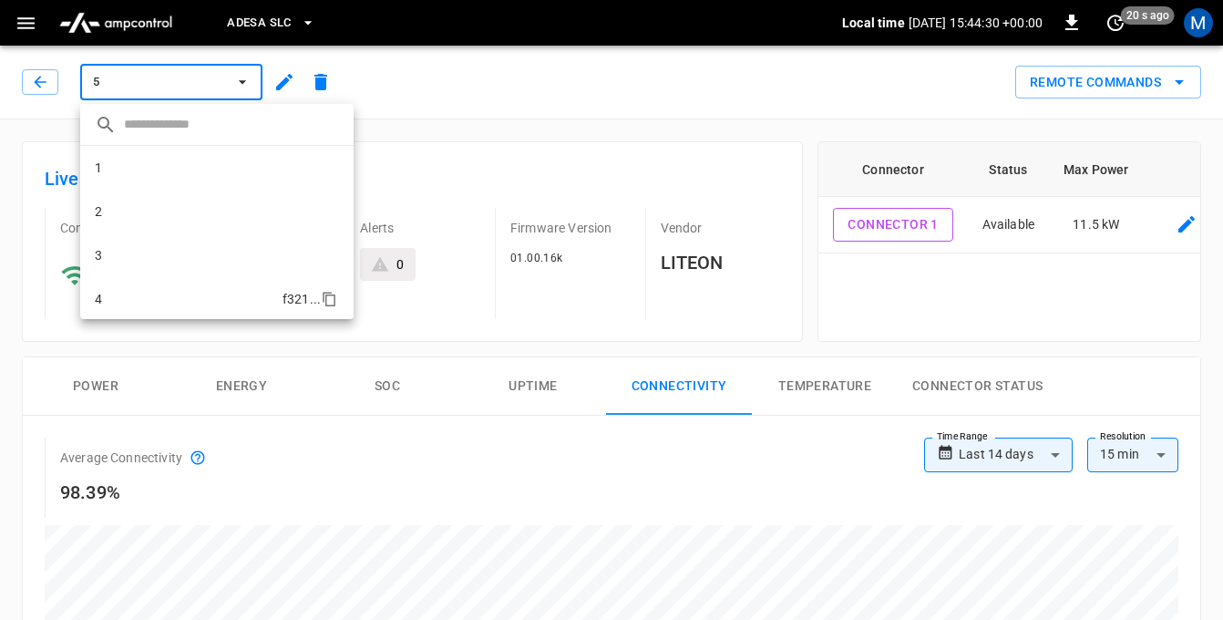
scroll to position [89, 0]
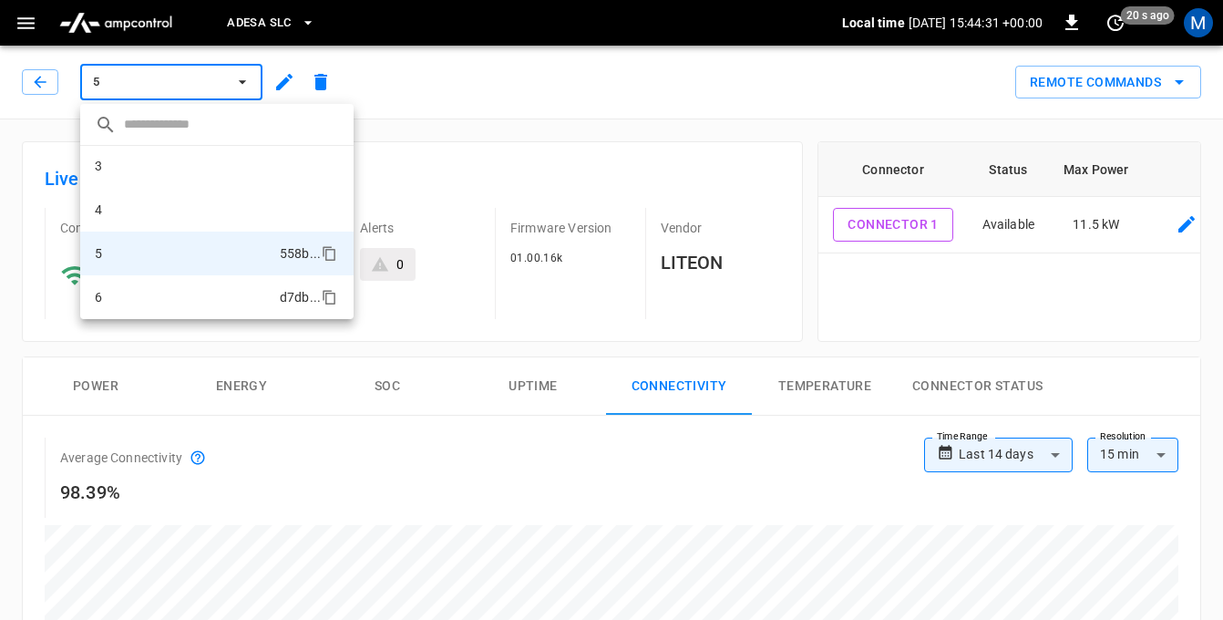
click at [126, 302] on li "6 d7db ..." at bounding box center [216, 297] width 273 height 44
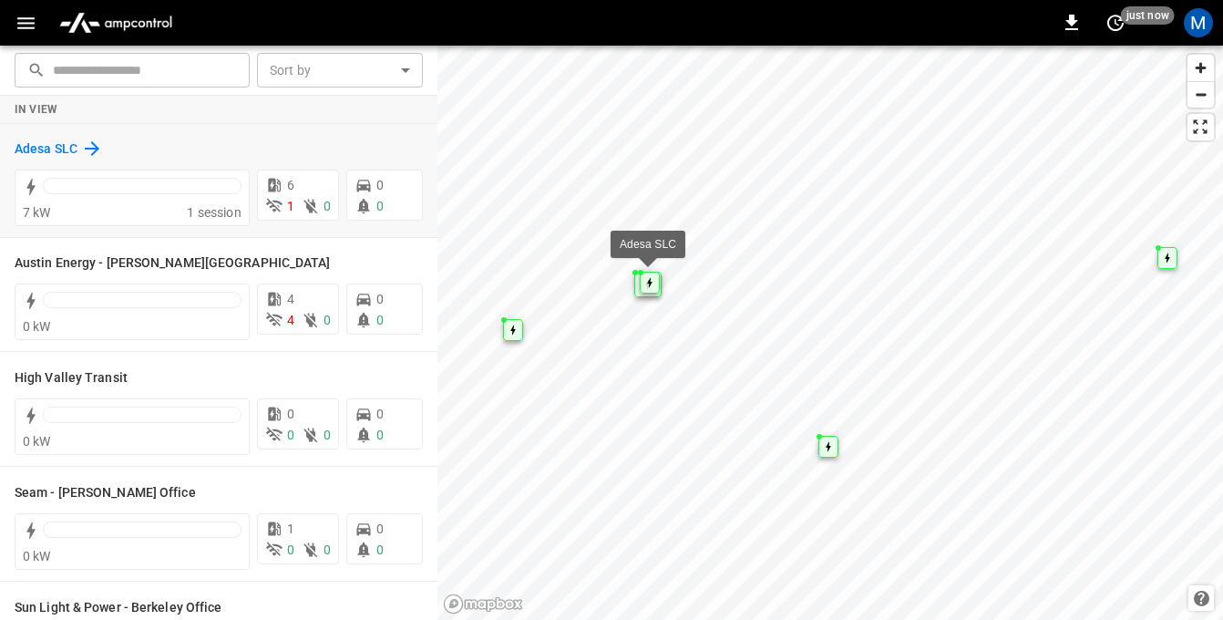
click at [59, 155] on h6 "Adesa SLC" at bounding box center [46, 149] width 63 height 20
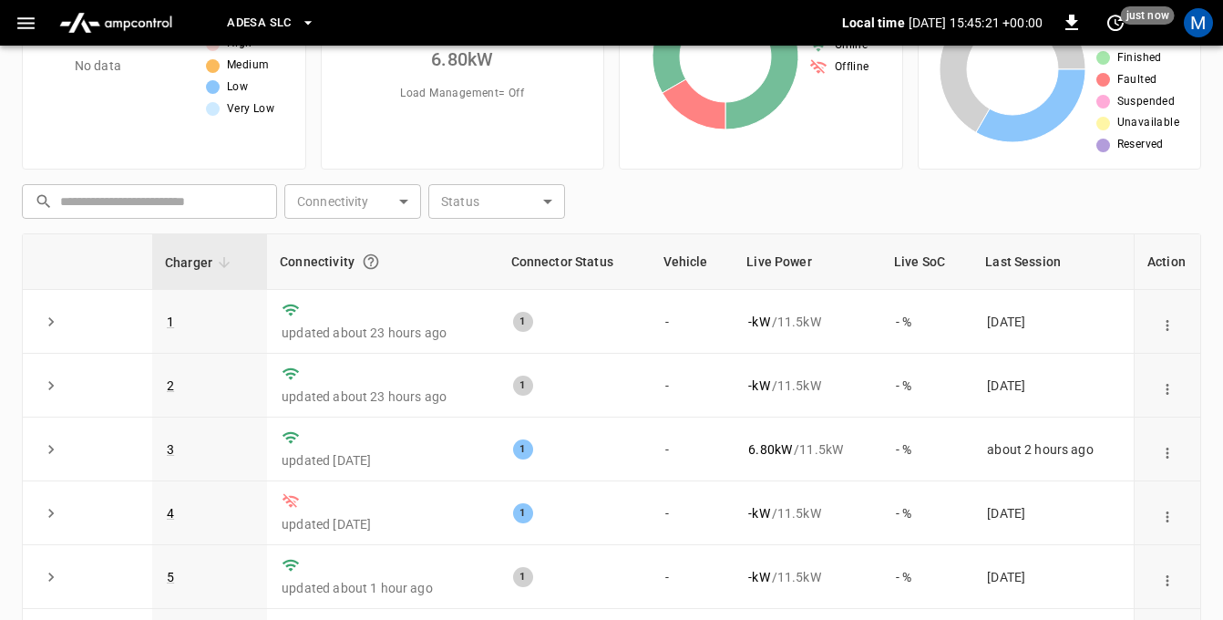
scroll to position [208, 0]
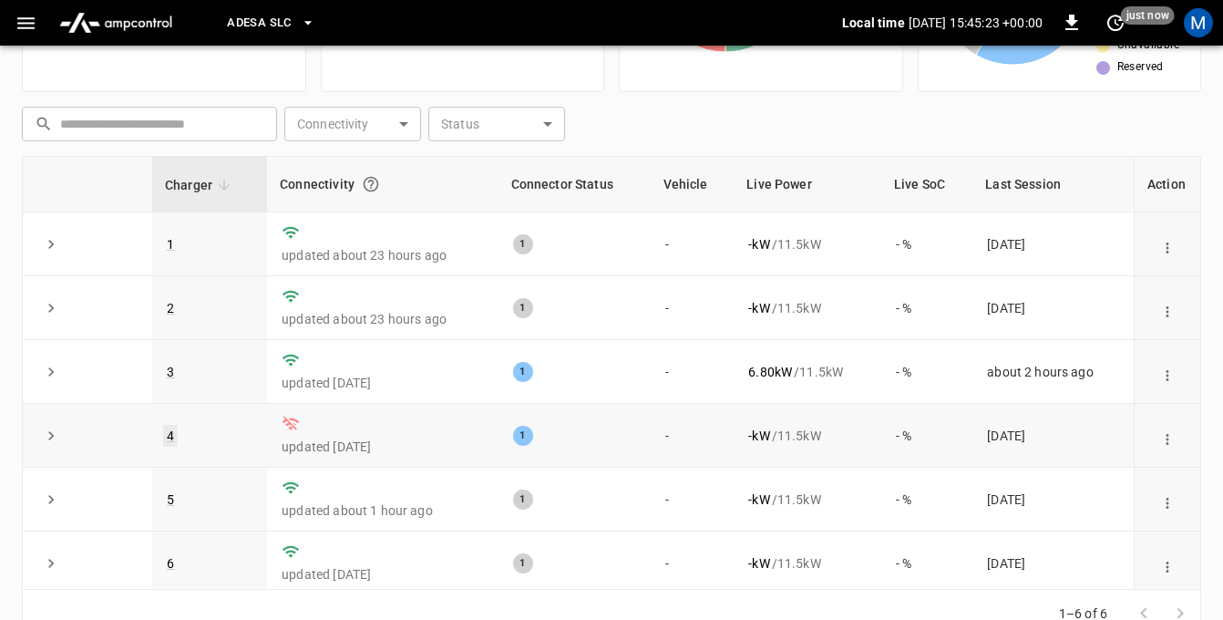
click at [167, 437] on link "4" at bounding box center [170, 436] width 15 height 22
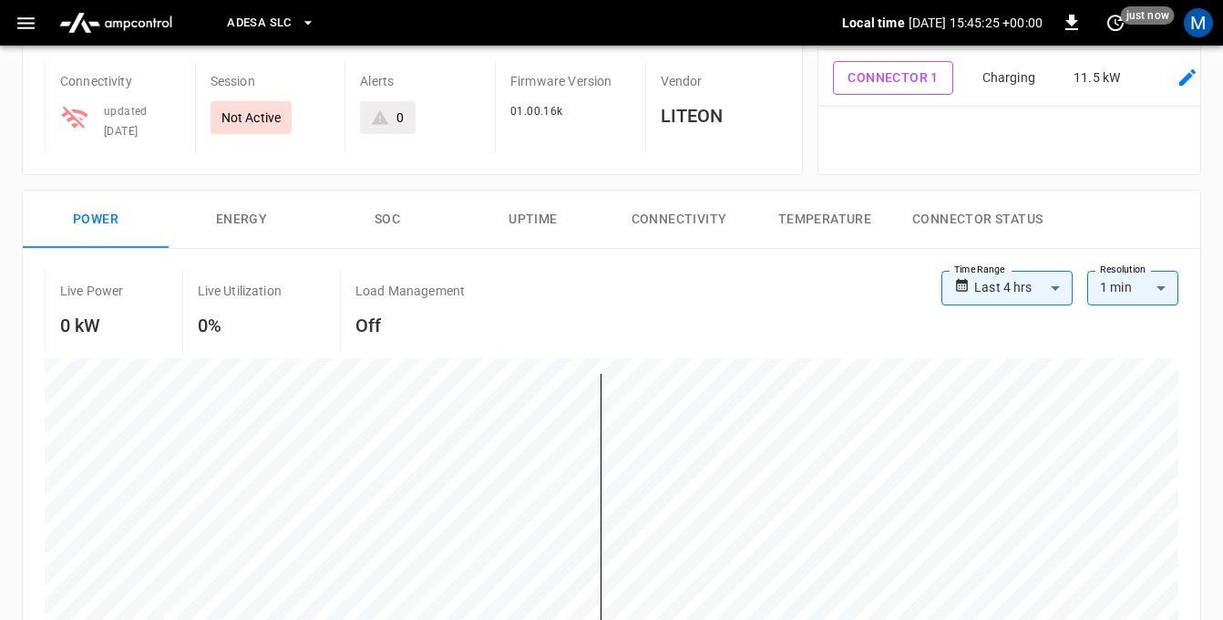
scroll to position [149, 0]
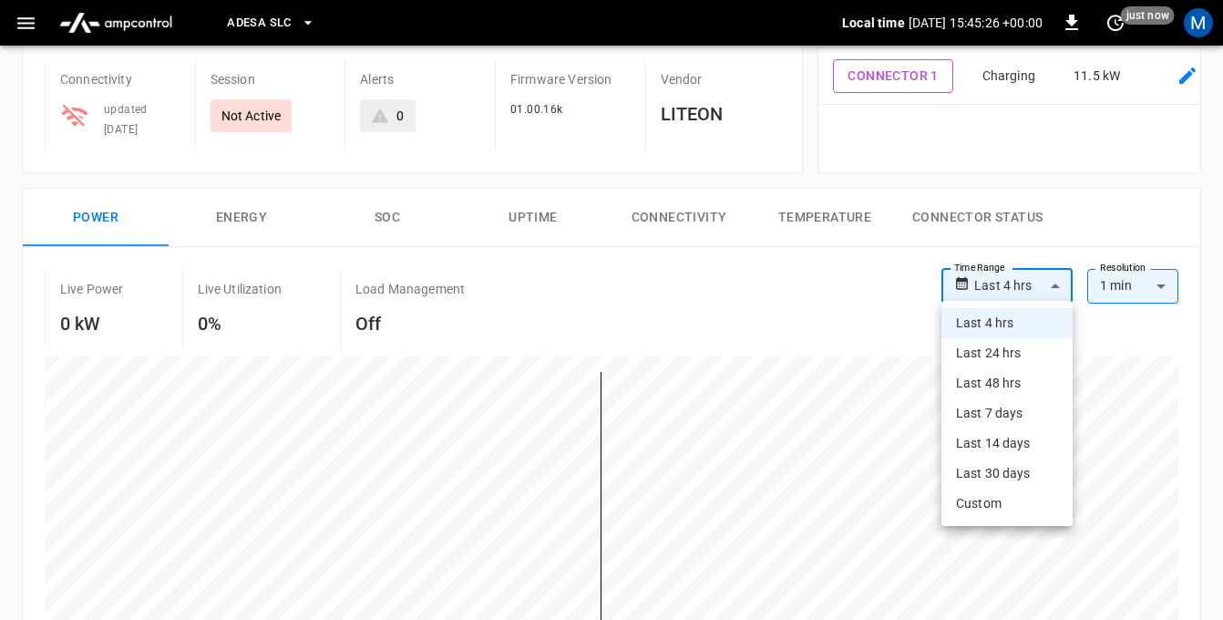
click at [1017, 286] on body "**********" at bounding box center [611, 632] width 1223 height 1562
click at [1001, 448] on li "Last 14 days" at bounding box center [1006, 443] width 131 height 30
type input "**********"
type input "***"
type input "**********"
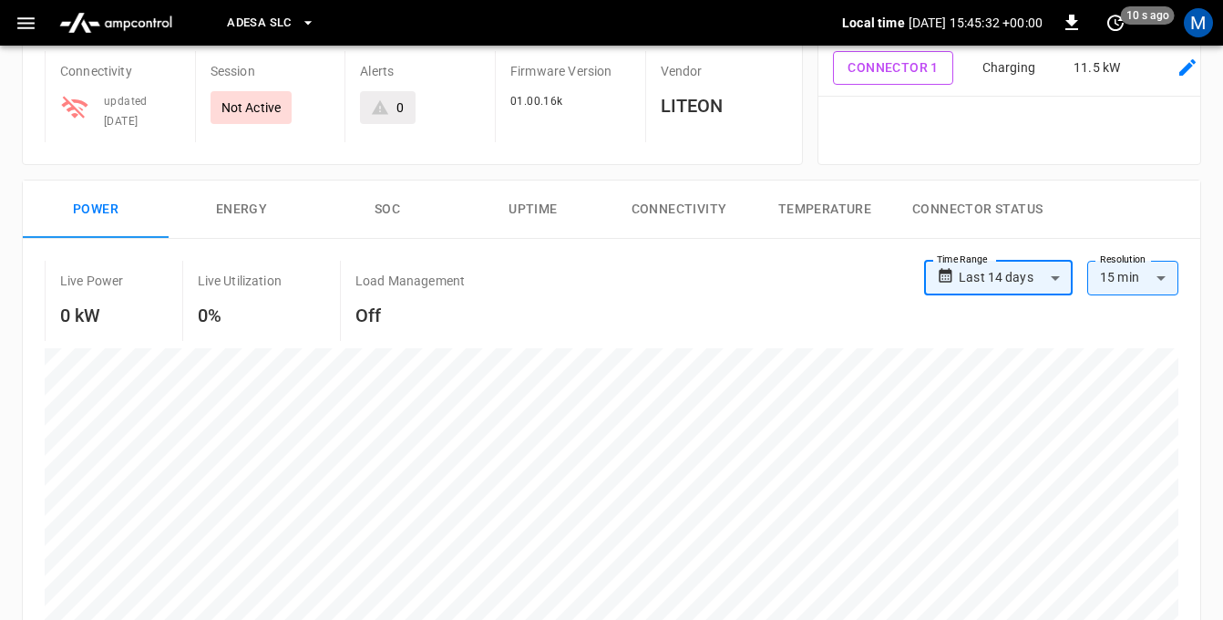
scroll to position [49, 0]
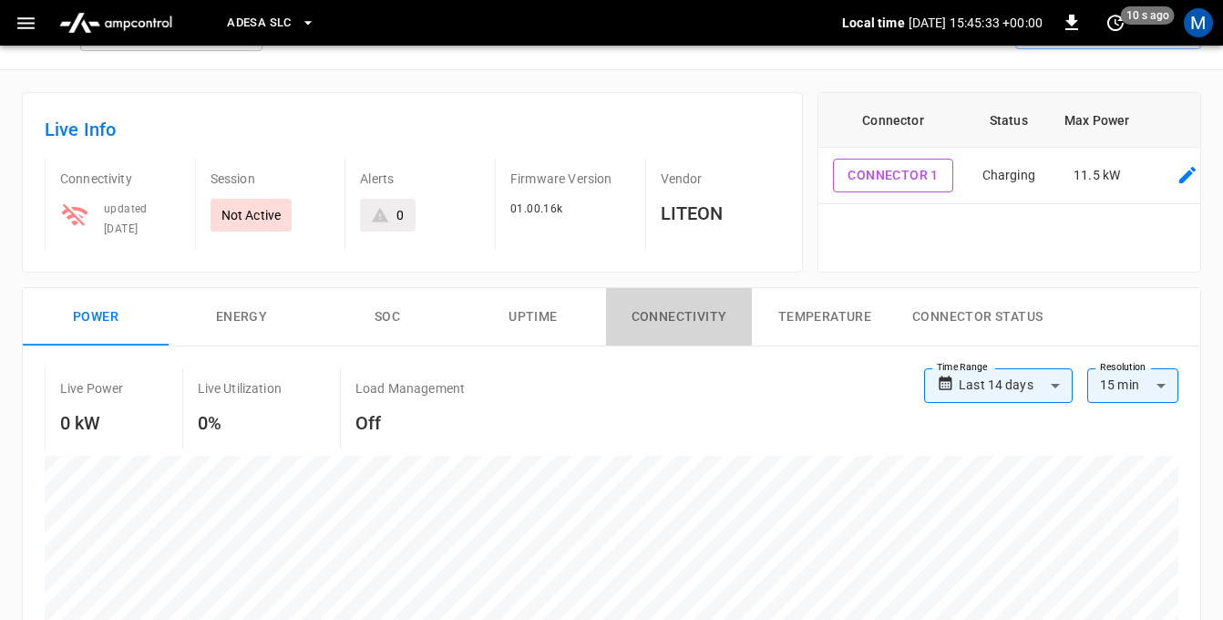
click at [692, 313] on button "Connectivity" at bounding box center [679, 317] width 146 height 58
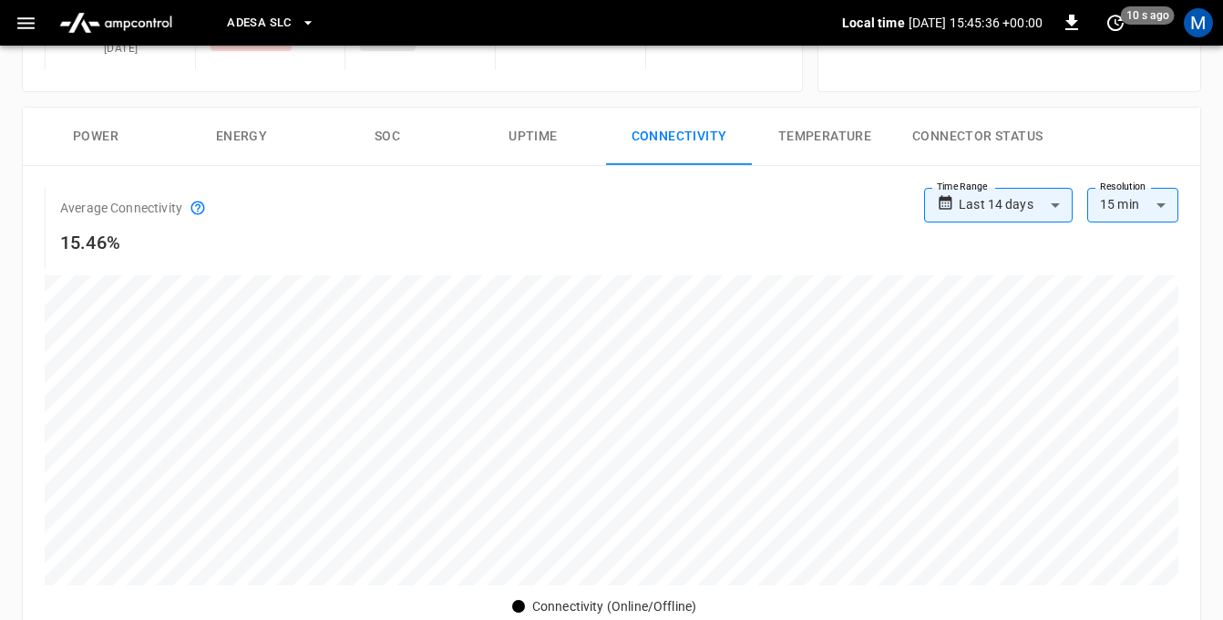
scroll to position [229, 0]
